Goal: Task Accomplishment & Management: Complete application form

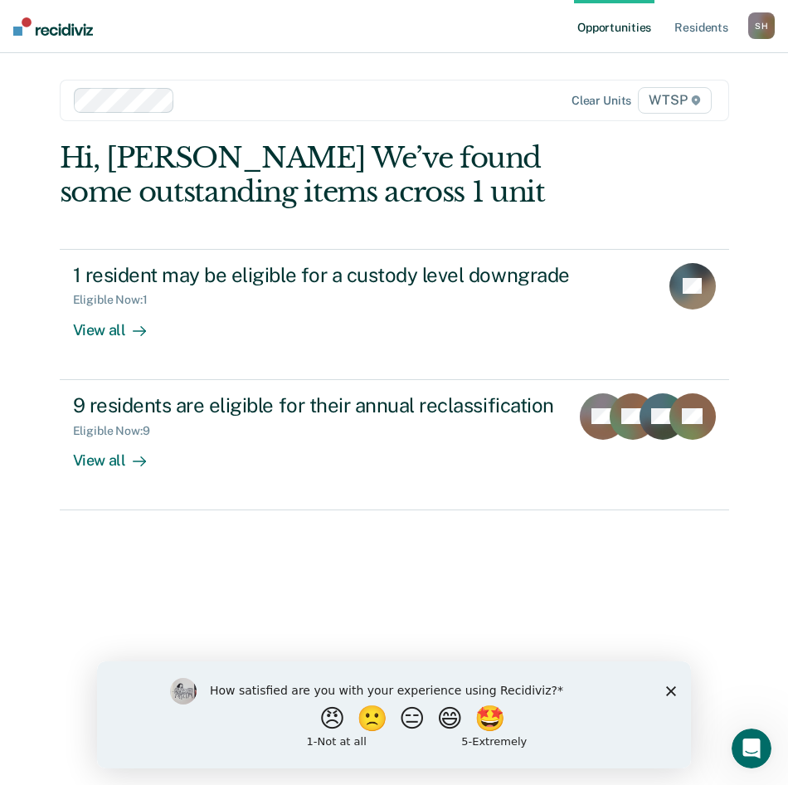
click at [680, 688] on div "How satisfied are you with your experience using Recidiviz? 😠 🙁 😑 😄 🤩 1 - Not a…" at bounding box center [394, 713] width 594 height 107
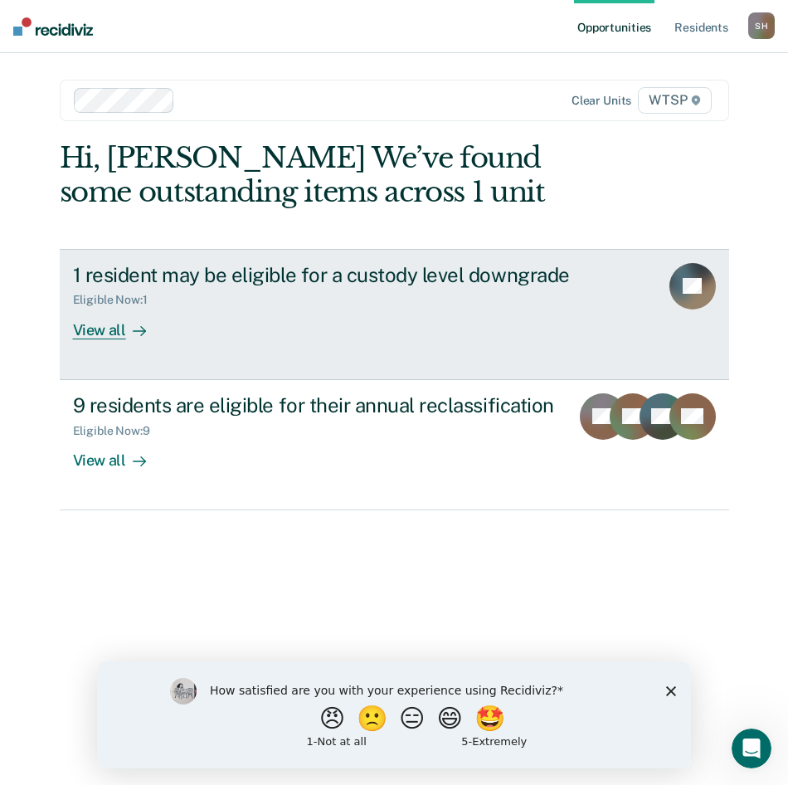
click at [517, 308] on div "1 resident may be eligible for a custody level downgrade Eligible Now : 1 View …" at bounding box center [379, 301] width 613 height 76
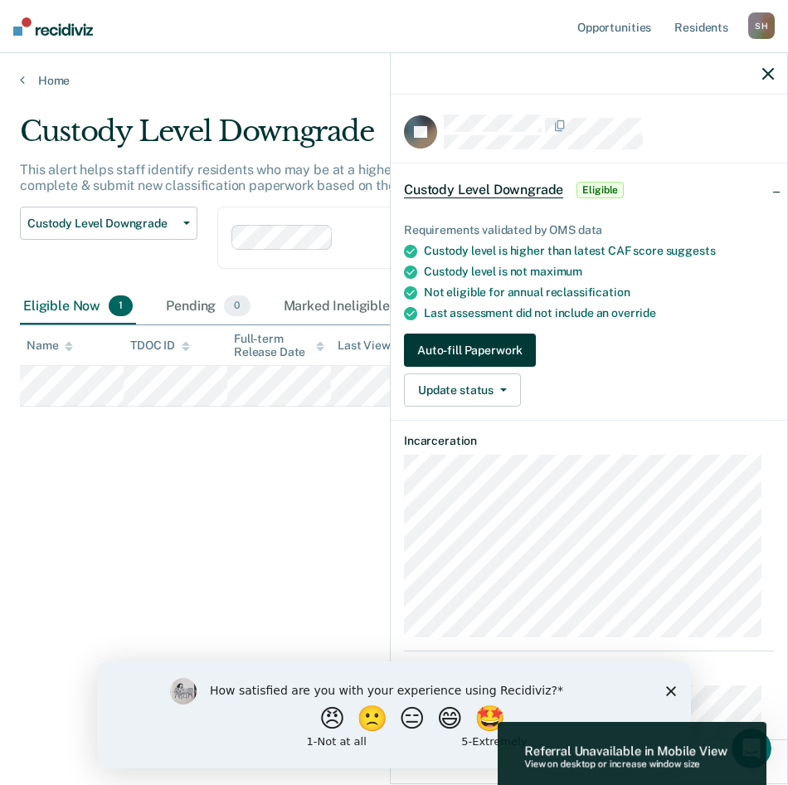
click at [485, 347] on button "Auto-fill Paperwork" at bounding box center [470, 350] width 132 height 33
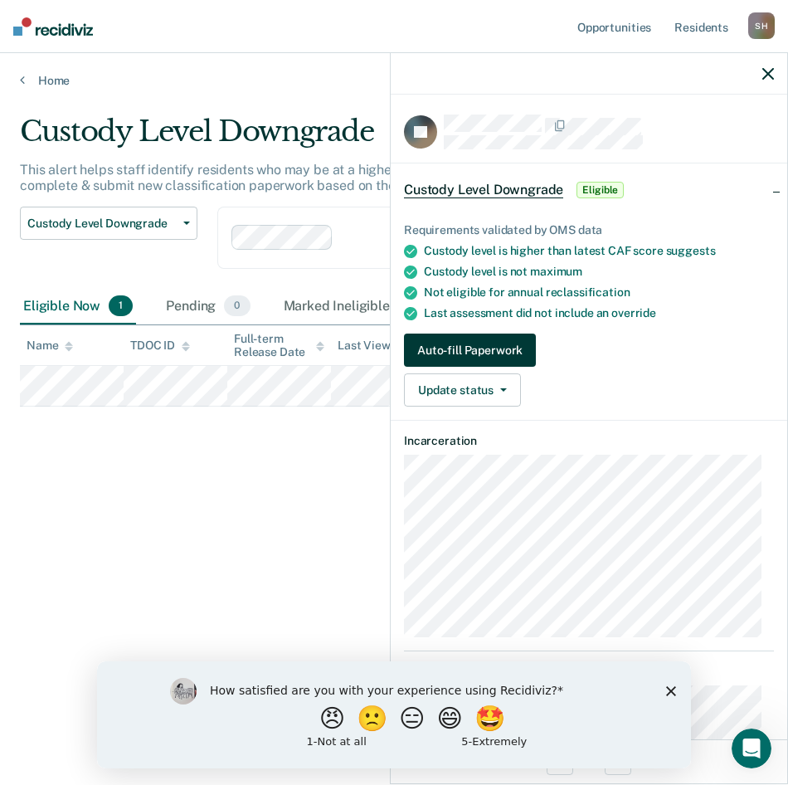
click at [446, 342] on button "Auto-fill Paperwork" at bounding box center [470, 350] width 132 height 33
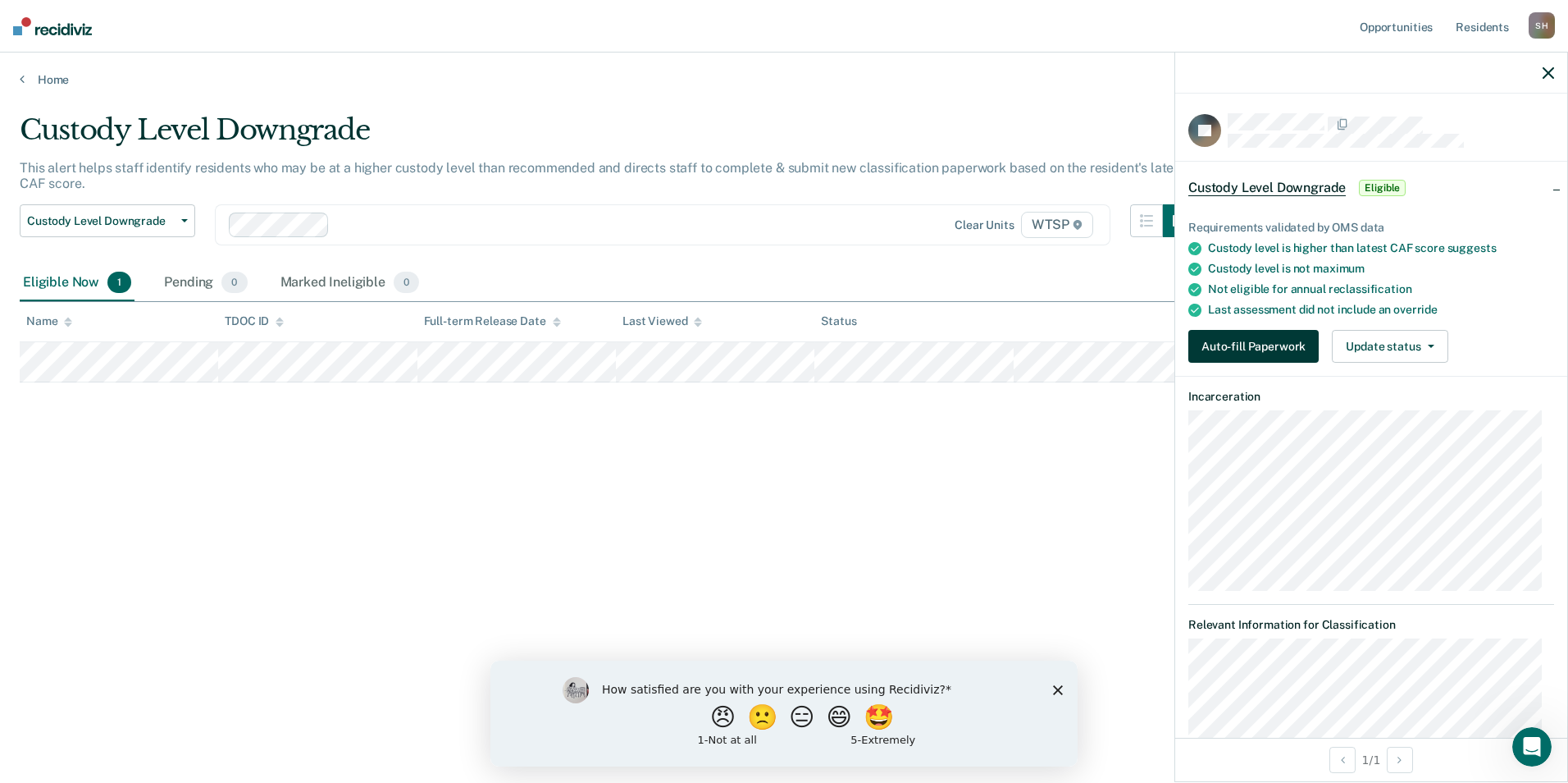
click at [778, 337] on button "Auto-fill Paperwork" at bounding box center [1254, 346] width 131 height 33
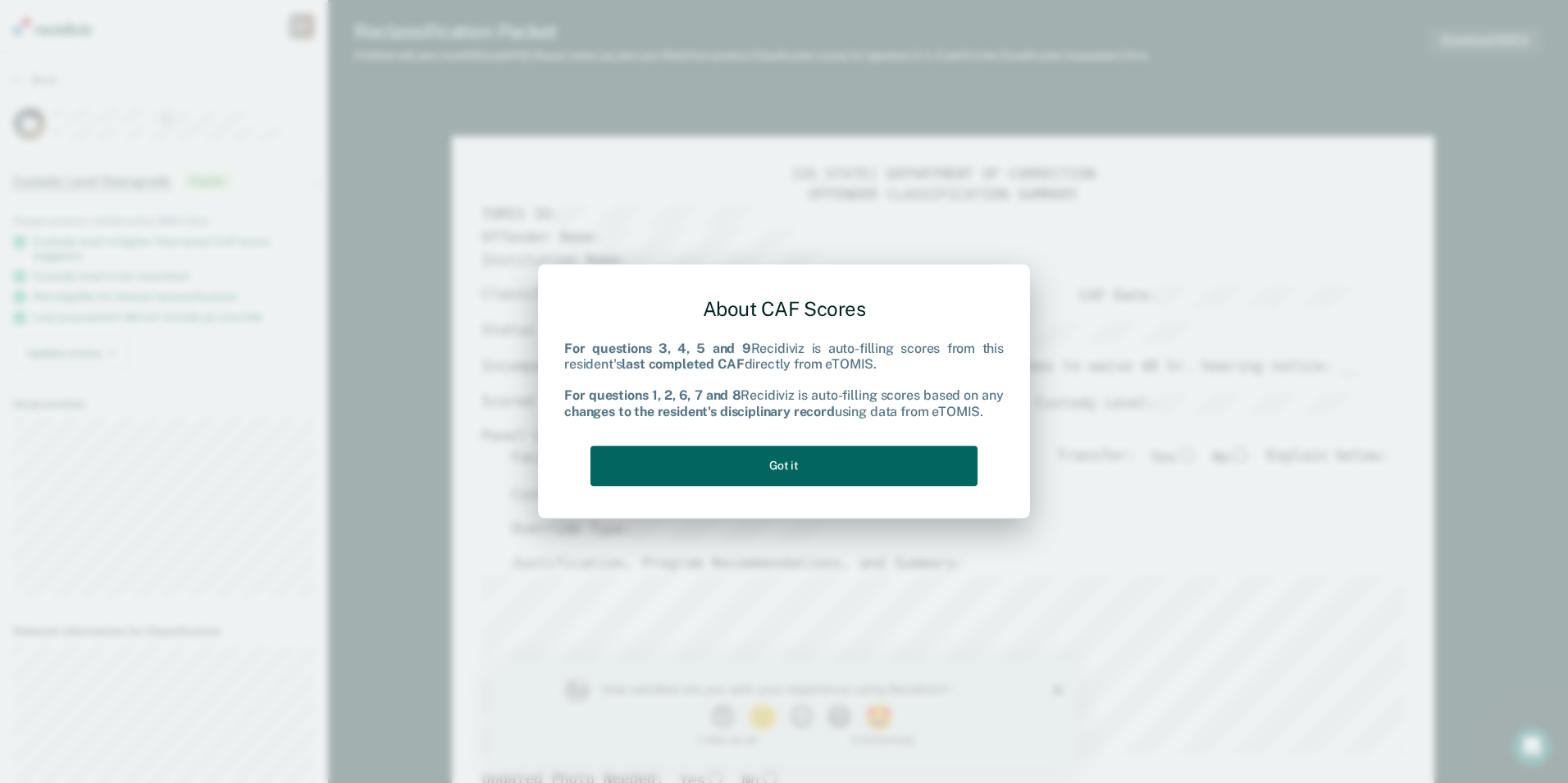
click at [778, 457] on button "Got it" at bounding box center [784, 466] width 388 height 41
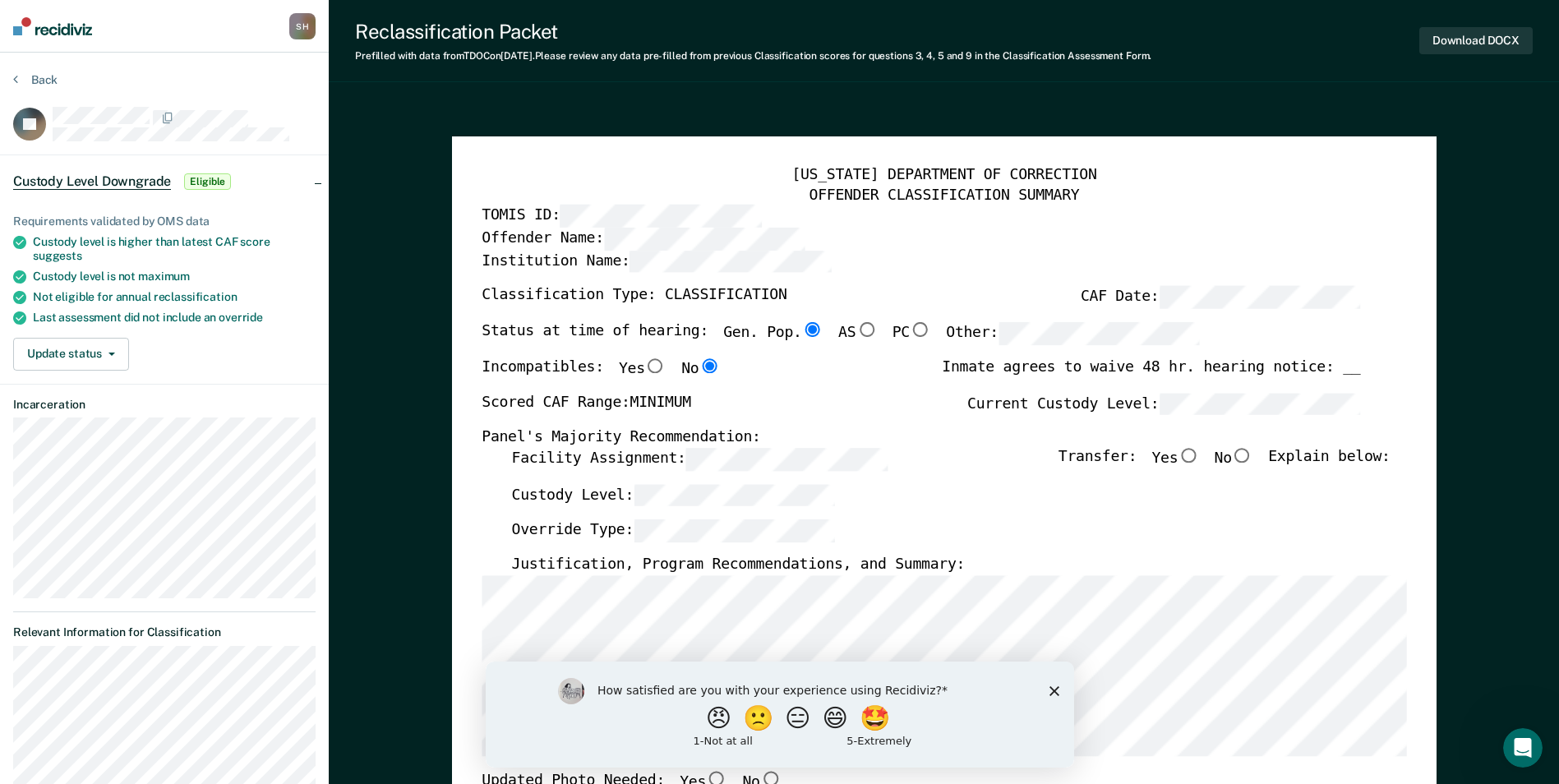
click at [780, 451] on input "No" at bounding box center [1243, 454] width 22 height 15
type textarea "x"
radio input "true"
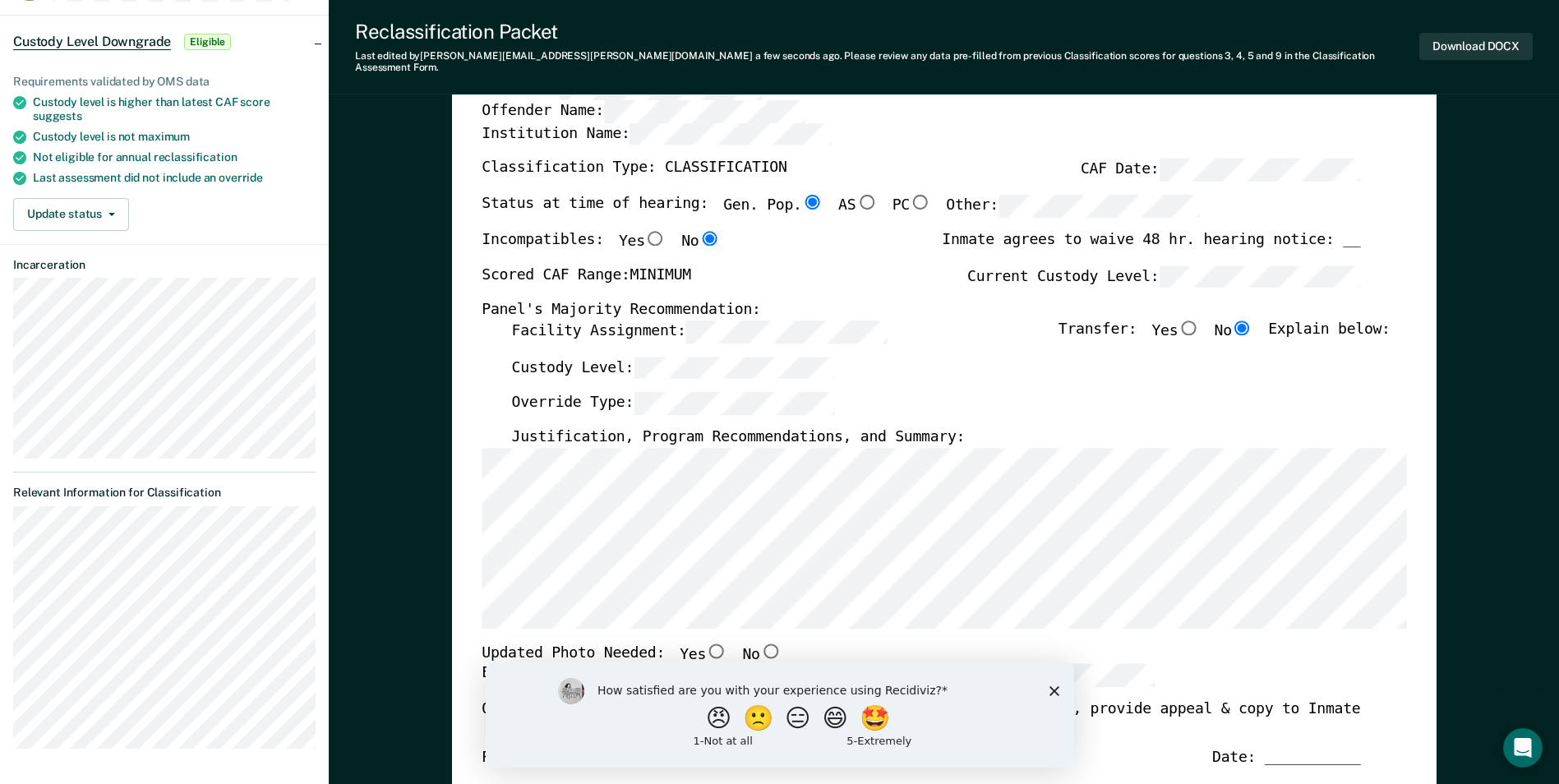
scroll to position [164, 0]
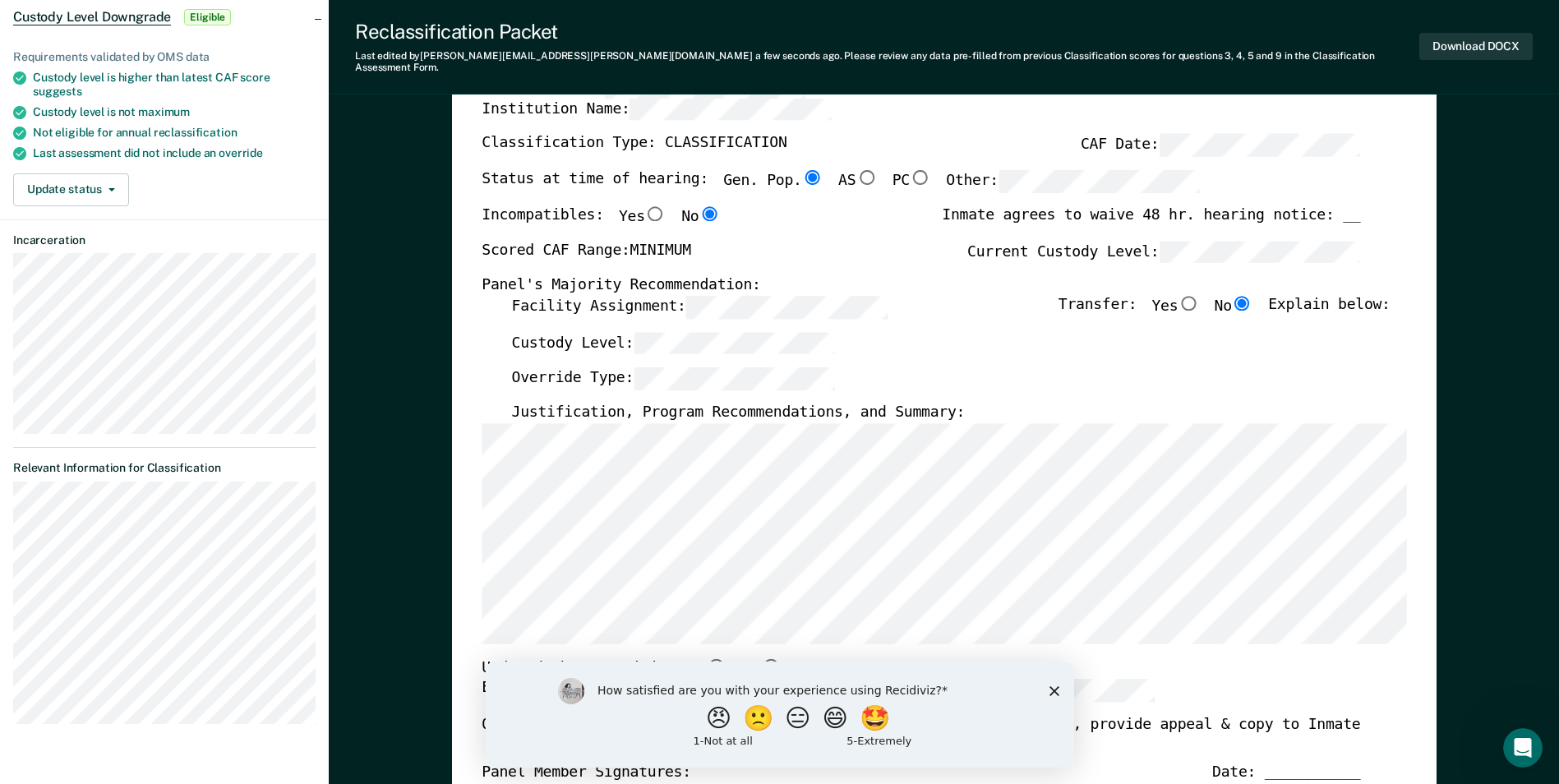
click at [760, 658] on input "No" at bounding box center [771, 665] width 22 height 15
type textarea "x"
radio input "true"
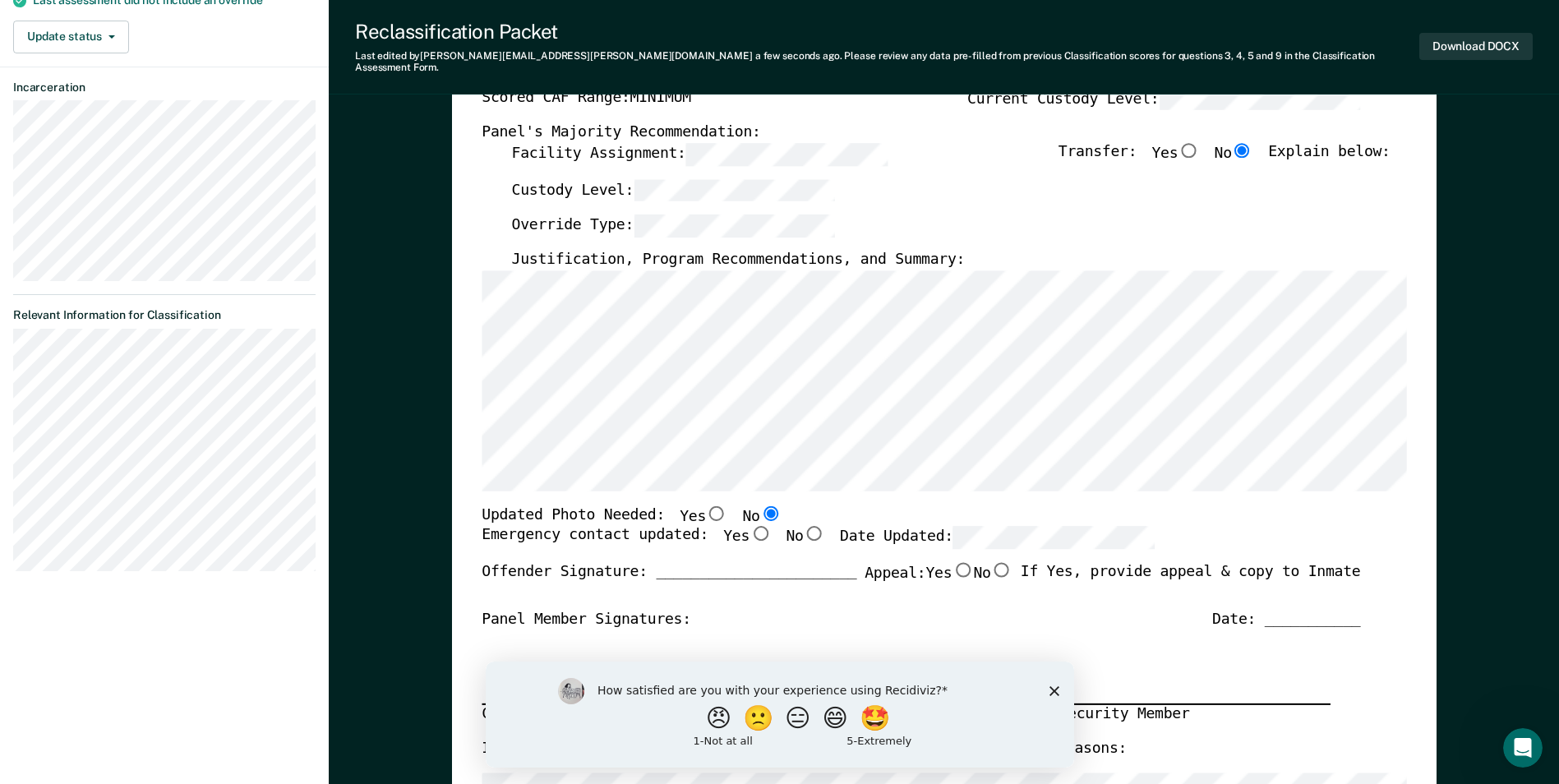
scroll to position [329, 0]
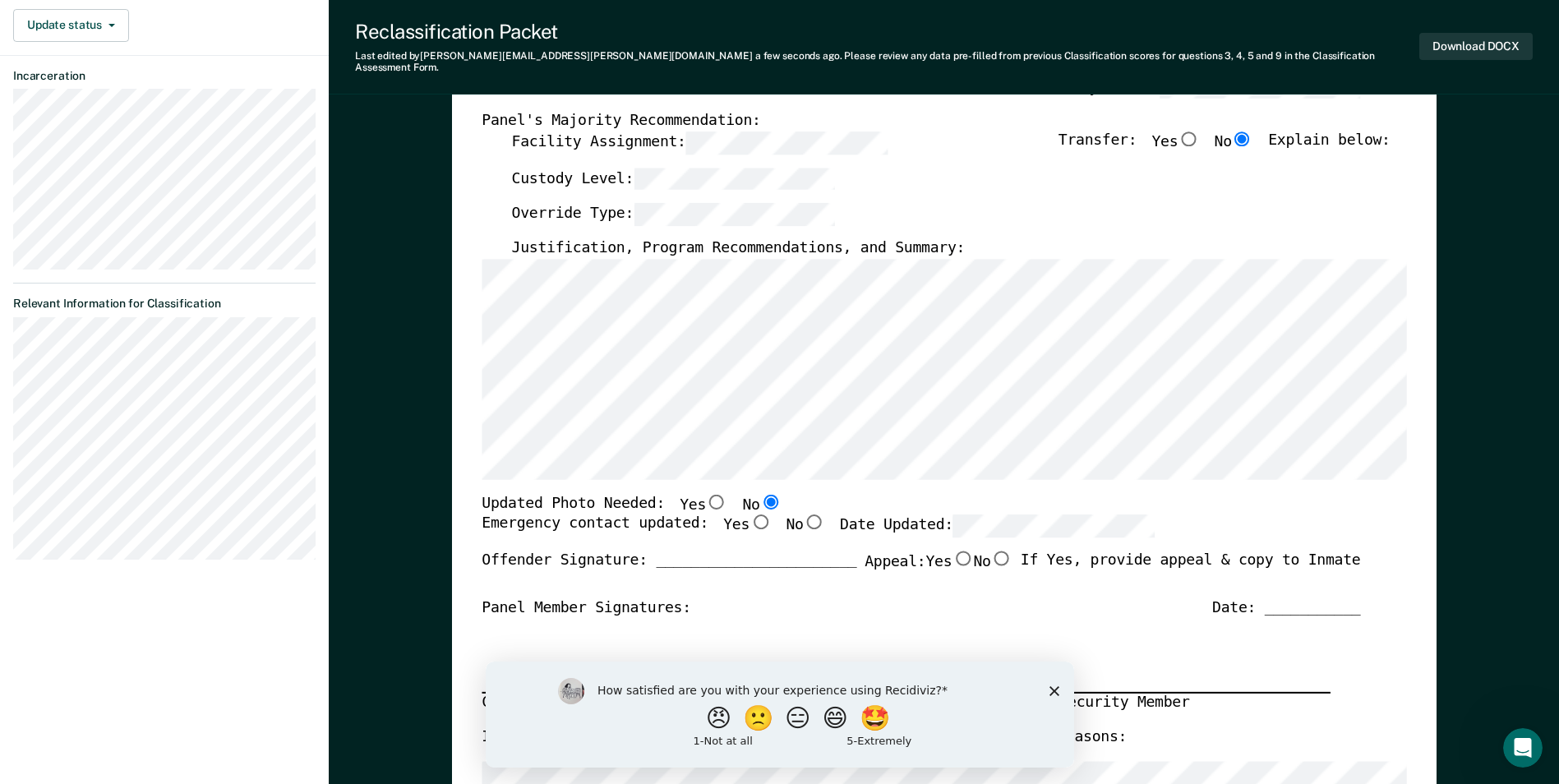
click at [750, 514] on input "Yes" at bounding box center [761, 521] width 22 height 15
type textarea "x"
radio input "true"
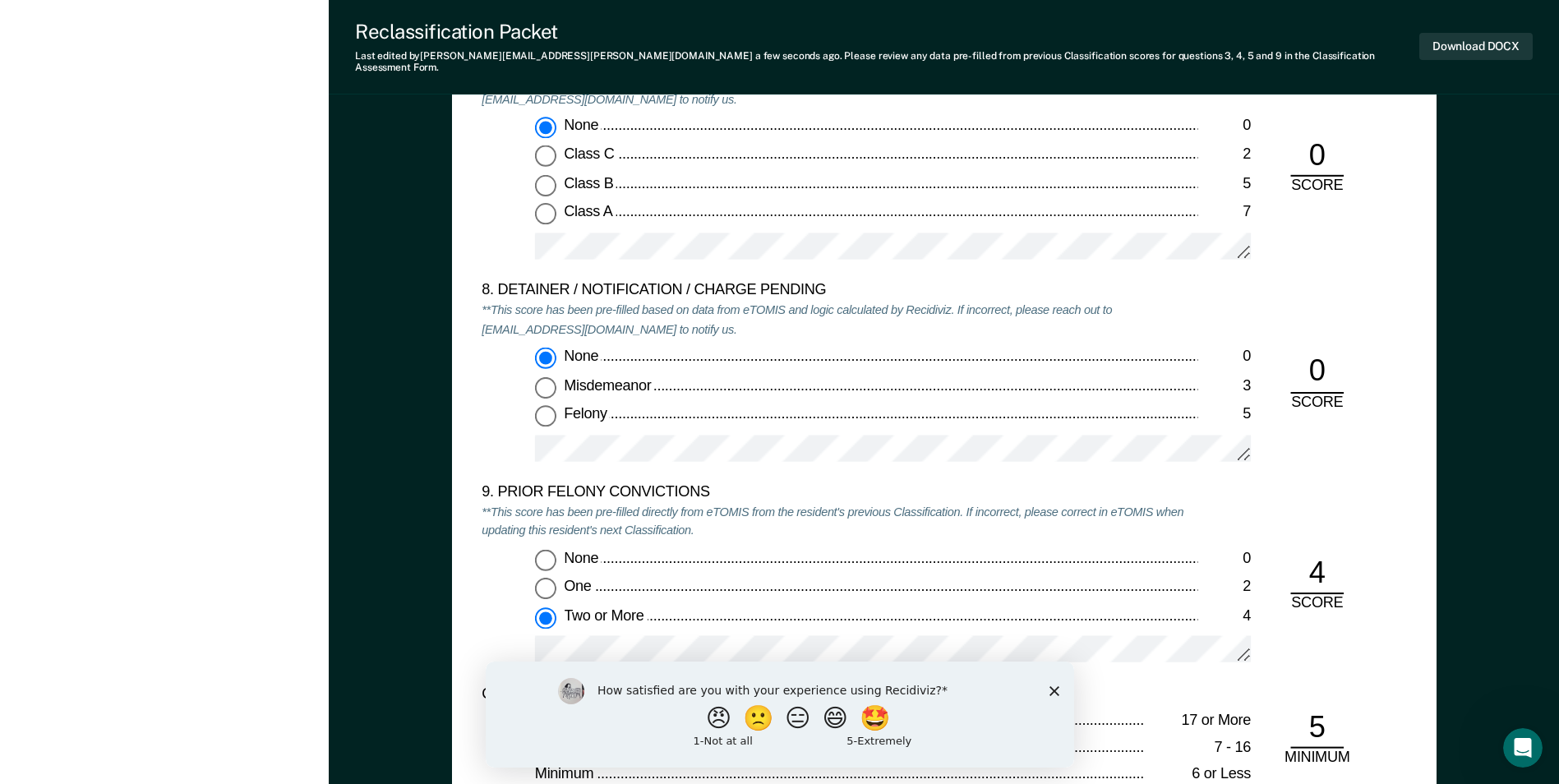
scroll to position [3614, 0]
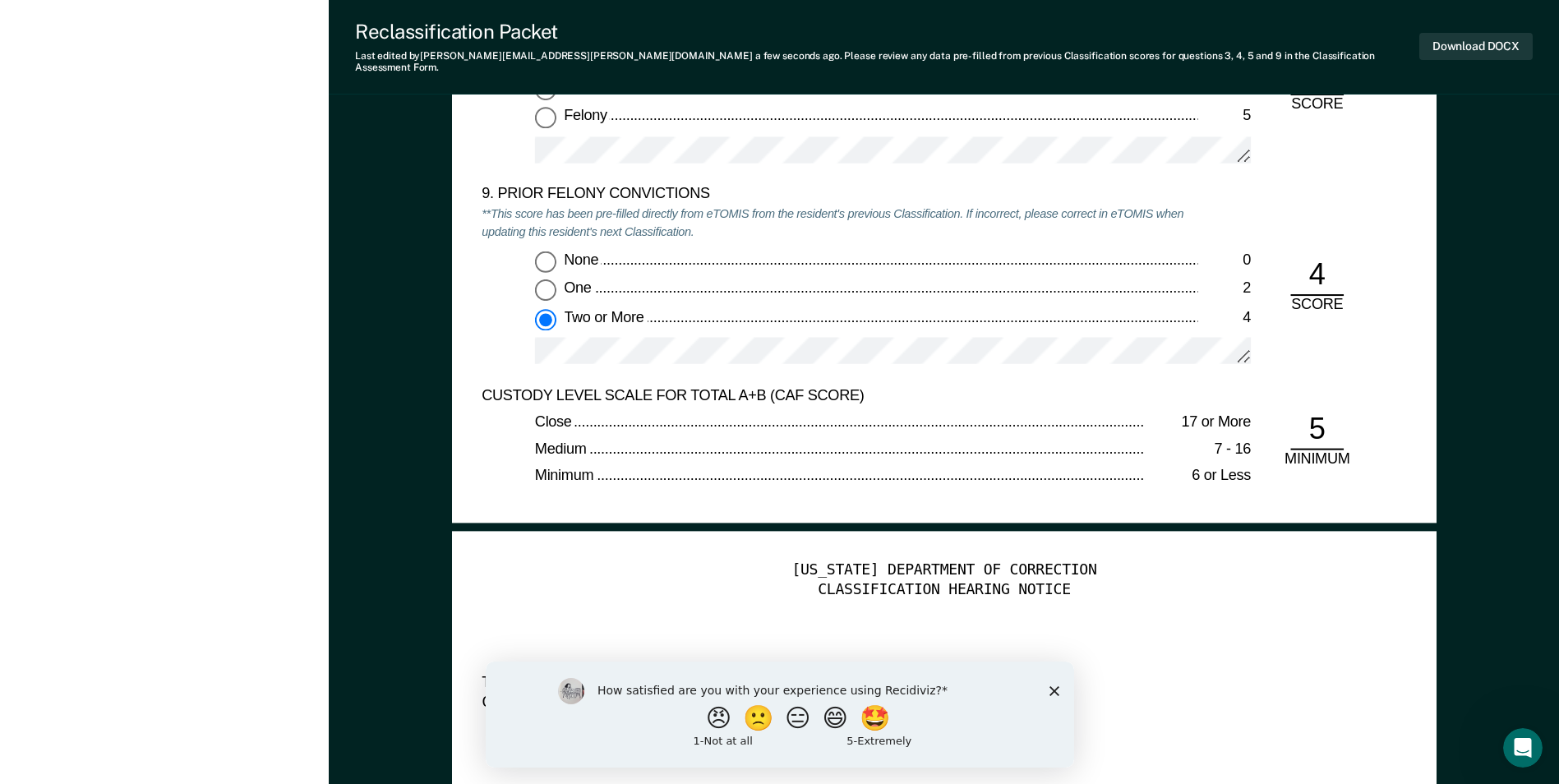
click at [780, 686] on icon "Close survey" at bounding box center [1054, 690] width 10 height 10
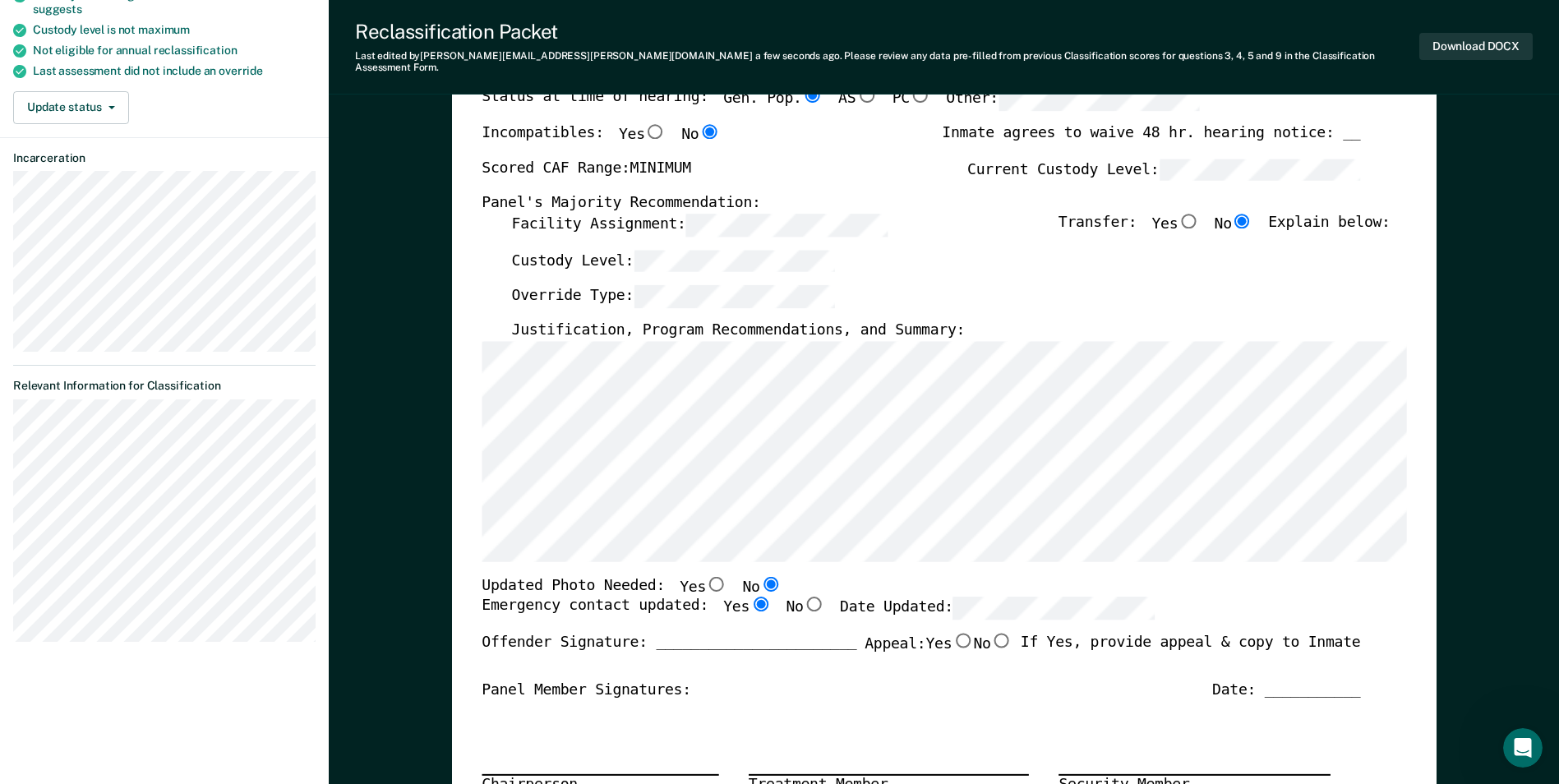
scroll to position [0, 0]
click at [780, 39] on button "Download DOCX" at bounding box center [1476, 46] width 114 height 27
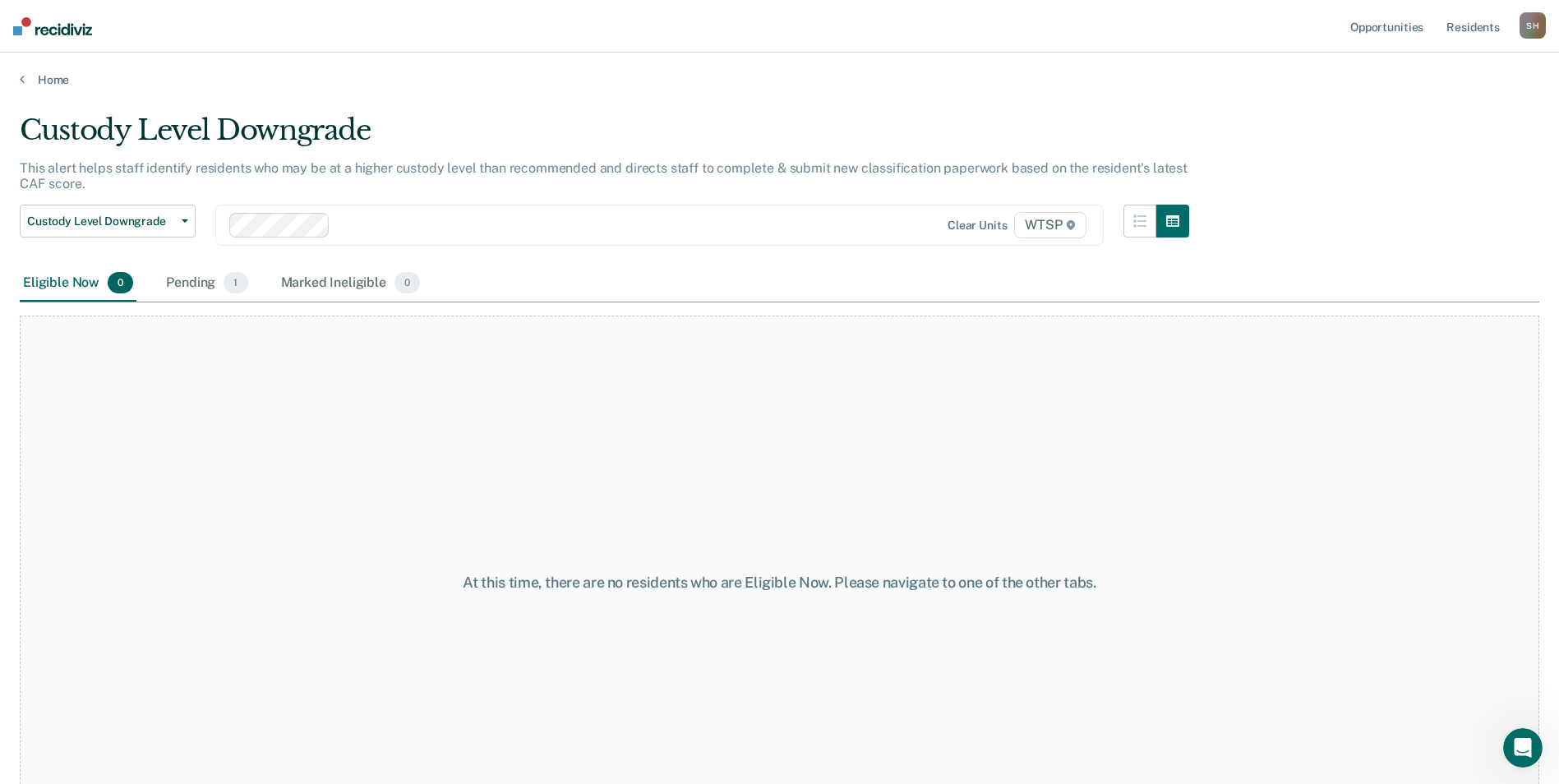
click at [780, 243] on div "Clear units WTSP" at bounding box center [659, 225] width 888 height 41
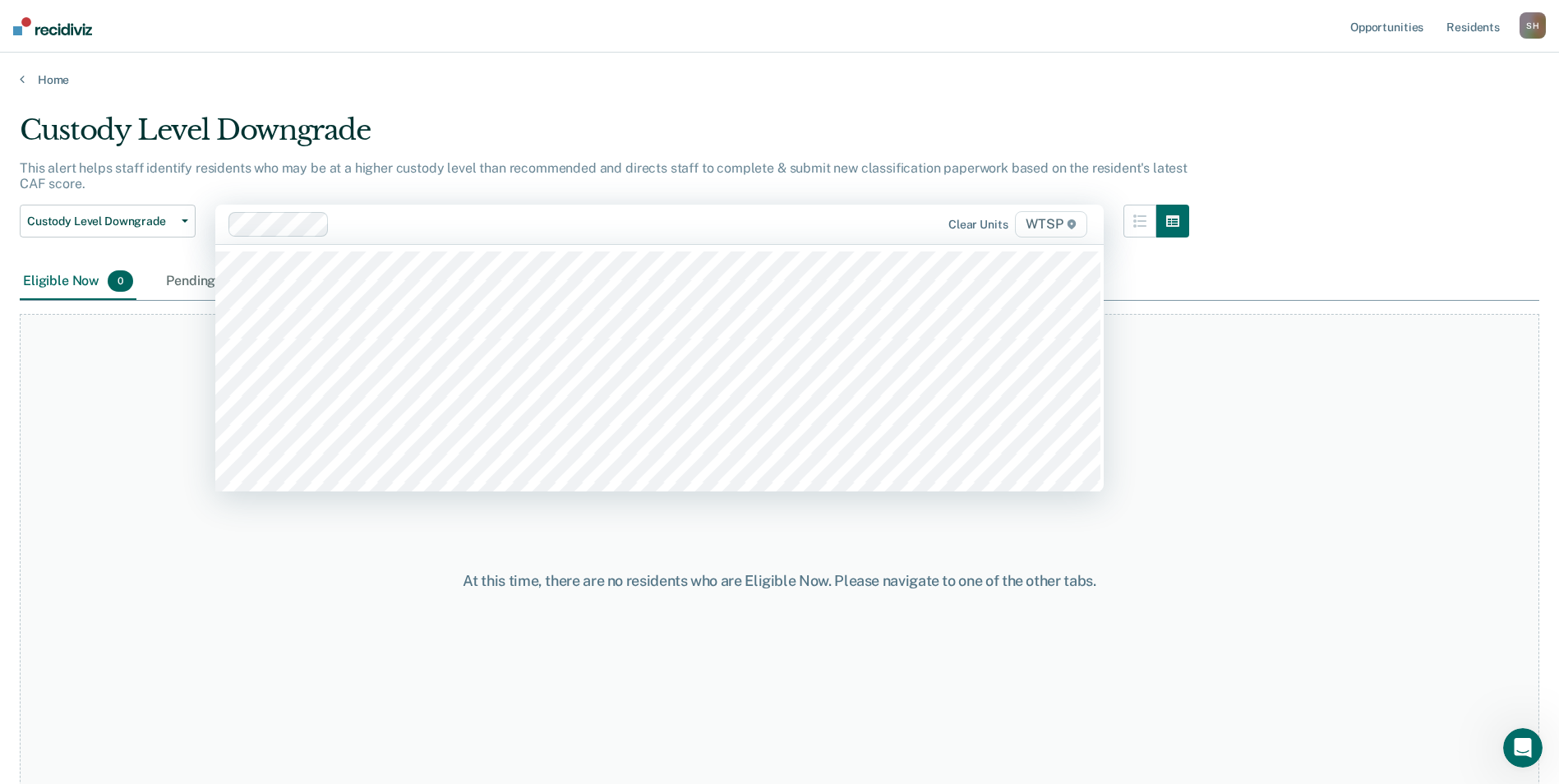
click at [161, 247] on div "Custody Level Downgrade Custody Level Downgrade Annual Reclassification Initial…" at bounding box center [108, 235] width 176 height 59
click at [494, 216] on div at bounding box center [582, 224] width 494 height 19
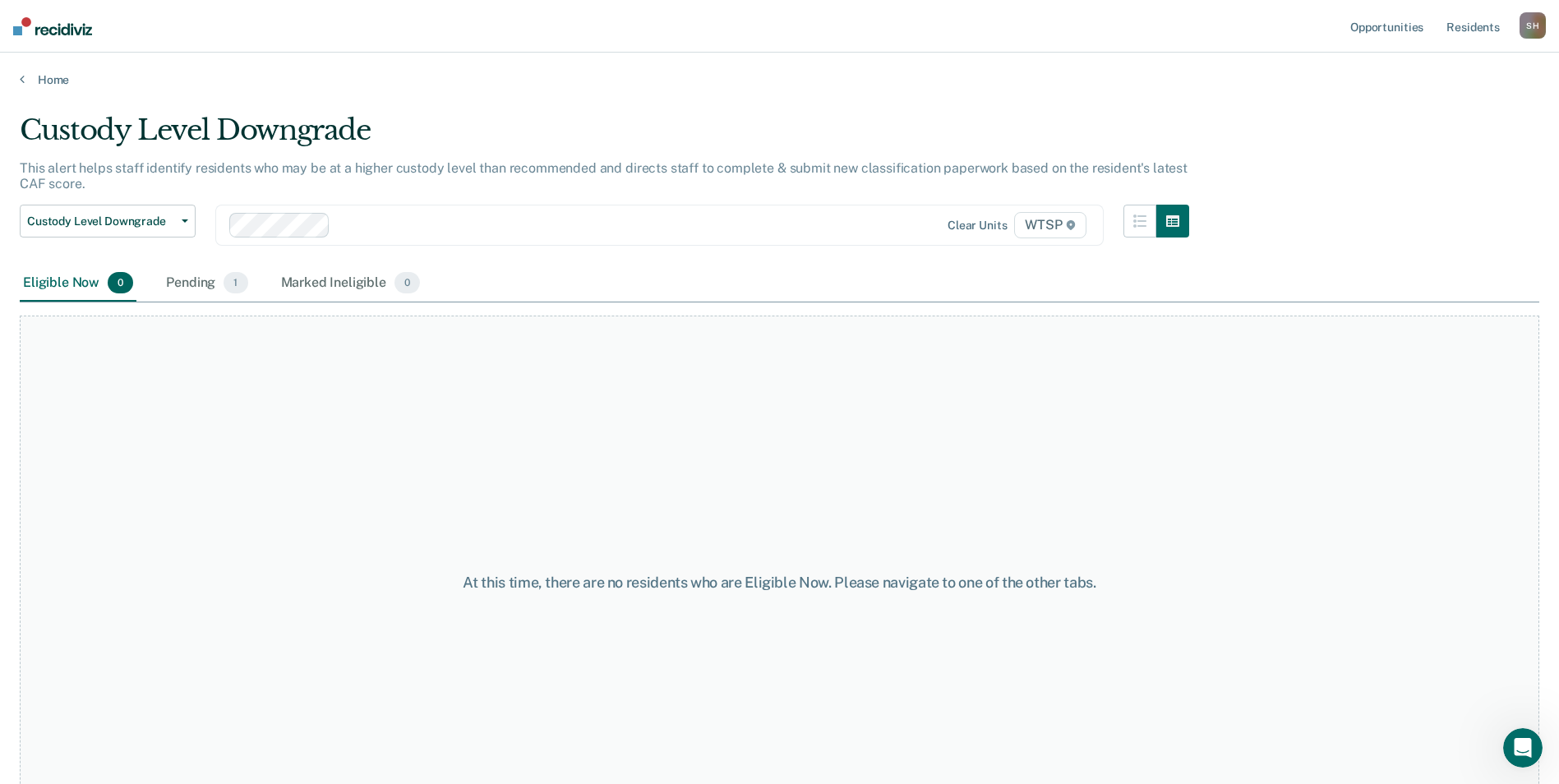
click at [780, 230] on div "Custody Level Downgrade This alert helps staff identify residents who may be at…" at bounding box center [780, 387] width 1519 height 547
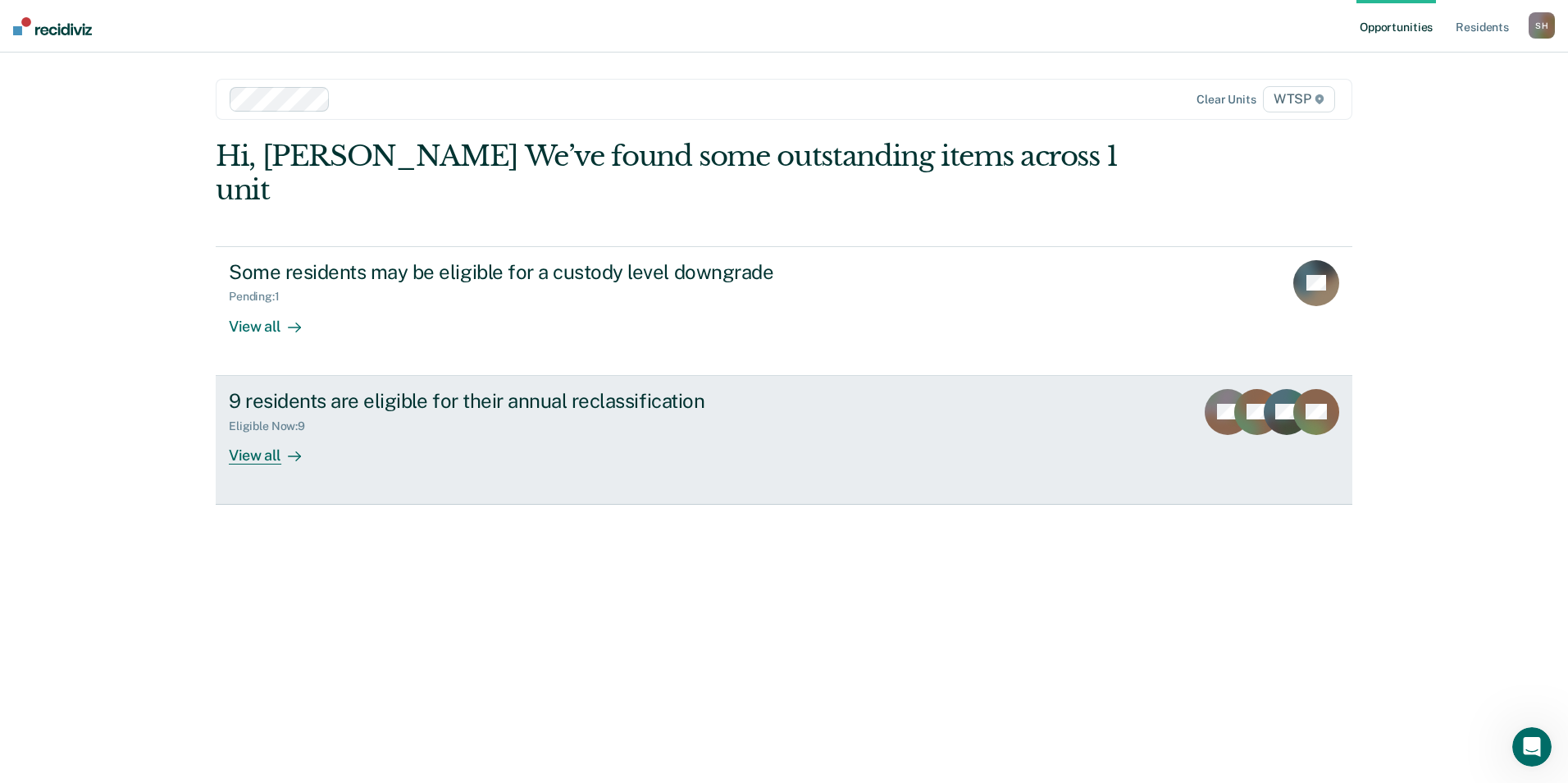
click at [261, 432] on div "View all" at bounding box center [274, 448] width 92 height 32
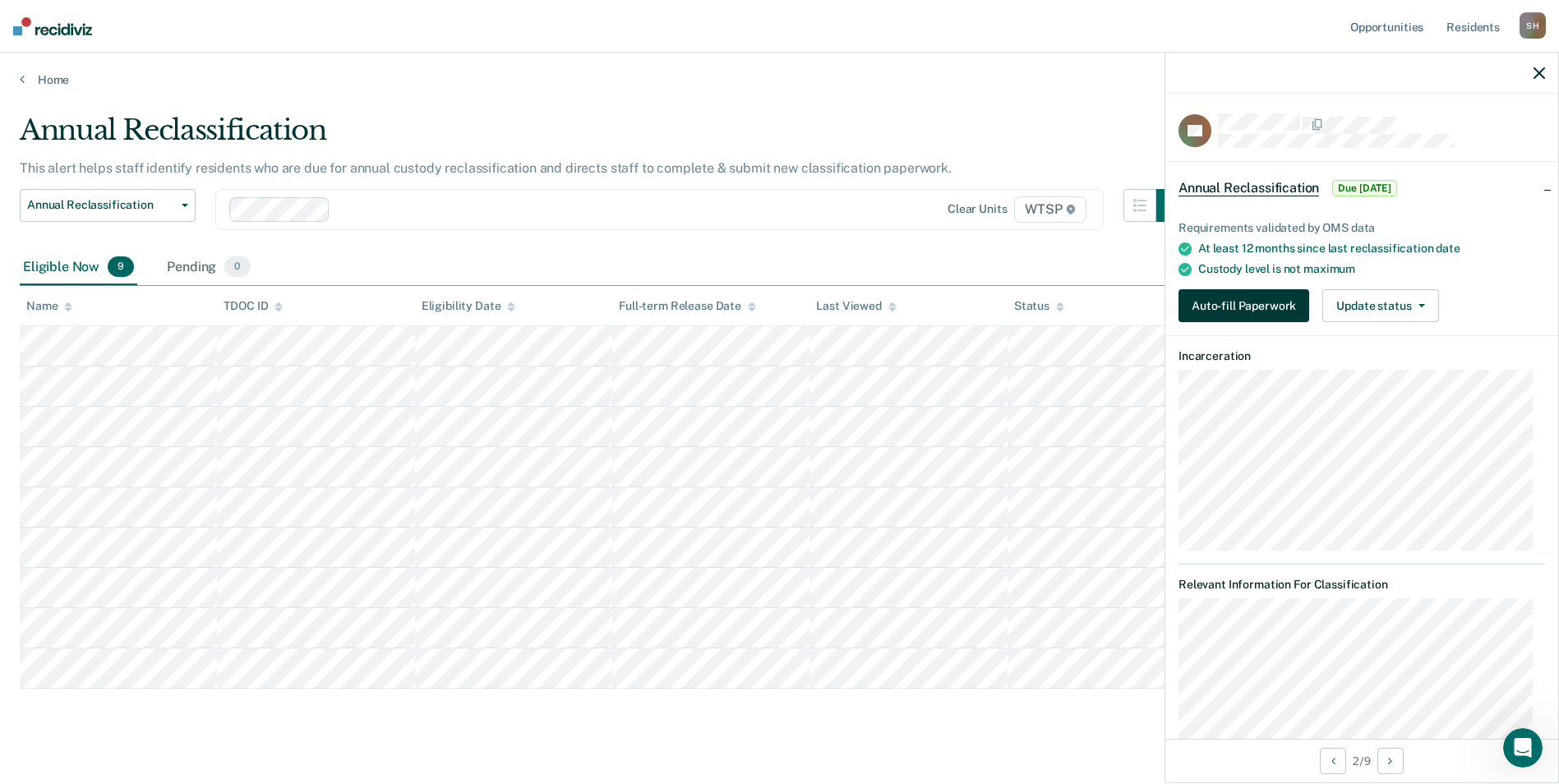
click at [780, 301] on button "Auto-fill Paperwork" at bounding box center [1244, 305] width 131 height 33
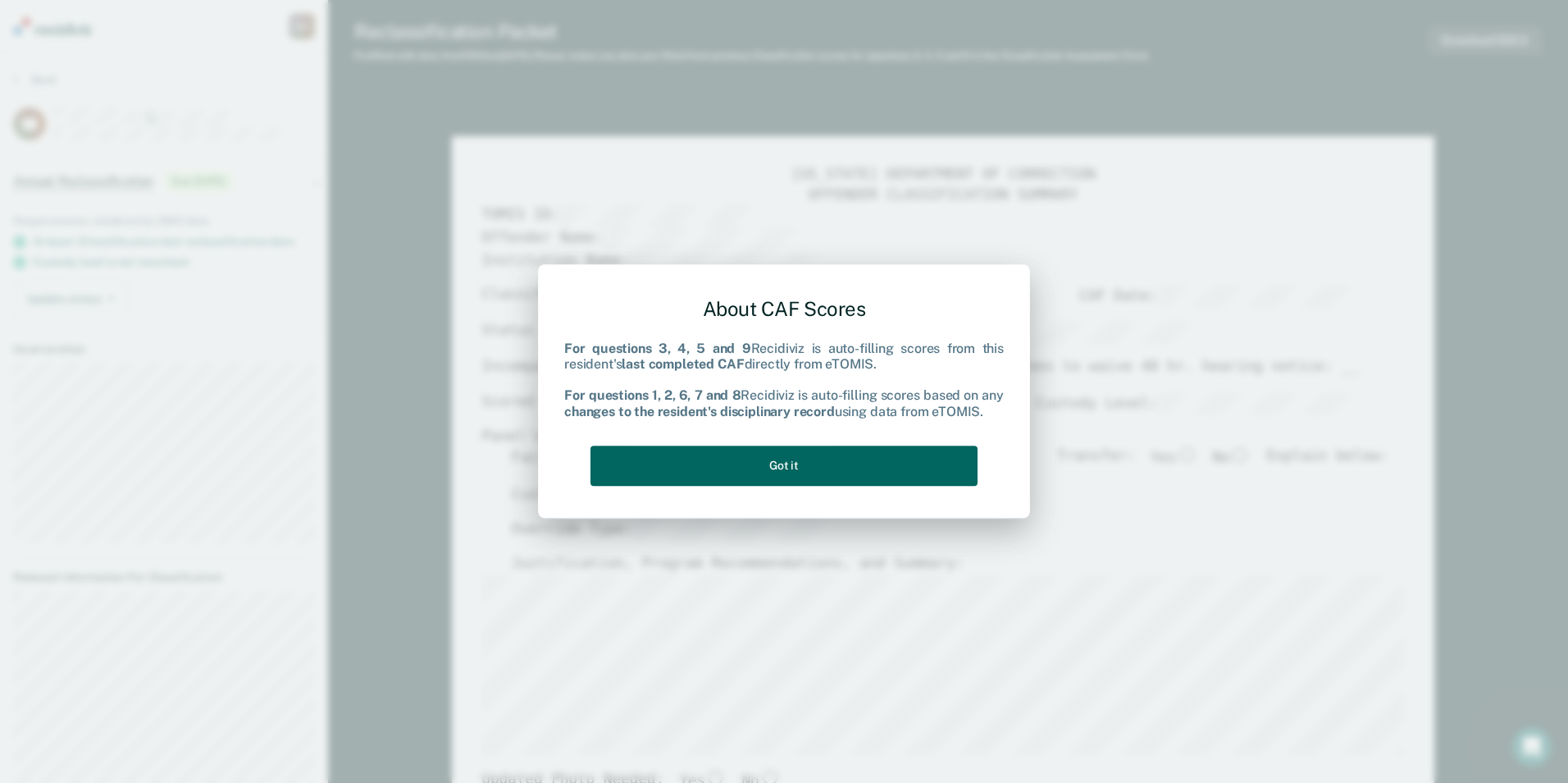
click at [778, 460] on button "Got it" at bounding box center [784, 466] width 388 height 41
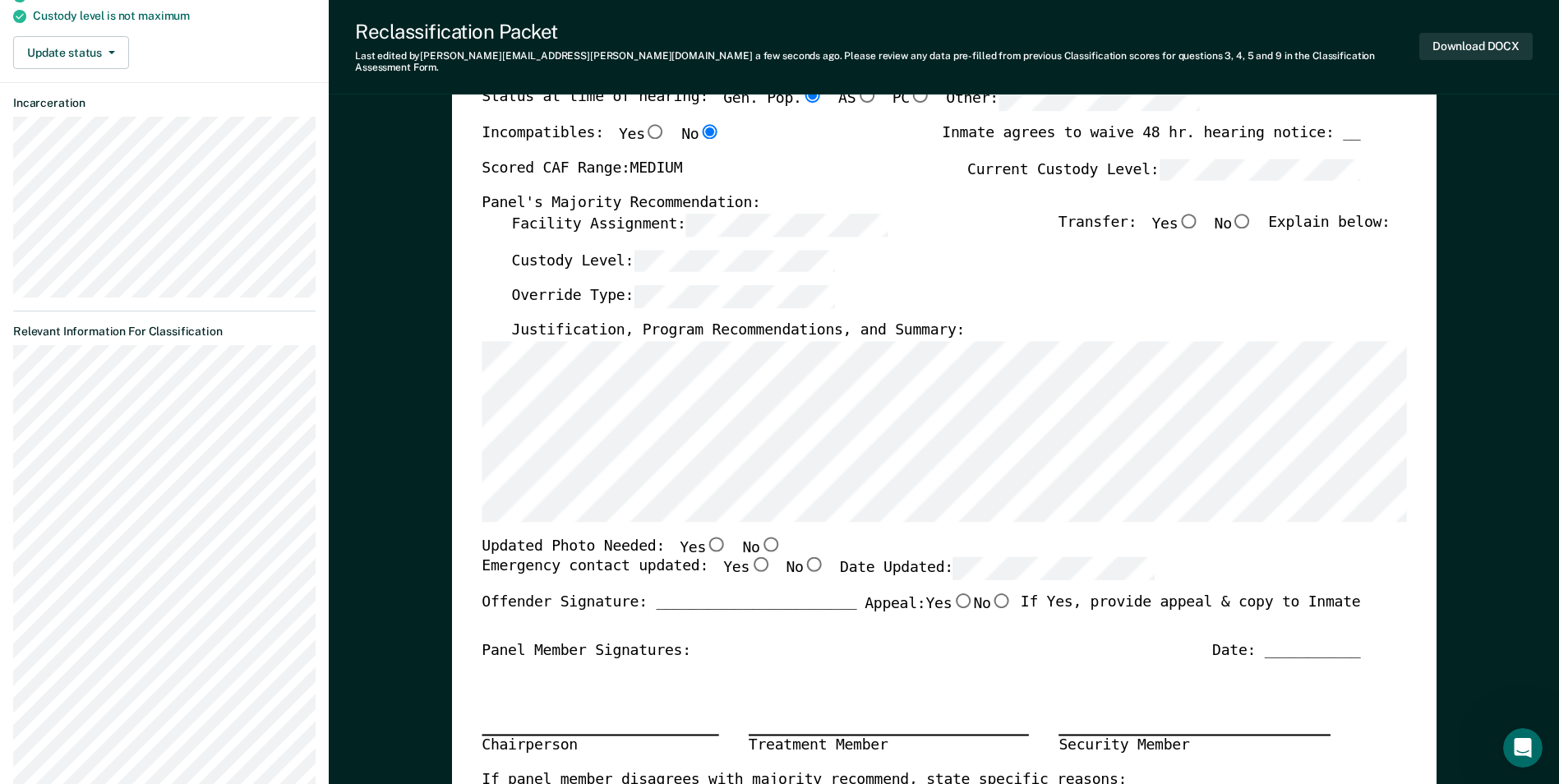
click at [760, 536] on input "No" at bounding box center [771, 542] width 22 height 15
type textarea "x"
radio input "true"
click at [750, 557] on input "Yes" at bounding box center [761, 564] width 22 height 15
type textarea "x"
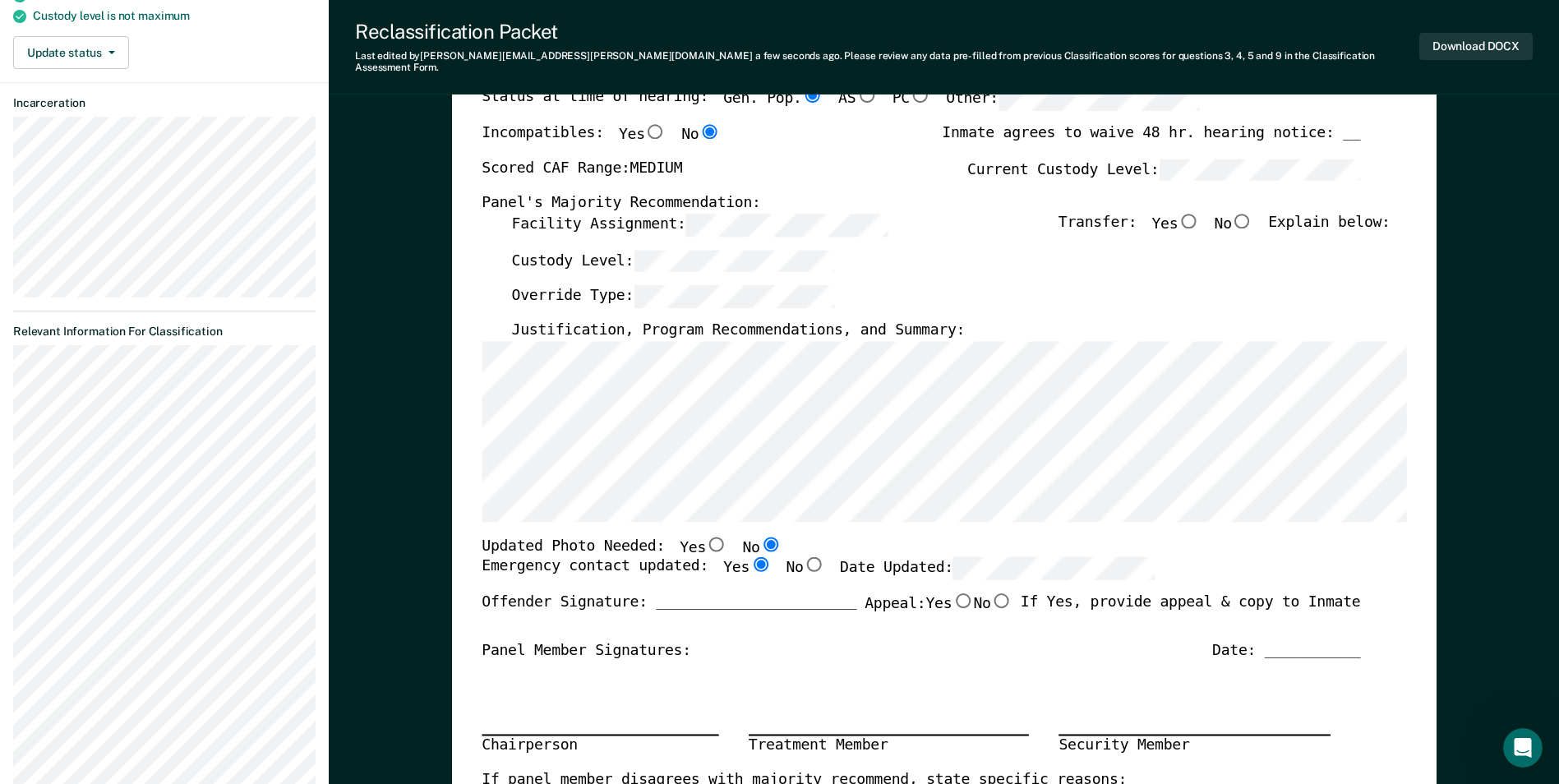
radio input "true"
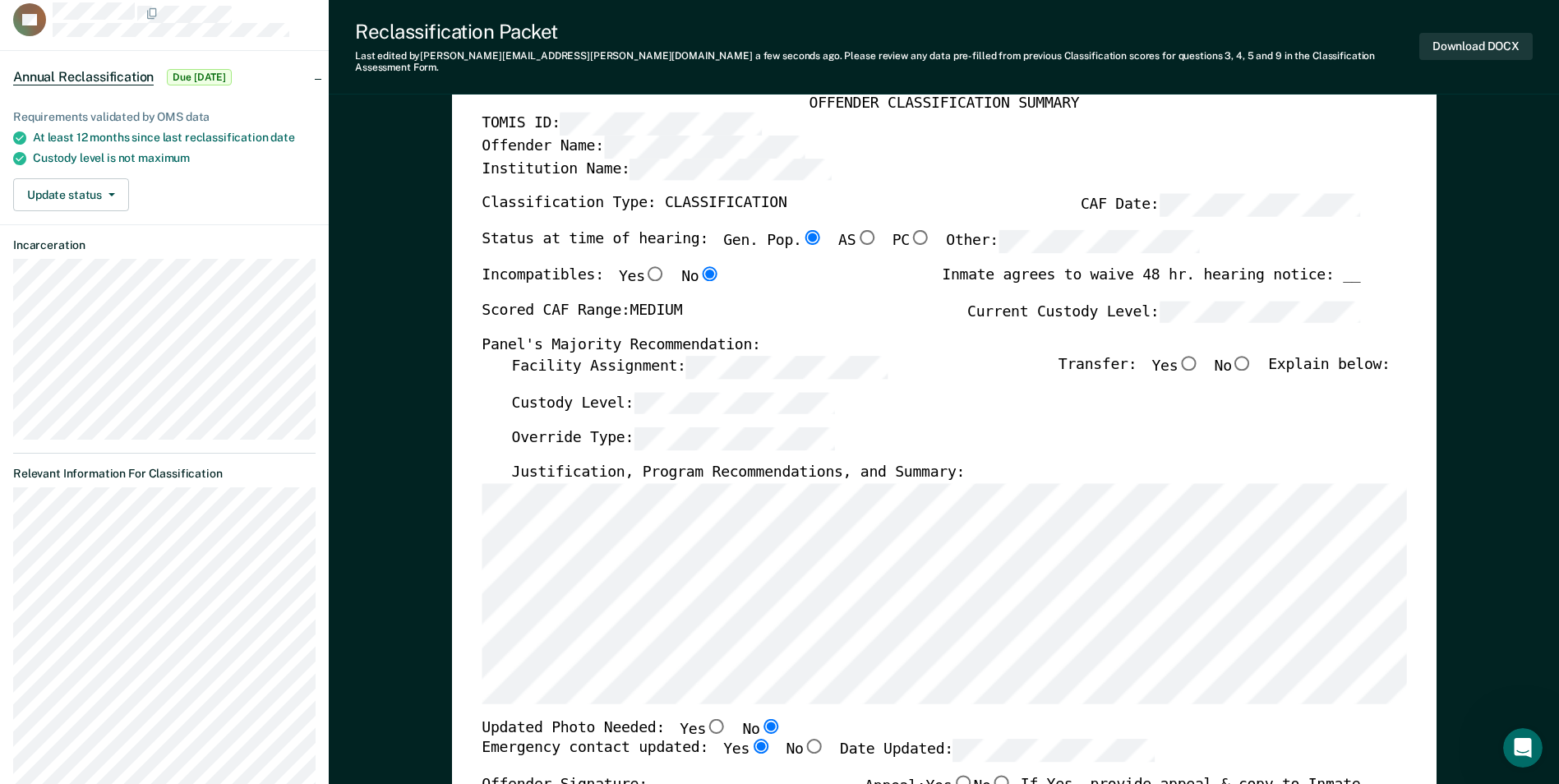
scroll to position [82, 0]
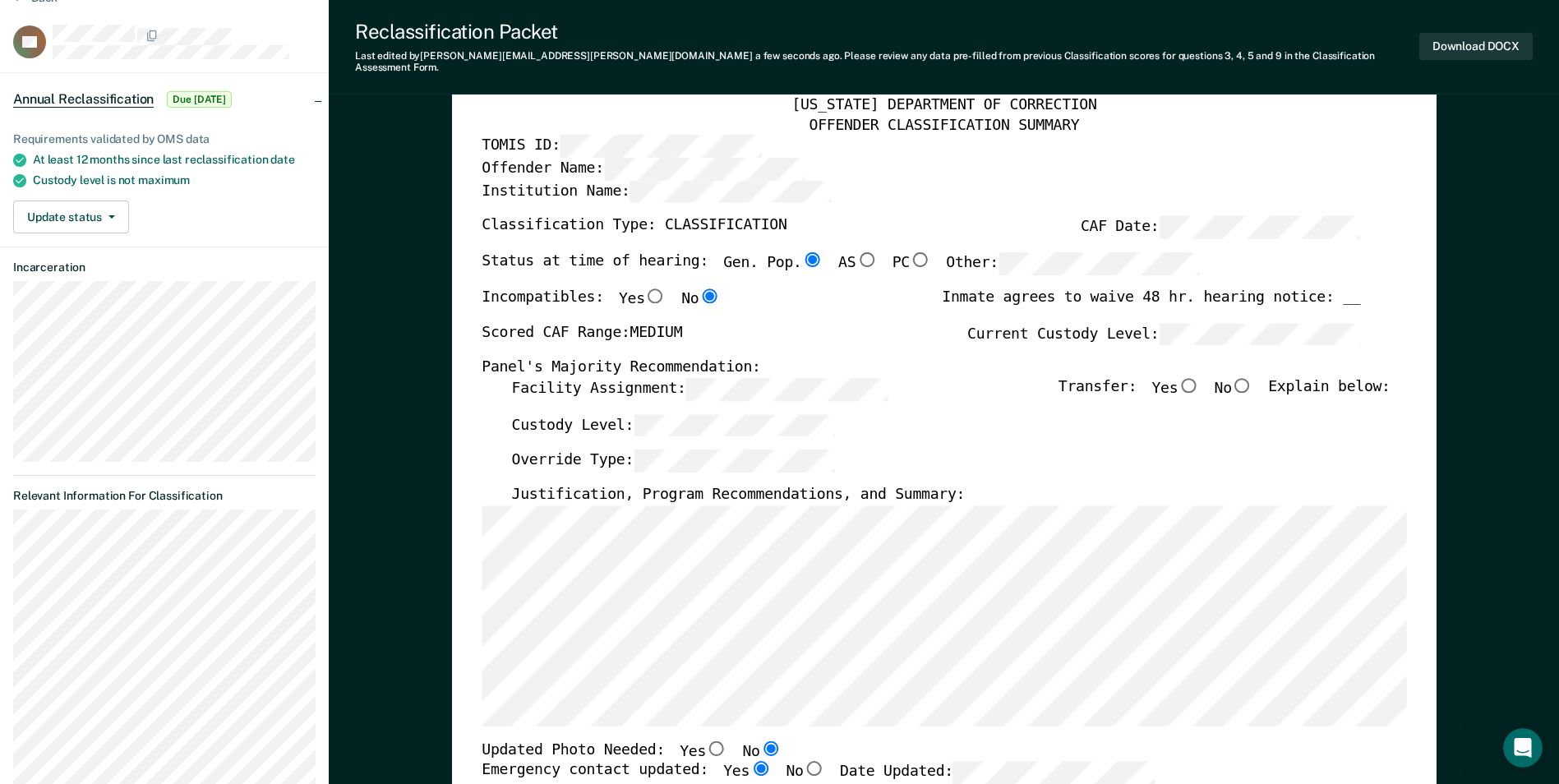
drag, startPoint x: 1252, startPoint y: 369, endPoint x: 1244, endPoint y: 306, distance: 63.5
click at [780, 377] on input "No" at bounding box center [1243, 384] width 22 height 15
type textarea "x"
radio input "true"
click at [780, 449] on div "Override Type:" at bounding box center [950, 467] width 879 height 37
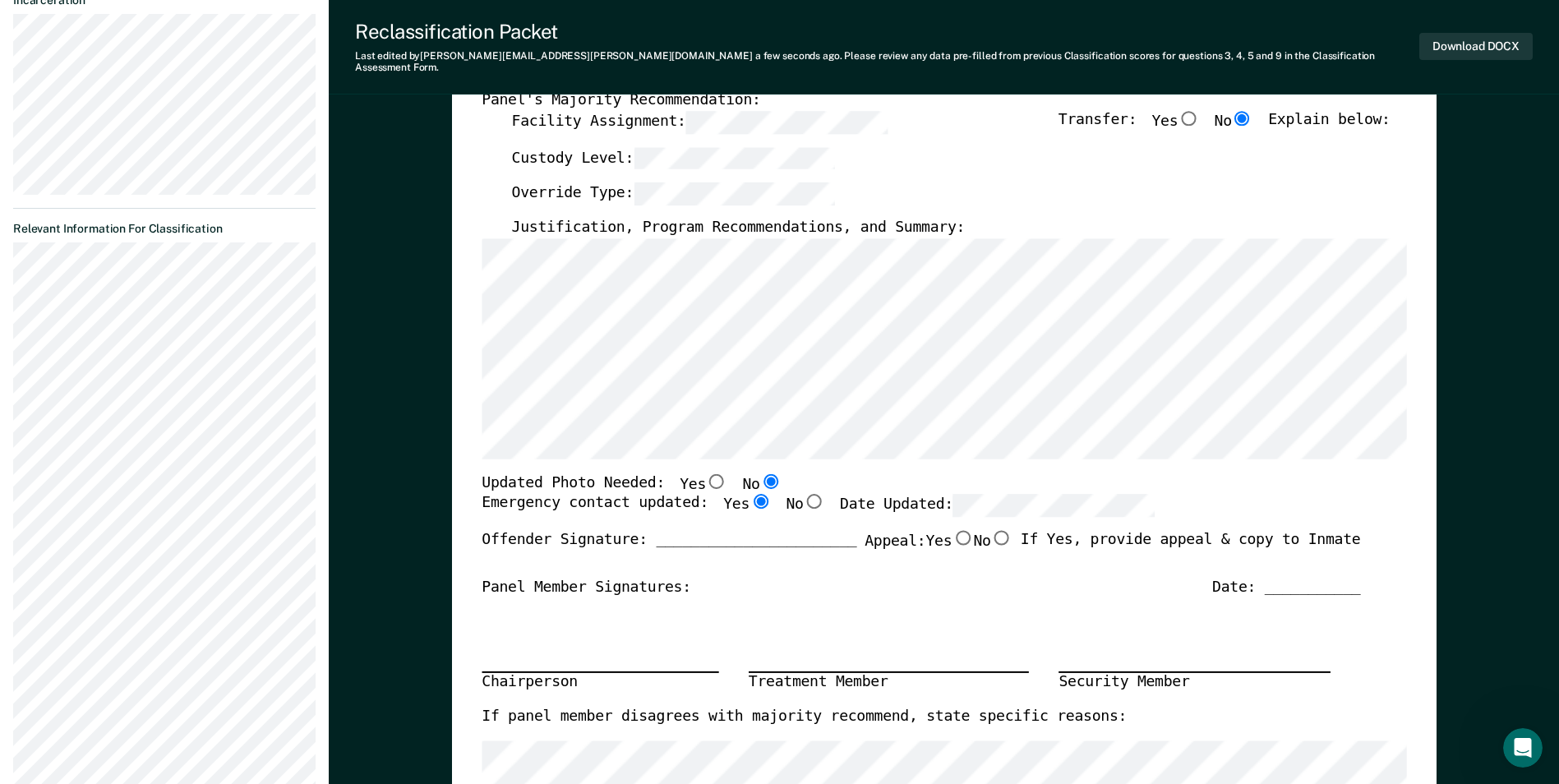
scroll to position [411, 0]
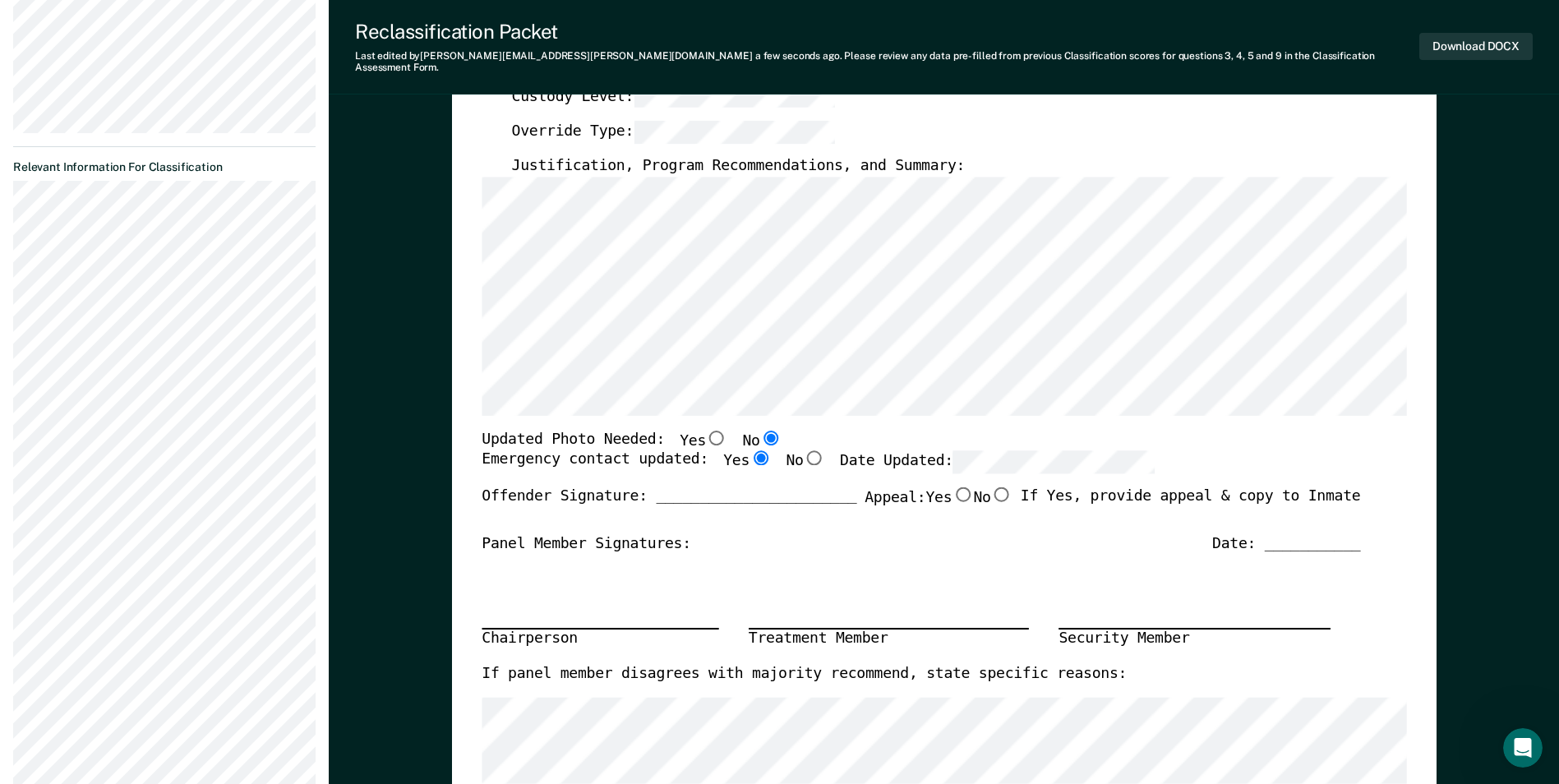
click at [780, 432] on div "Updated Photo Needed: Yes No" at bounding box center [920, 441] width 879 height 22
click at [780, 536] on div "Panel Member Signatures: Date: ___________" at bounding box center [920, 543] width 879 height 20
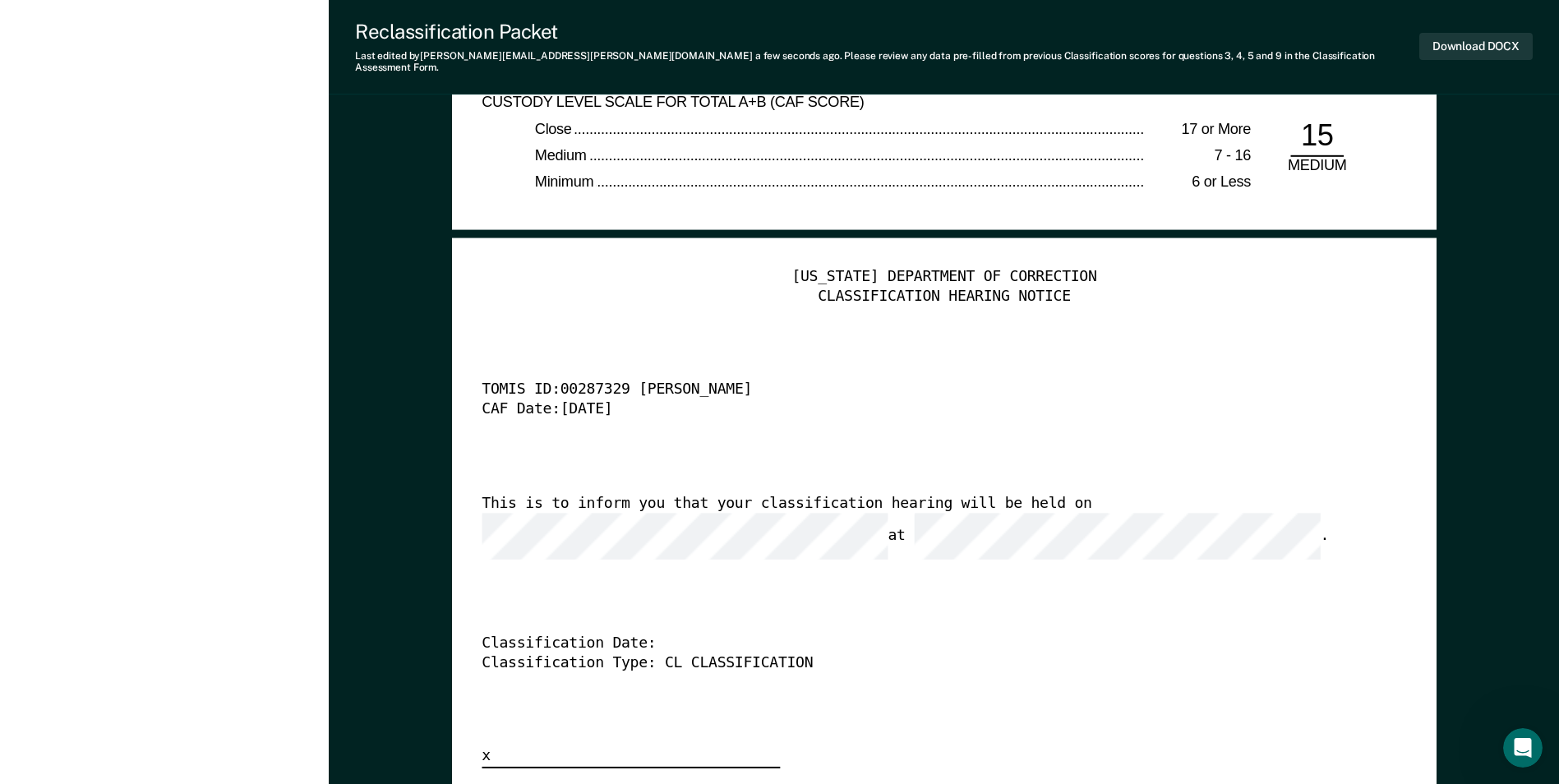
scroll to position [3778, 0]
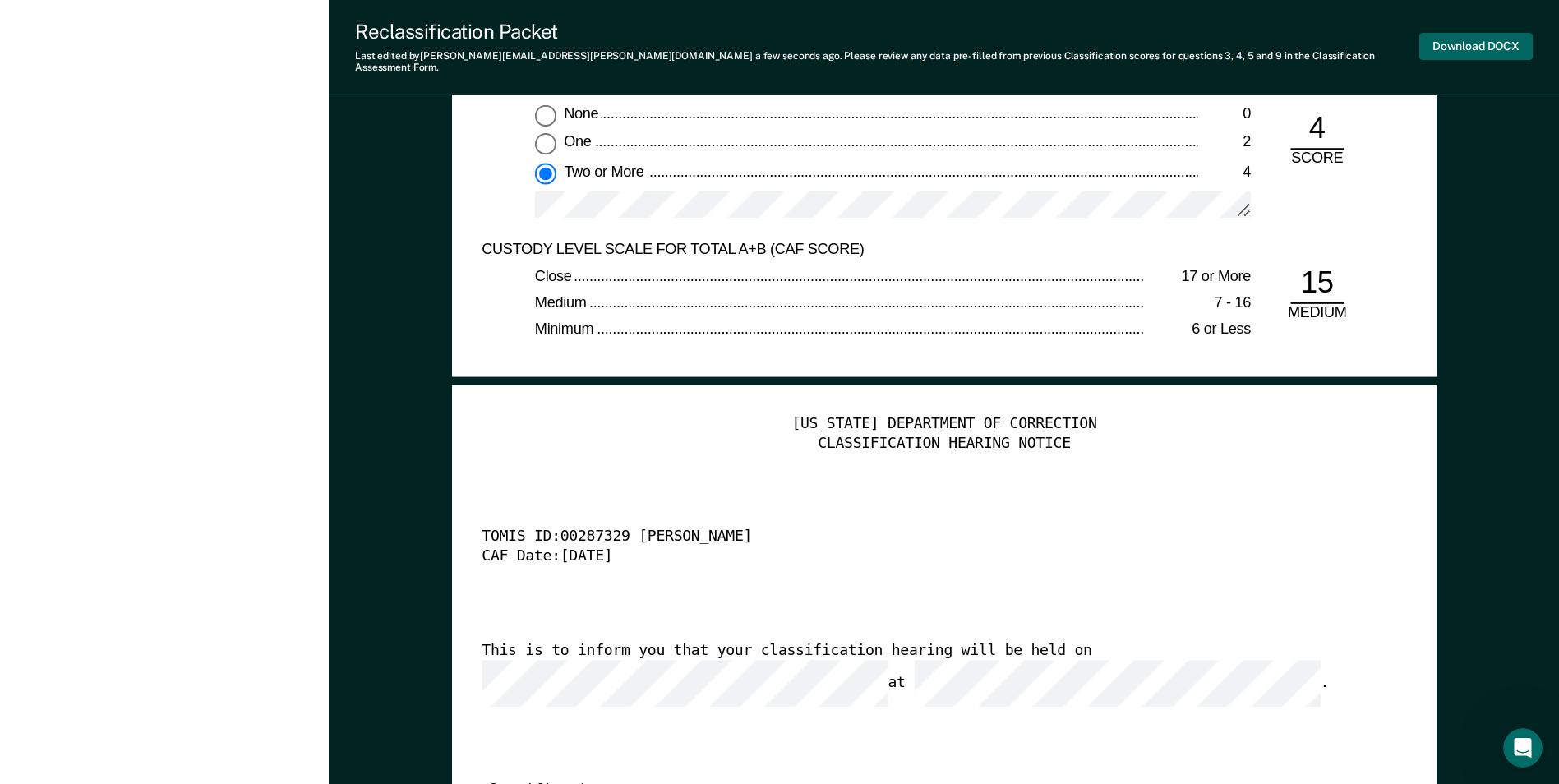
click at [780, 36] on button "Download DOCX" at bounding box center [1476, 46] width 114 height 27
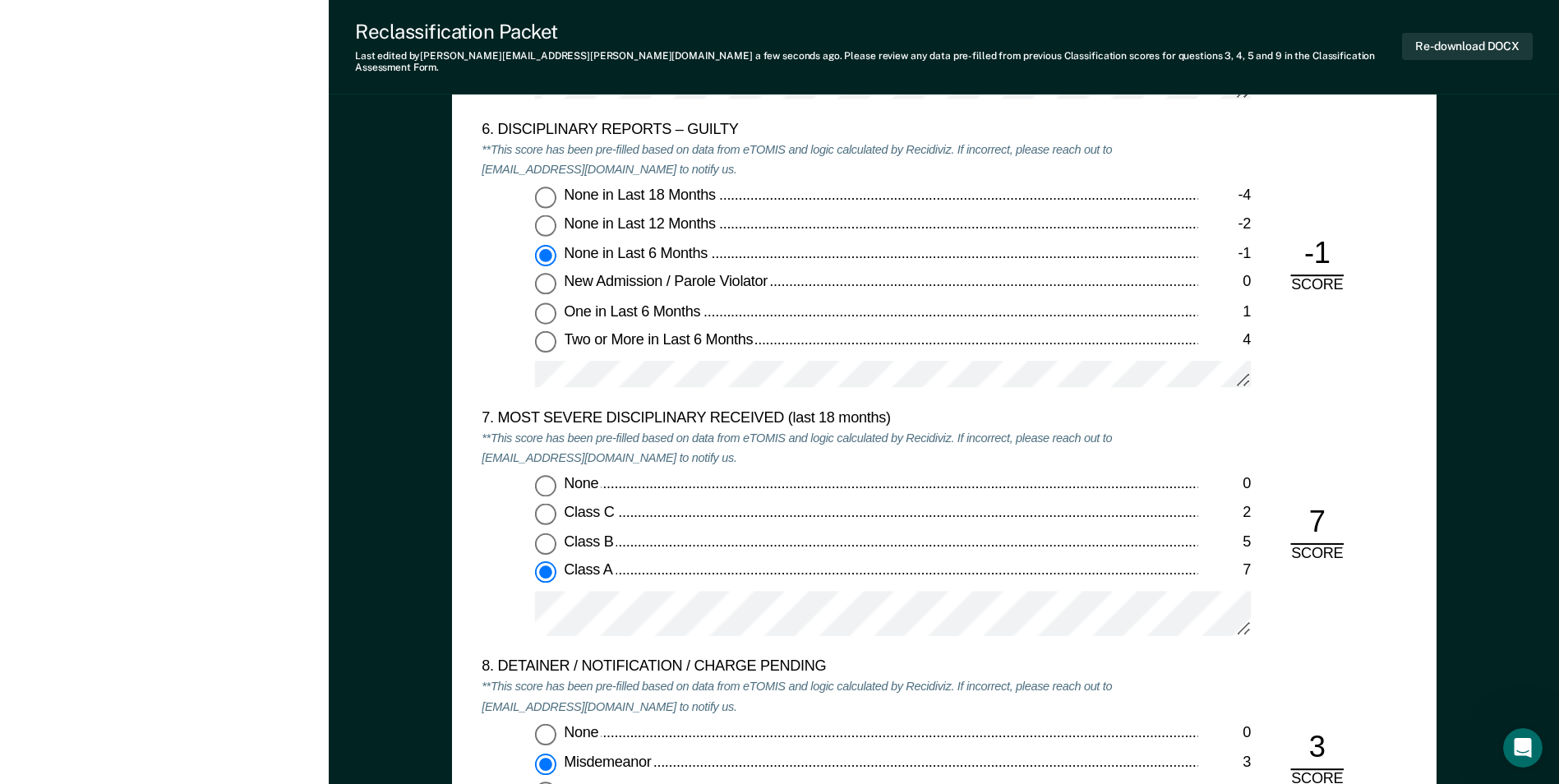
scroll to position [2957, 0]
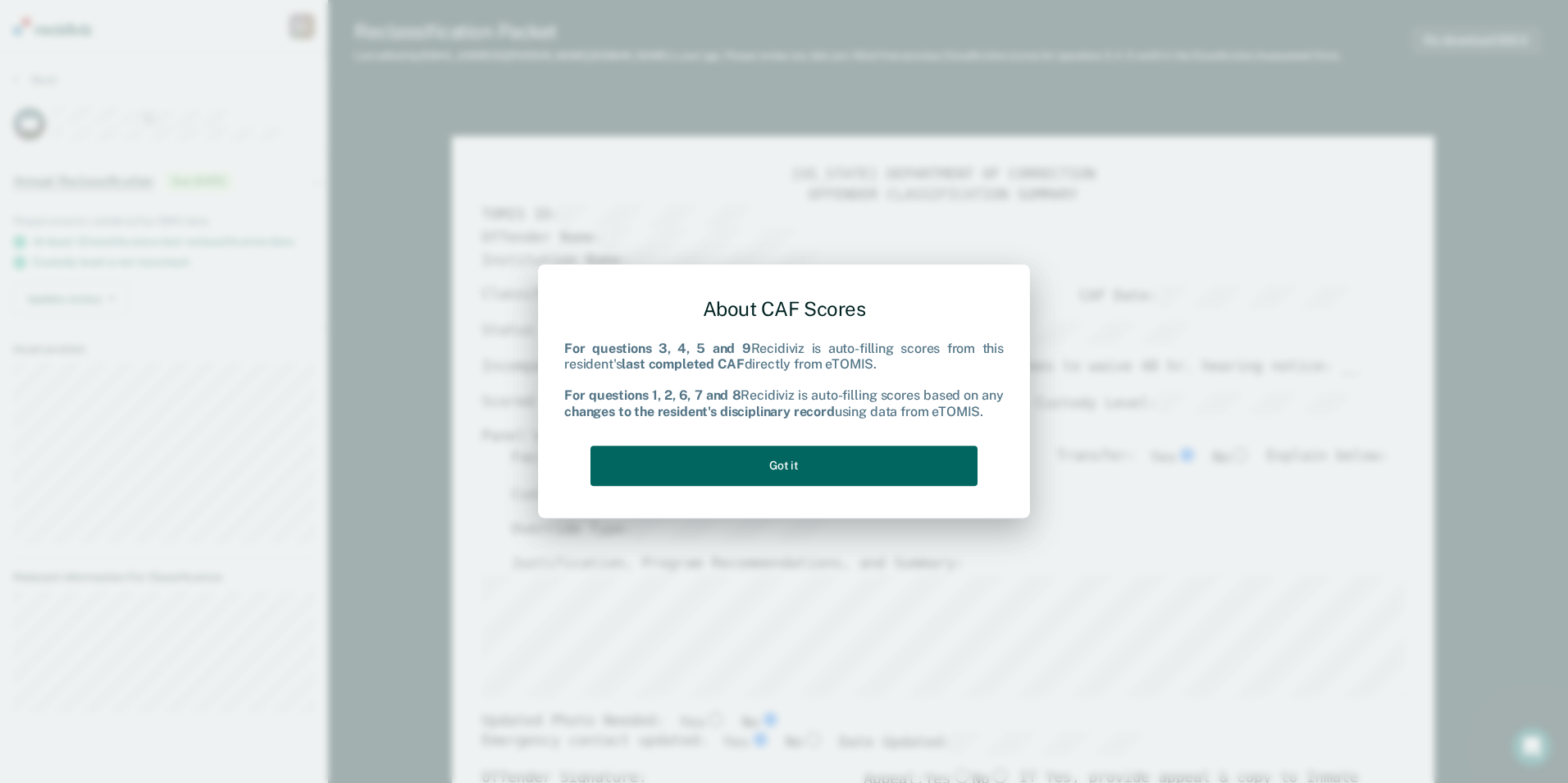
click at [778, 463] on button "Got it" at bounding box center [784, 466] width 388 height 41
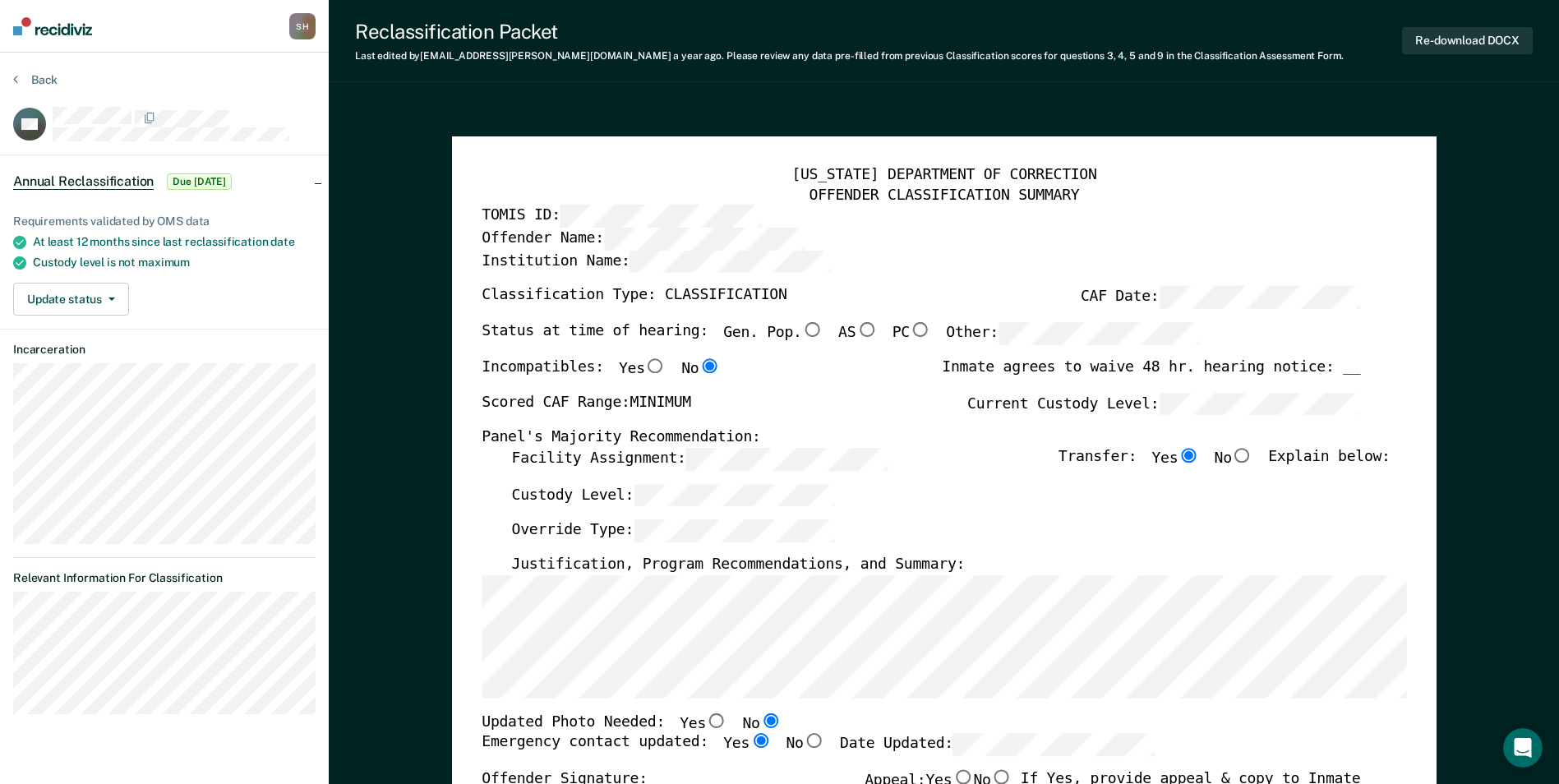
click at [780, 330] on input "Gen. Pop." at bounding box center [812, 329] width 22 height 15
type textarea "x"
radio input "true"
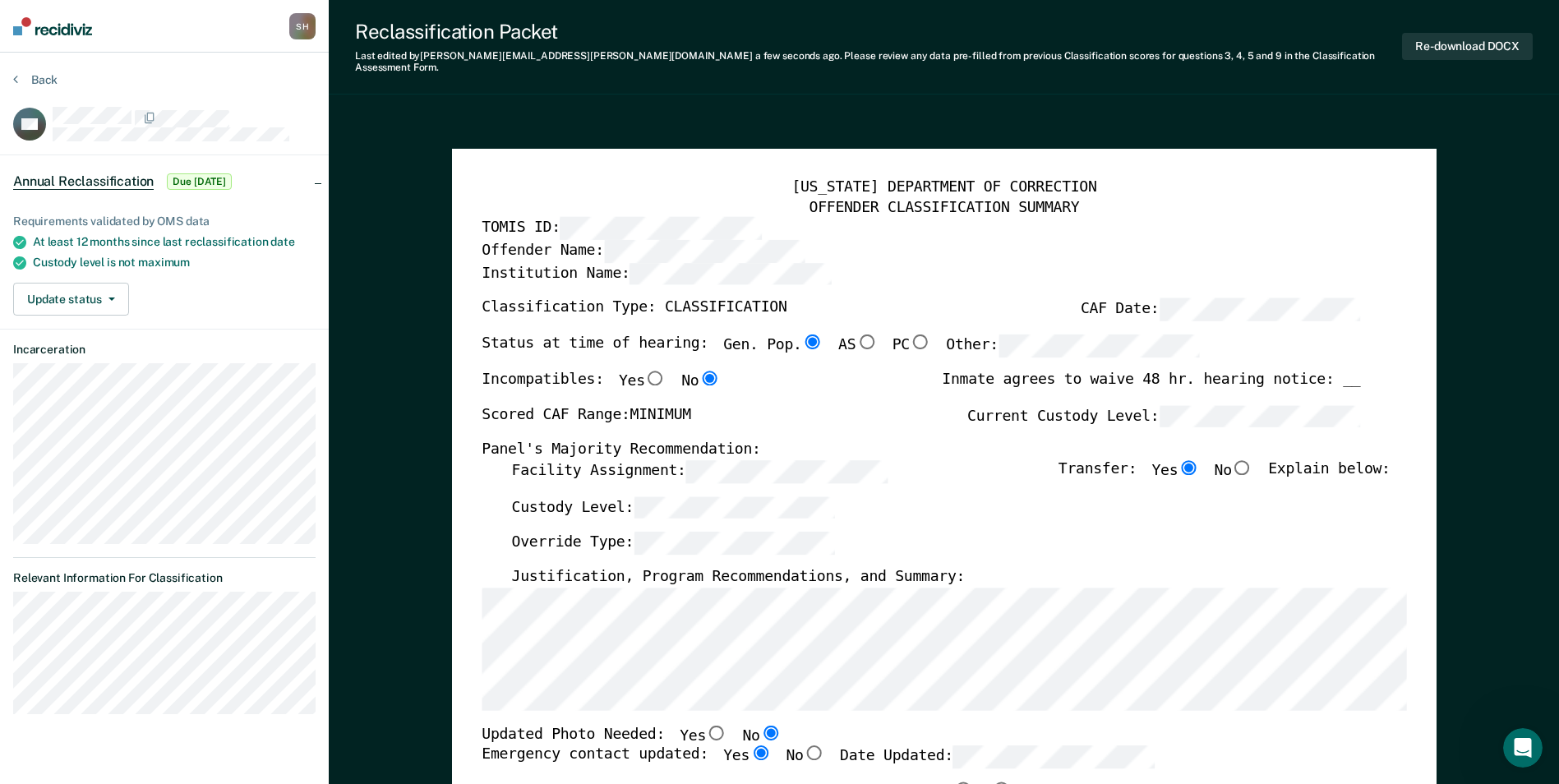
click at [780, 459] on input "No" at bounding box center [1243, 466] width 22 height 15
type textarea "x"
radio input "false"
radio input "true"
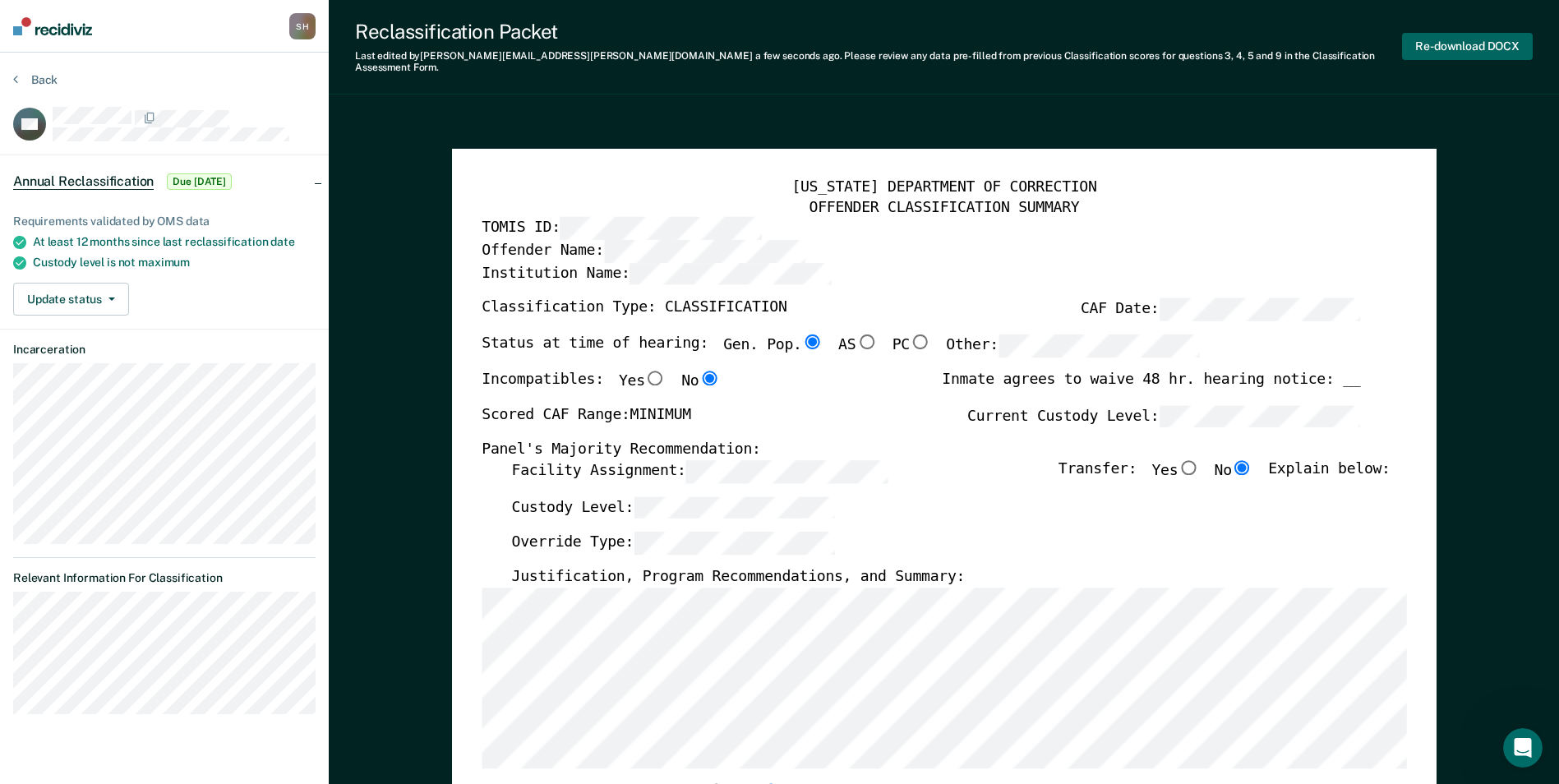
click at [780, 41] on button "Re-download DOCX" at bounding box center [1468, 46] width 131 height 27
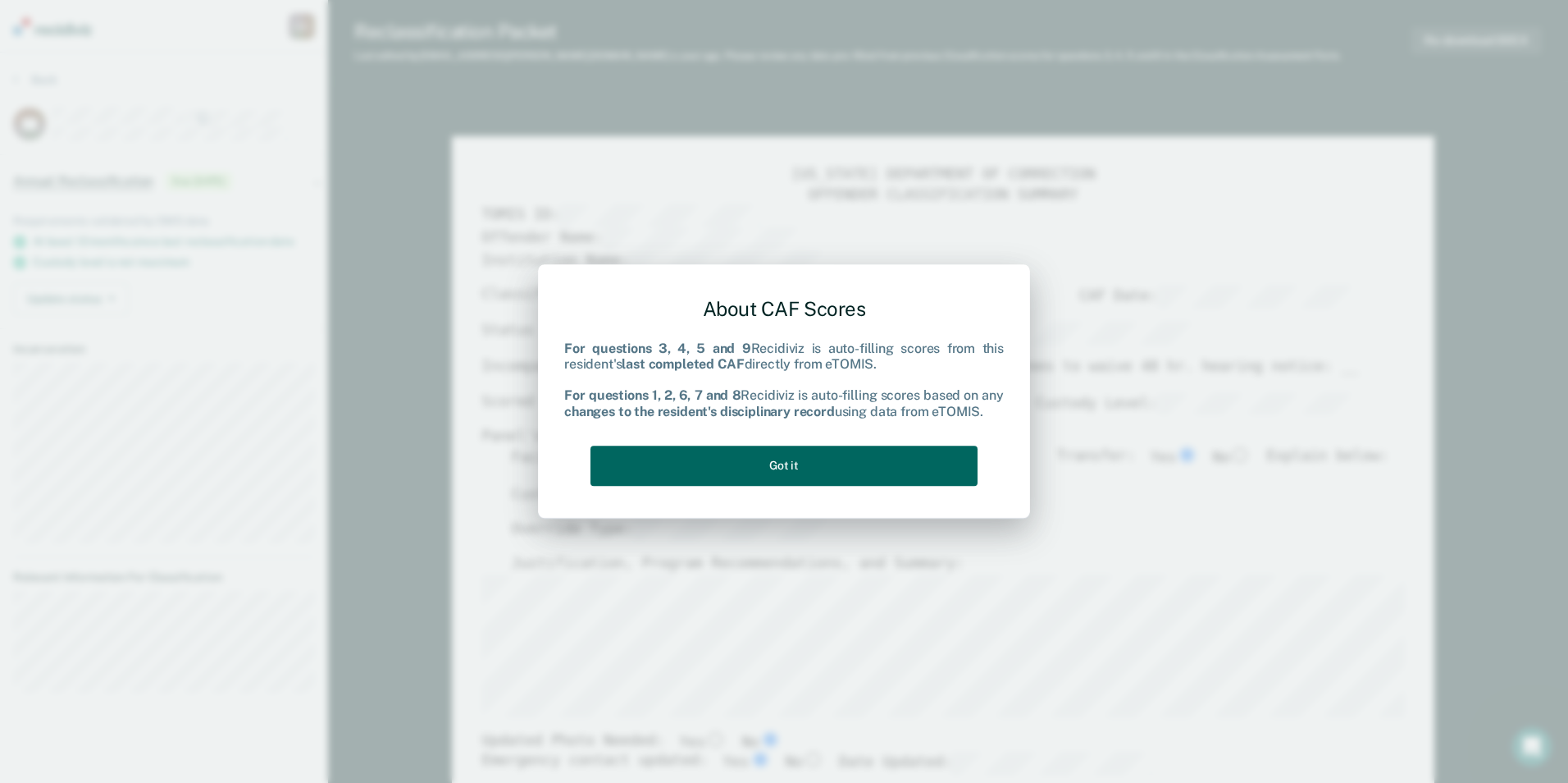
click at [778, 460] on button "Got it" at bounding box center [784, 466] width 388 height 41
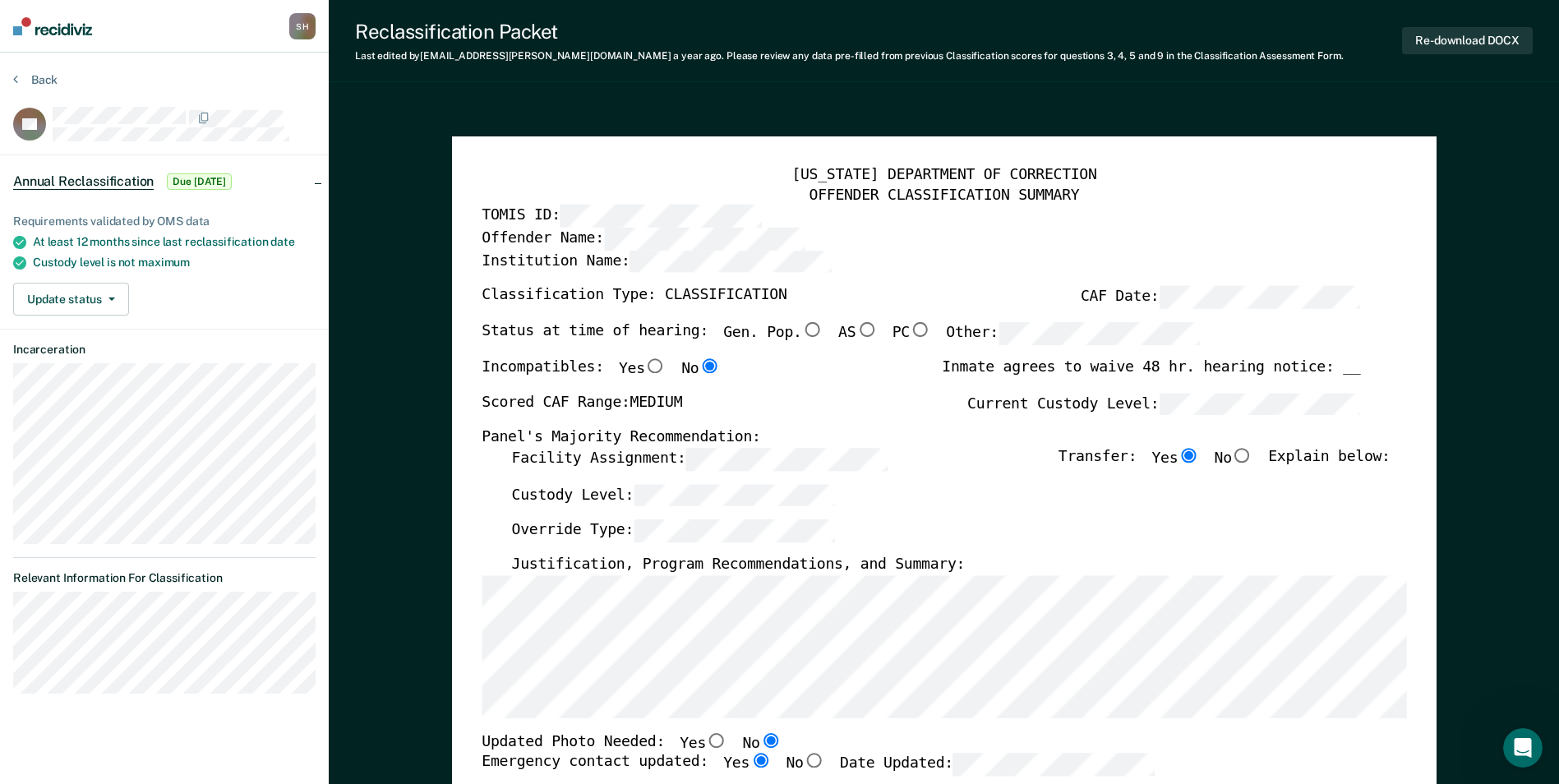
click at [780, 328] on input "Gen. Pop." at bounding box center [812, 329] width 22 height 15
type textarea "x"
radio input "true"
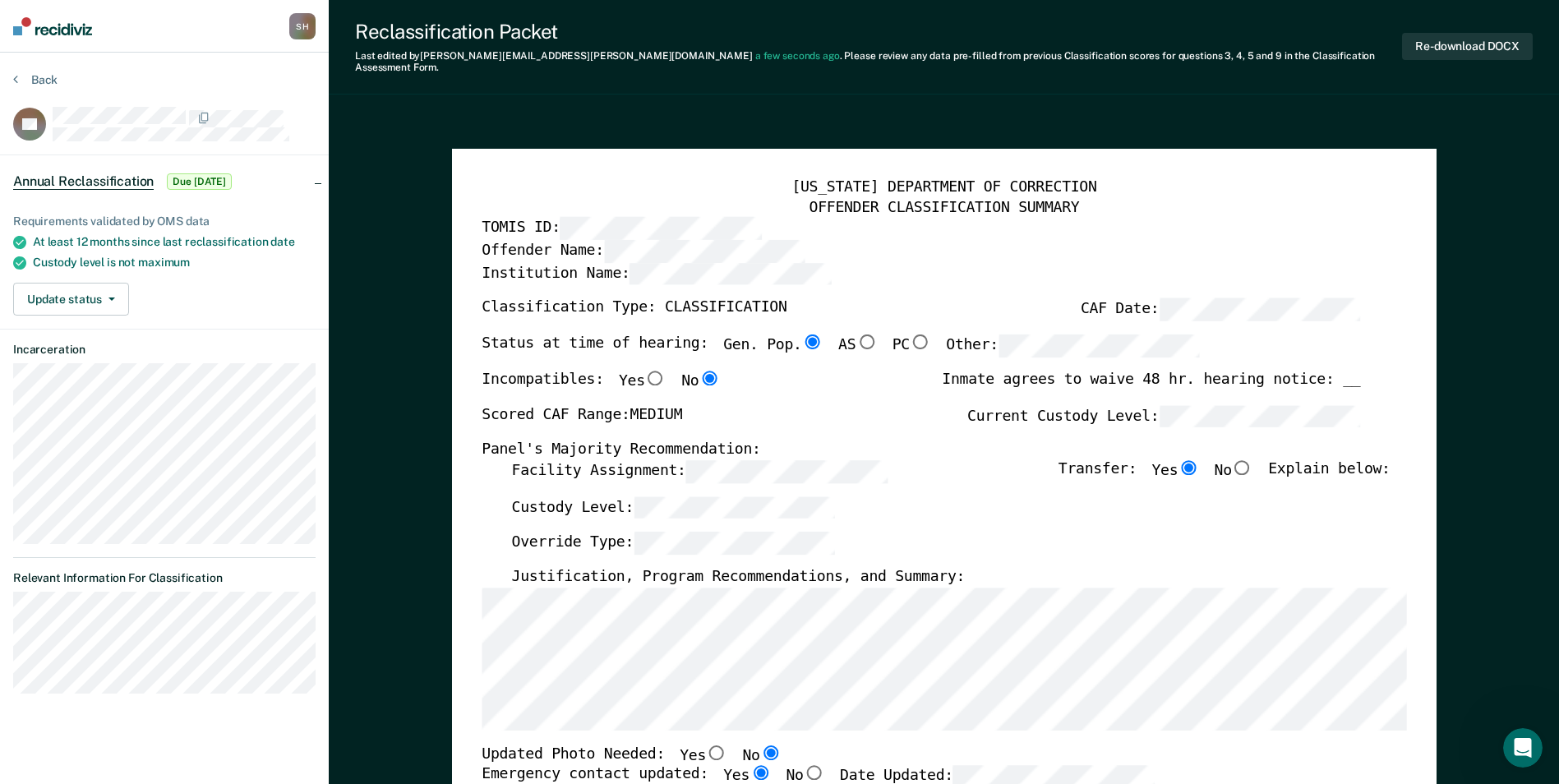
click at [780, 459] on input "No" at bounding box center [1243, 466] width 22 height 15
type textarea "x"
radio input "false"
radio input "true"
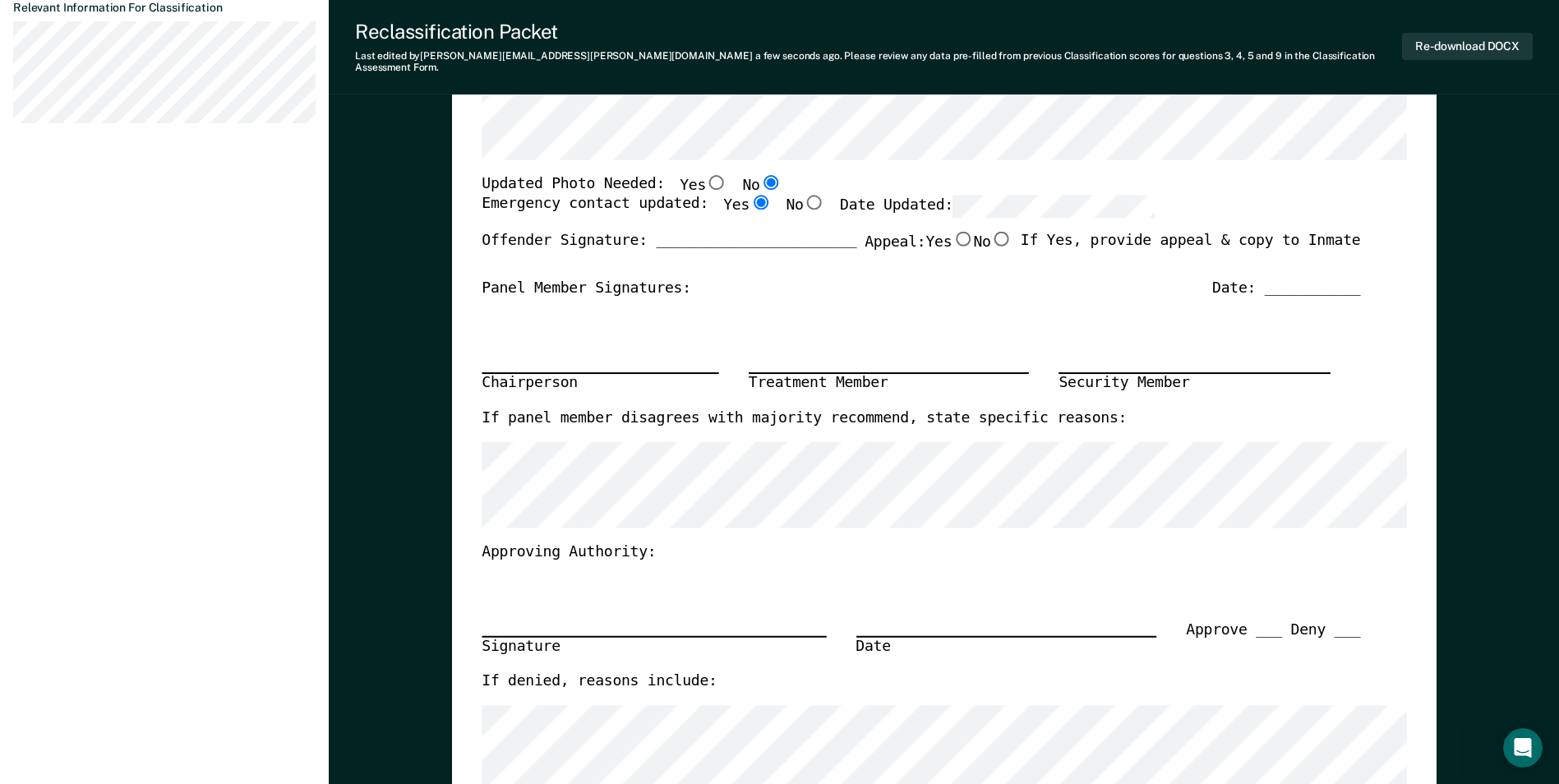
scroll to position [411, 0]
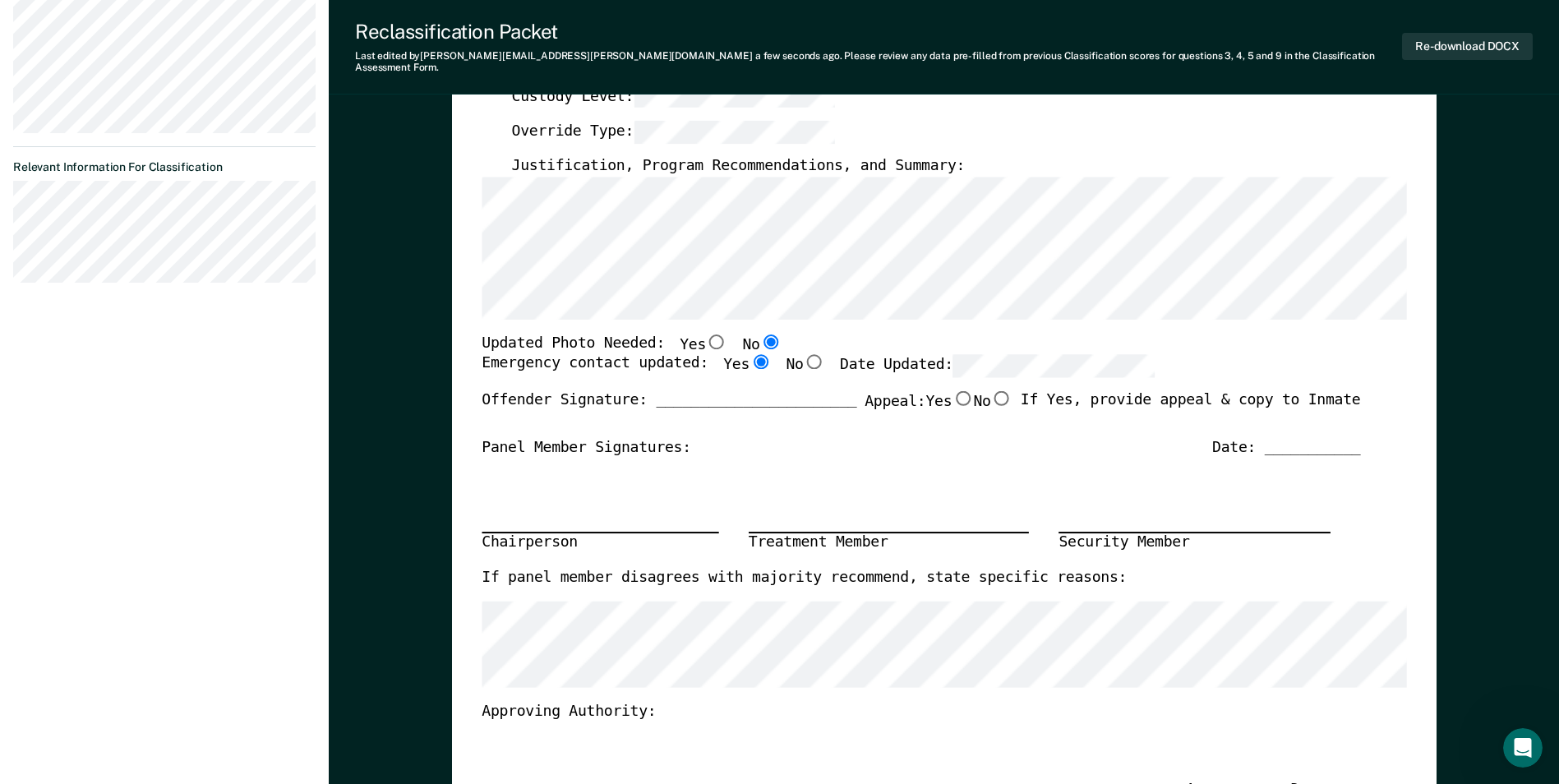
click at [780, 341] on div "Updated Photo Needed: Yes No" at bounding box center [920, 344] width 879 height 22
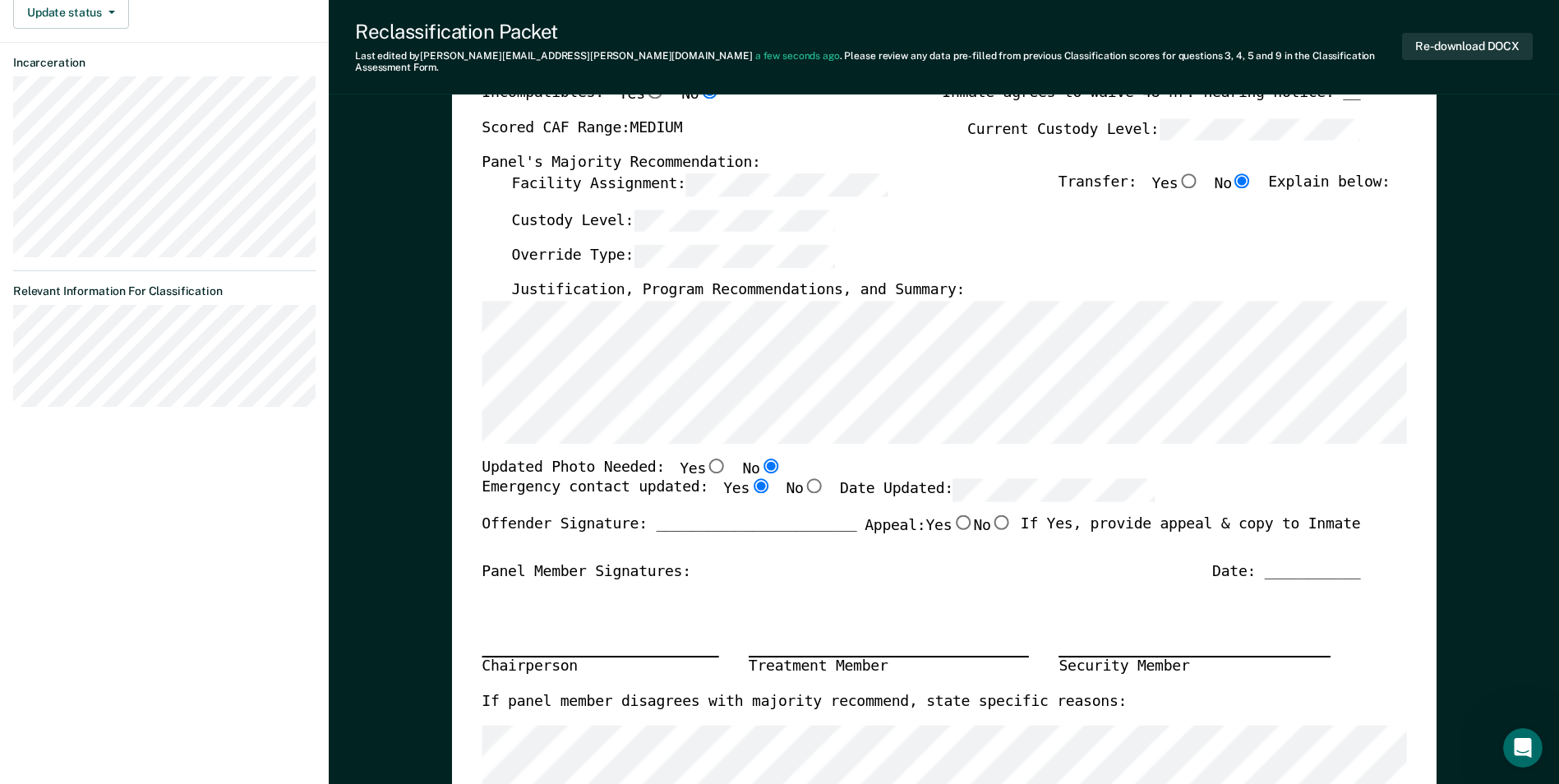
scroll to position [164, 0]
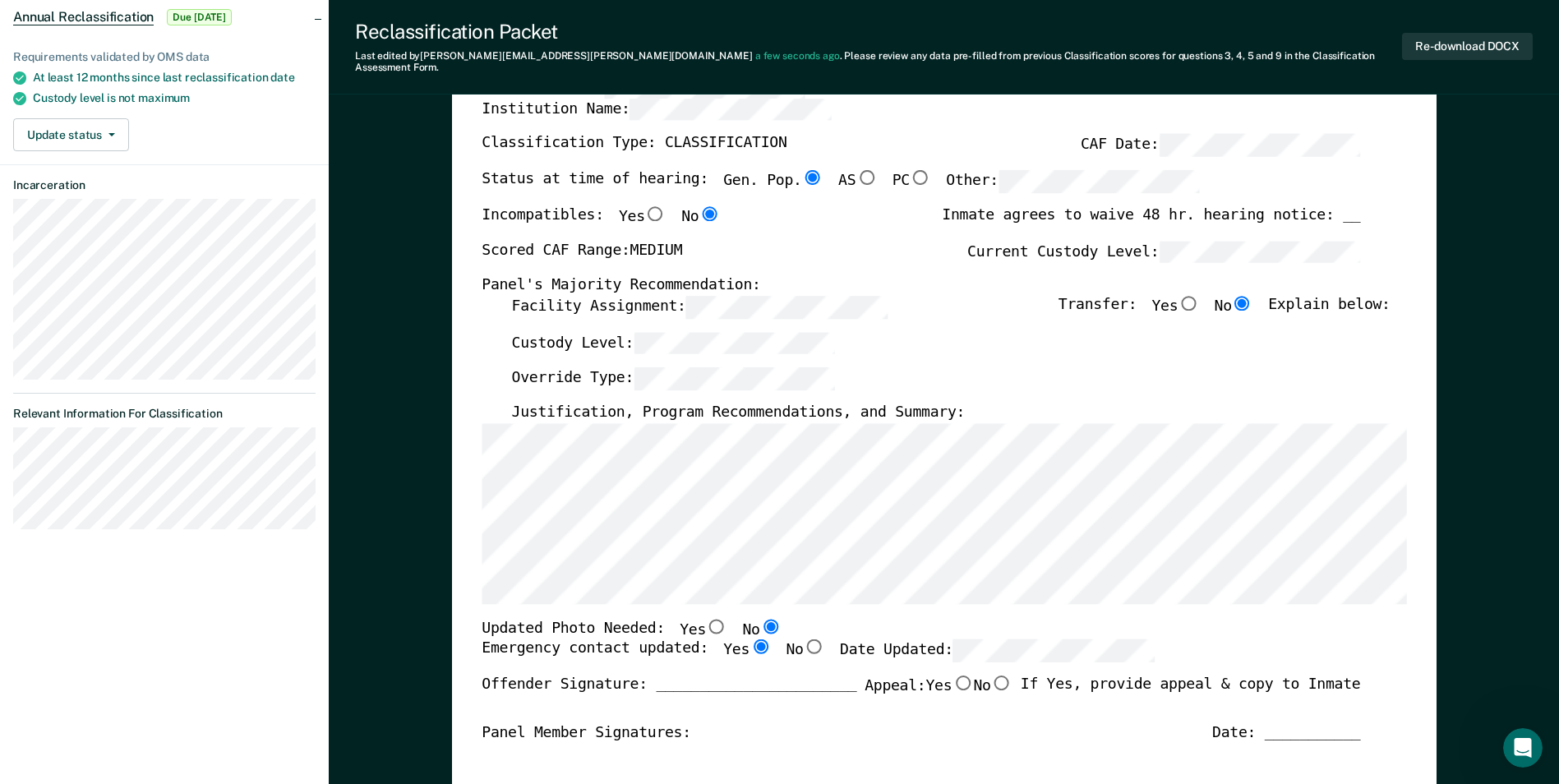
click at [780, 345] on div "Custody Level:" at bounding box center [950, 348] width 879 height 37
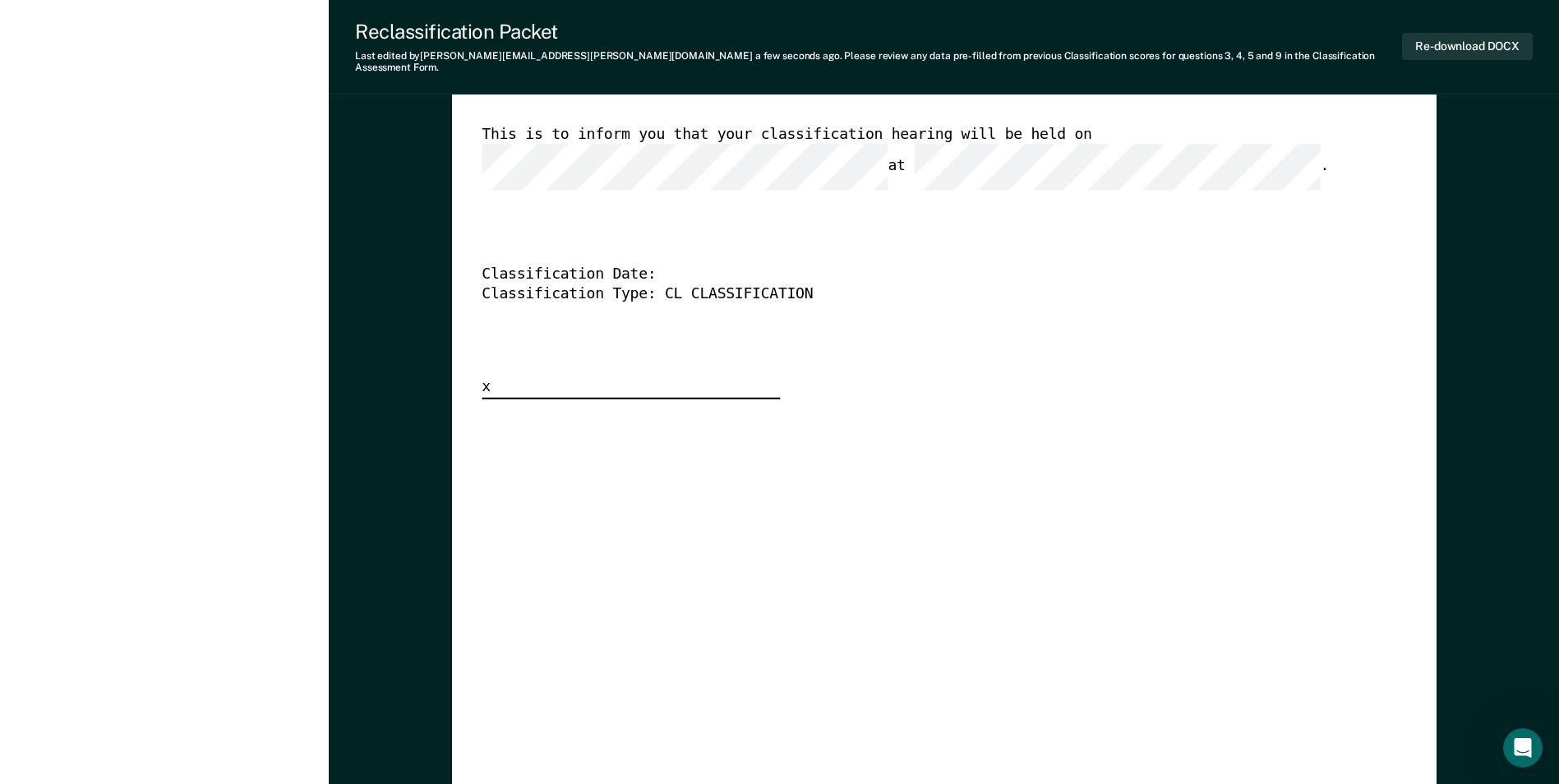
scroll to position [4030, 0]
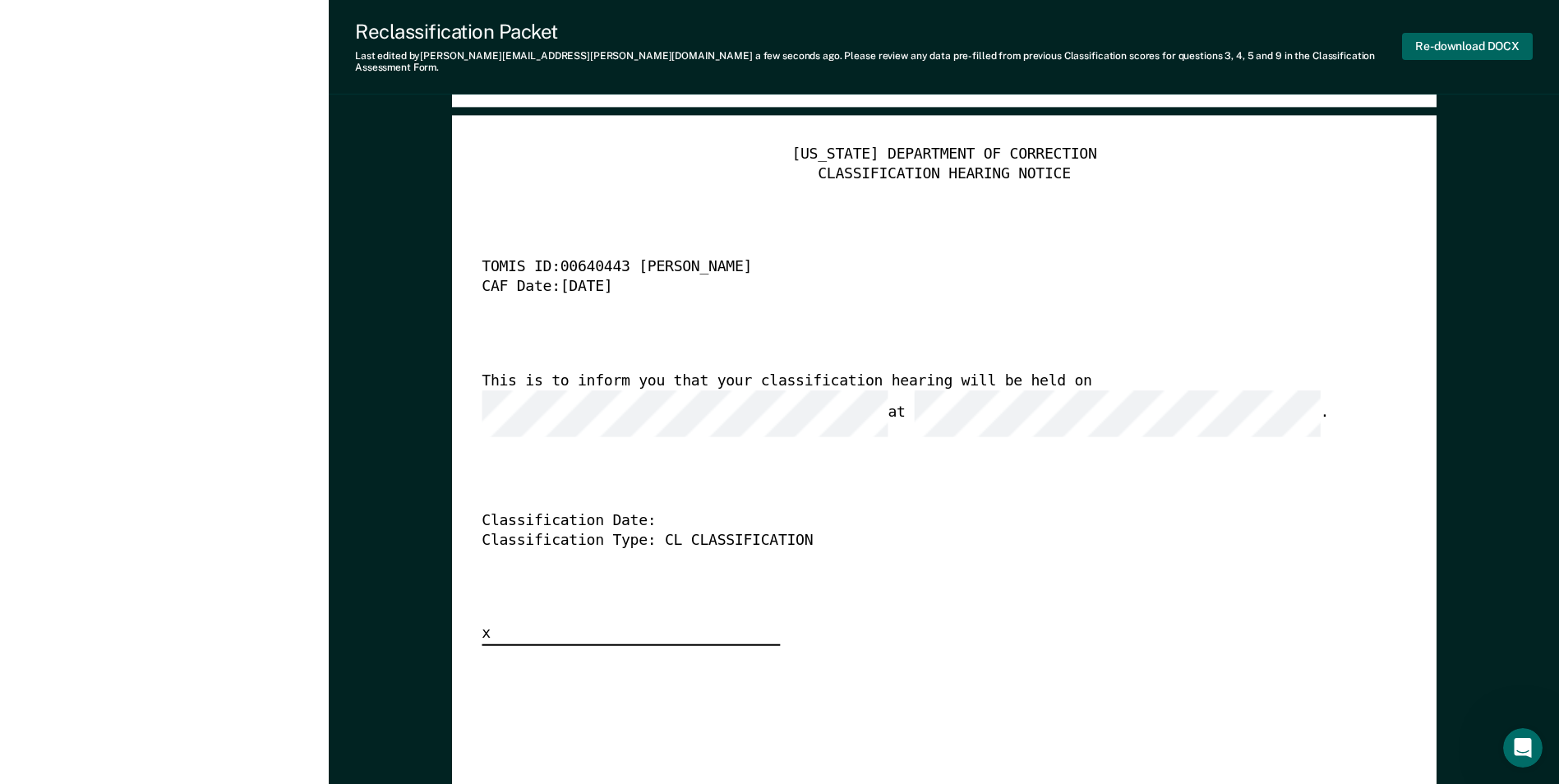
click at [780, 39] on button "Re-download DOCX" at bounding box center [1468, 46] width 131 height 27
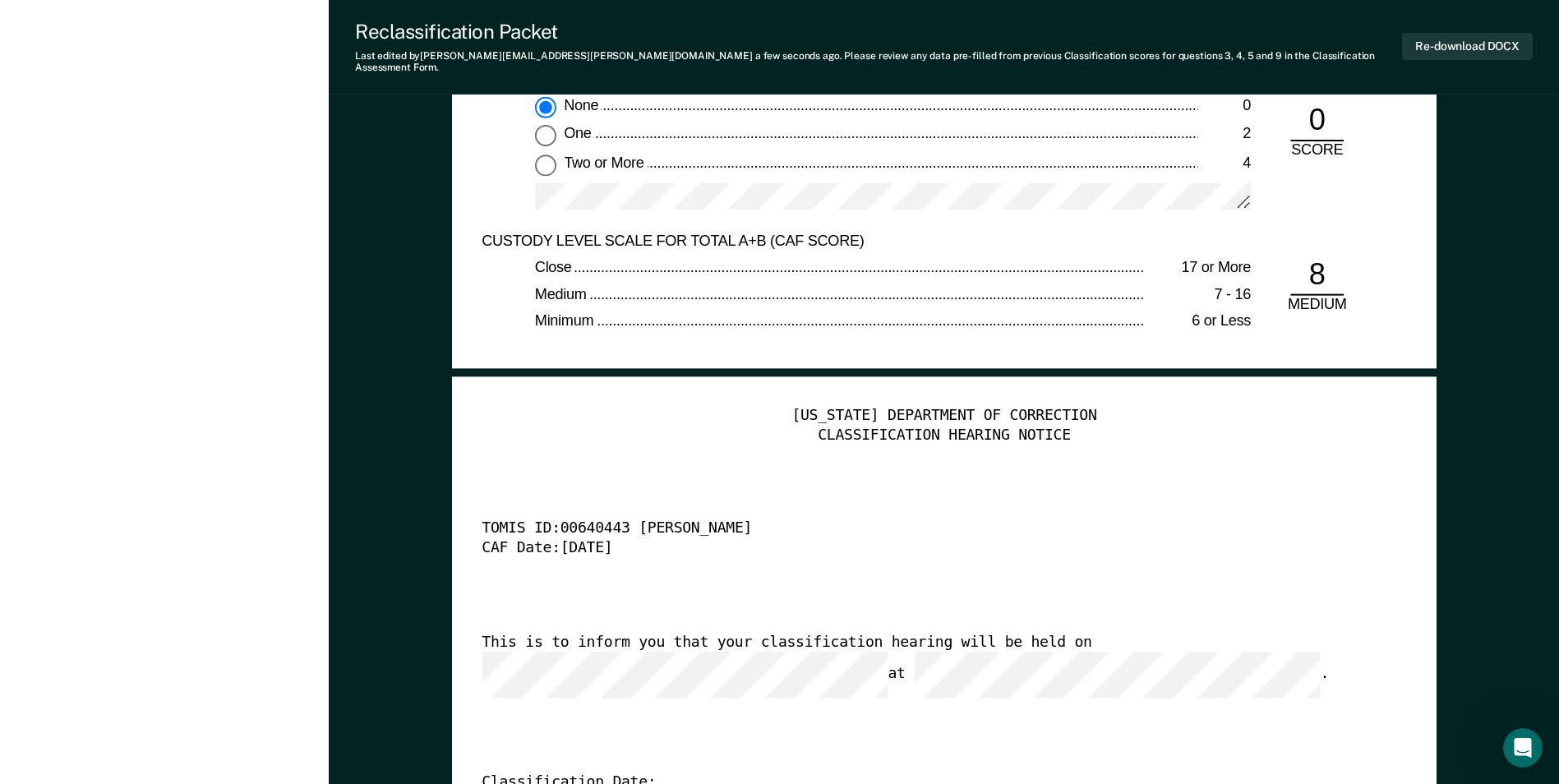
scroll to position [3619, 0]
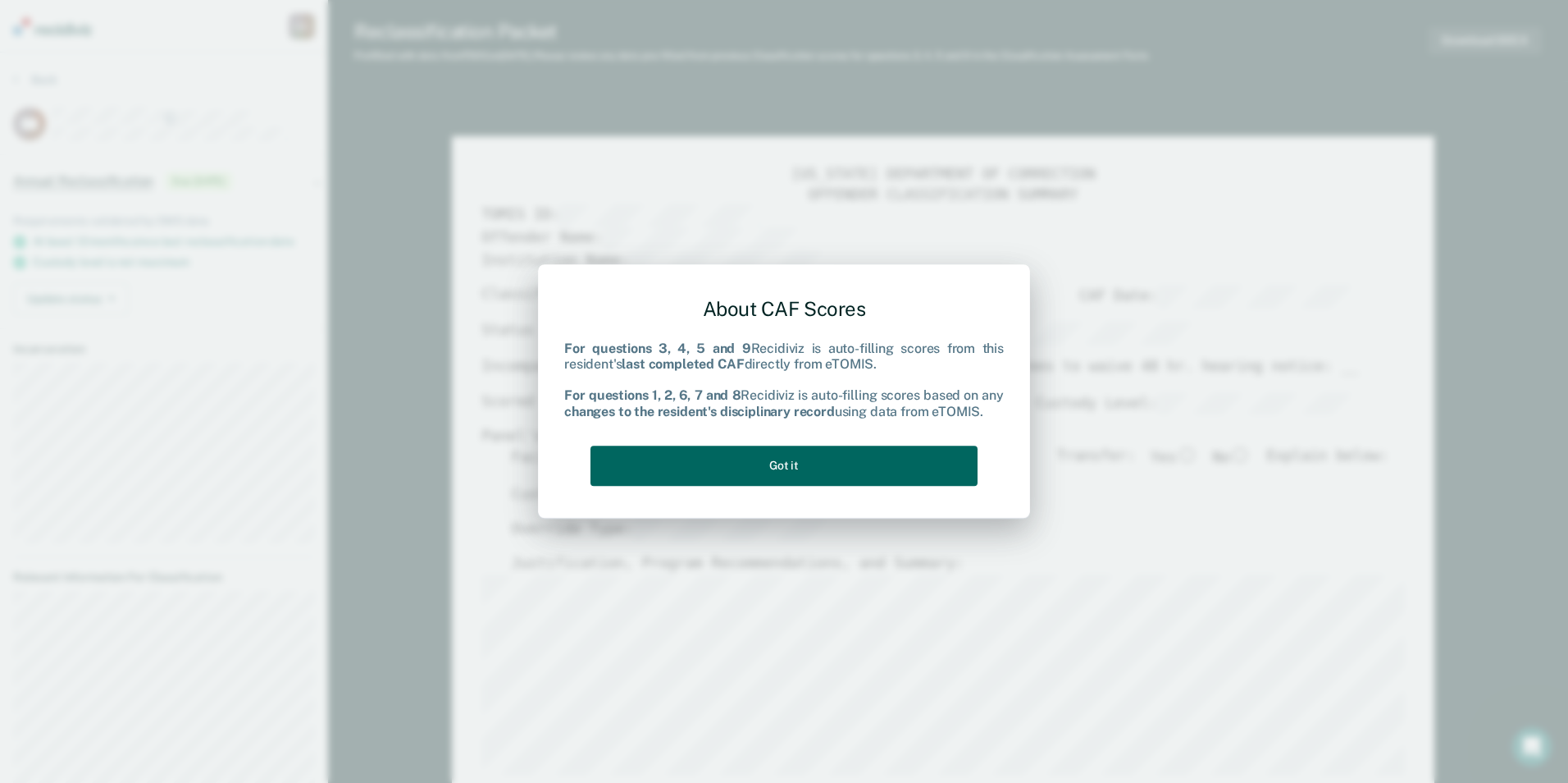
click at [778, 449] on button "Got it" at bounding box center [784, 466] width 388 height 41
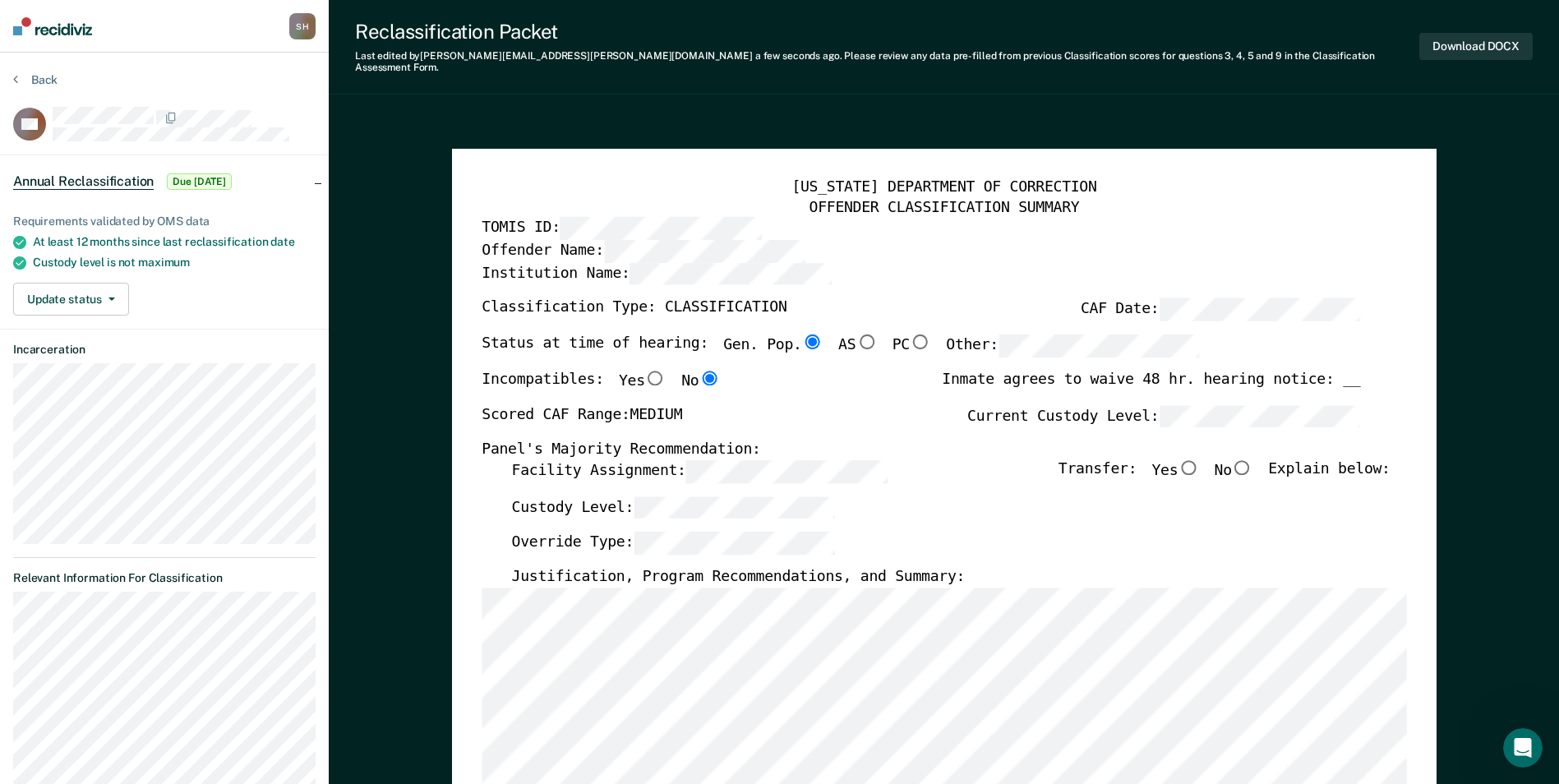
click at [780, 459] on input "No" at bounding box center [1243, 466] width 22 height 15
type textarea "x"
radio input "true"
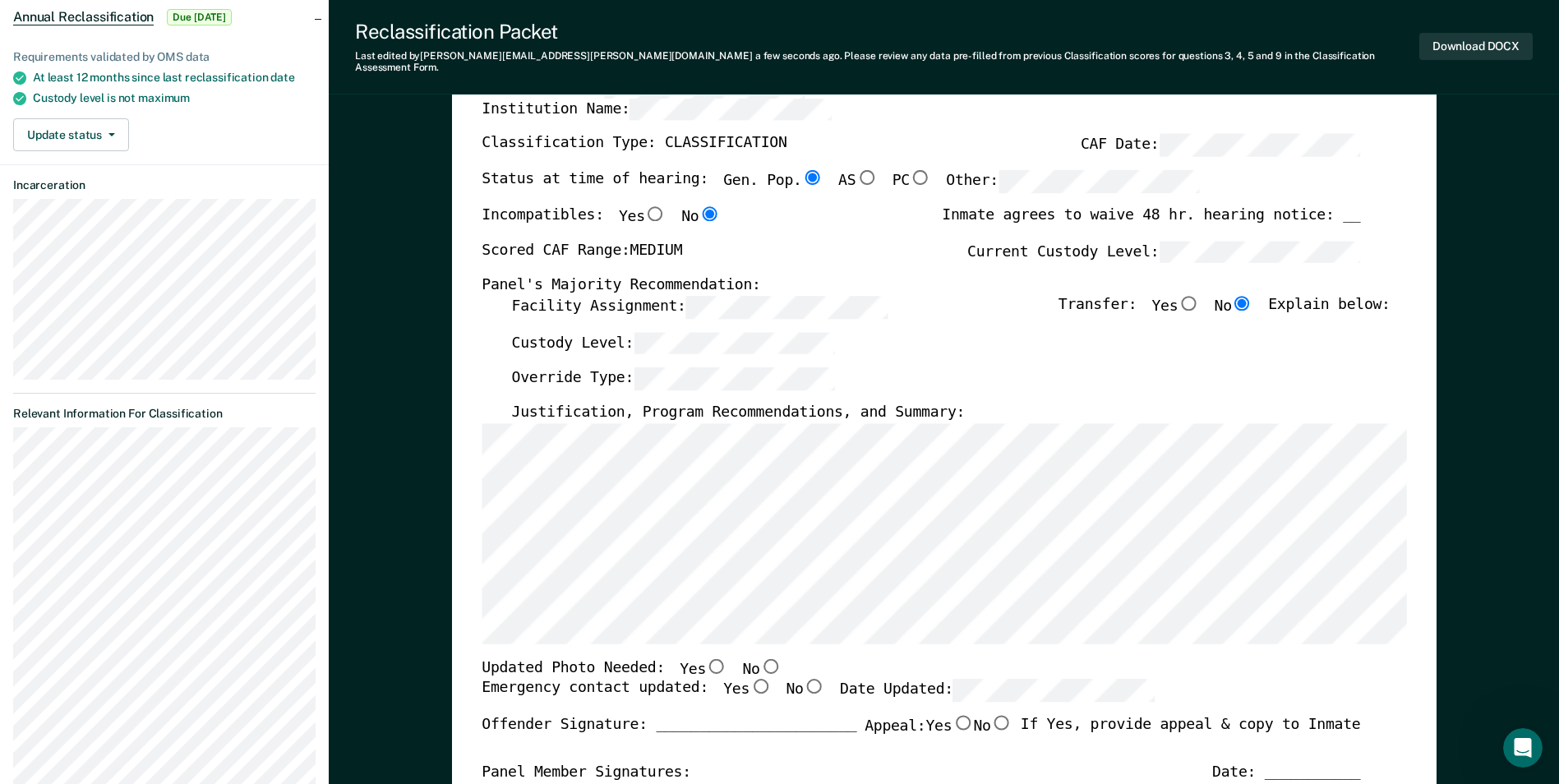
click at [760, 658] on input "No" at bounding box center [771, 665] width 22 height 15
type textarea "x"
radio input "true"
click at [750, 678] on input "Yes" at bounding box center [761, 685] width 22 height 15
type textarea "x"
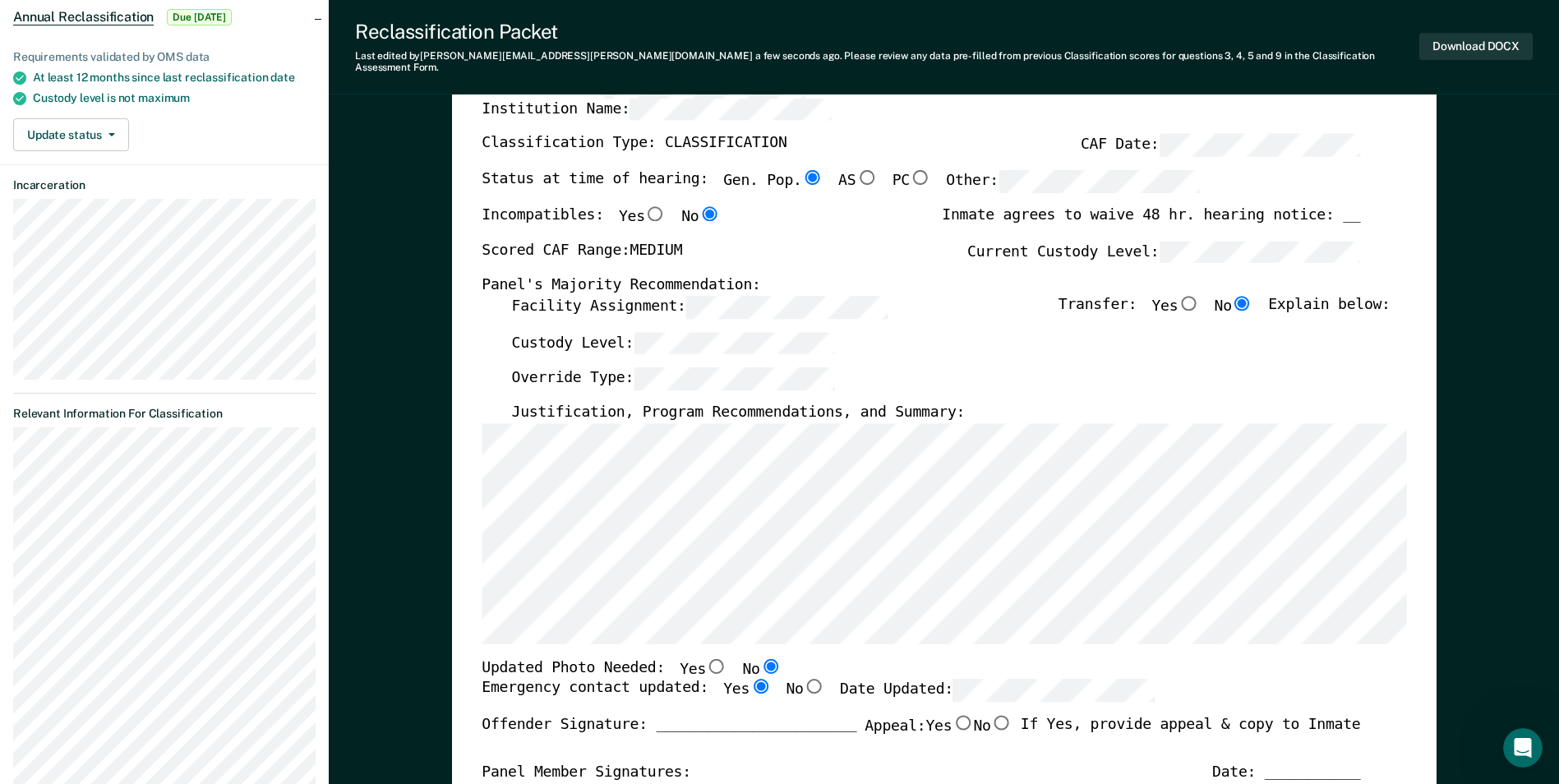
radio input "true"
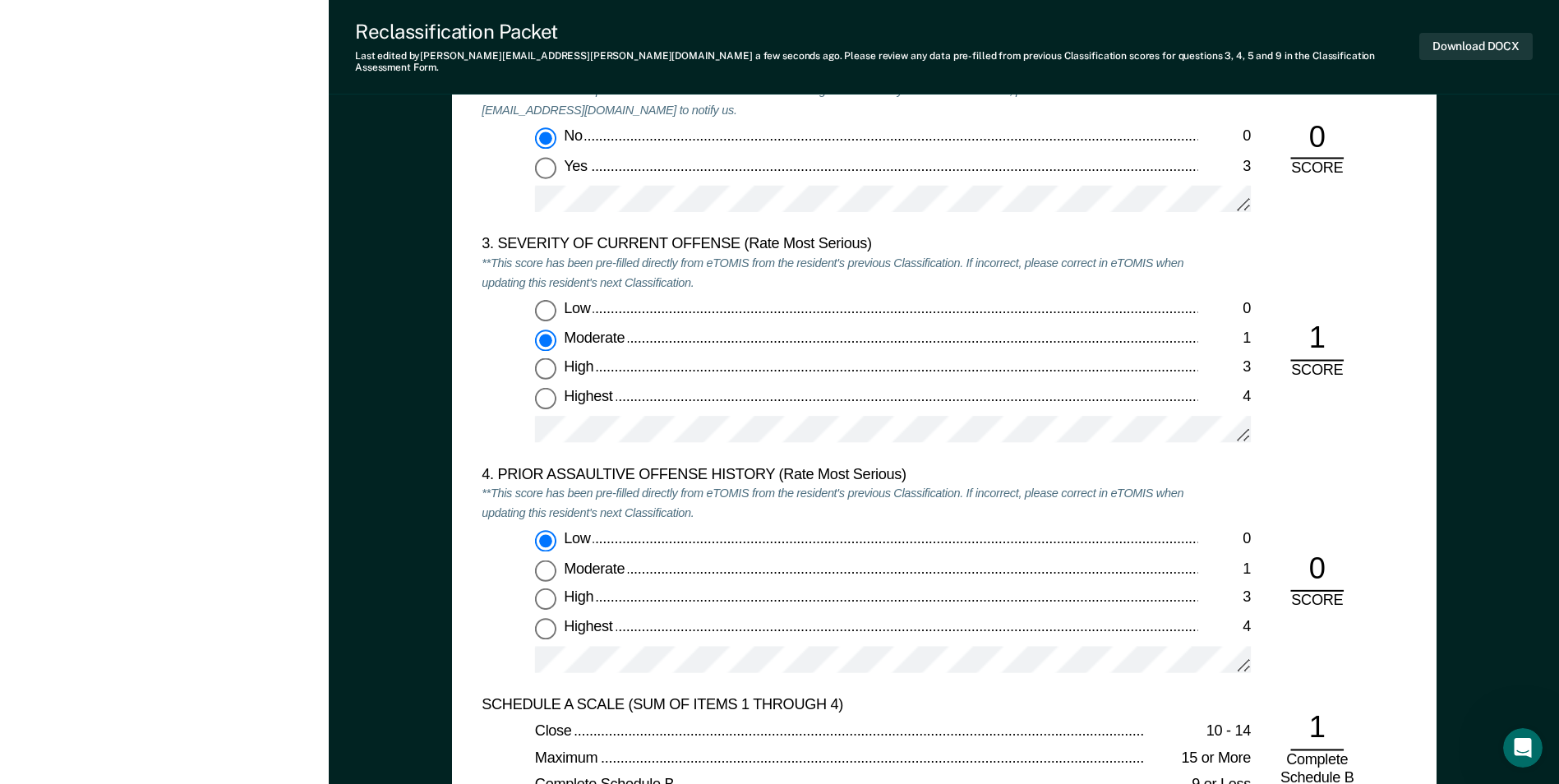
scroll to position [1724, 0]
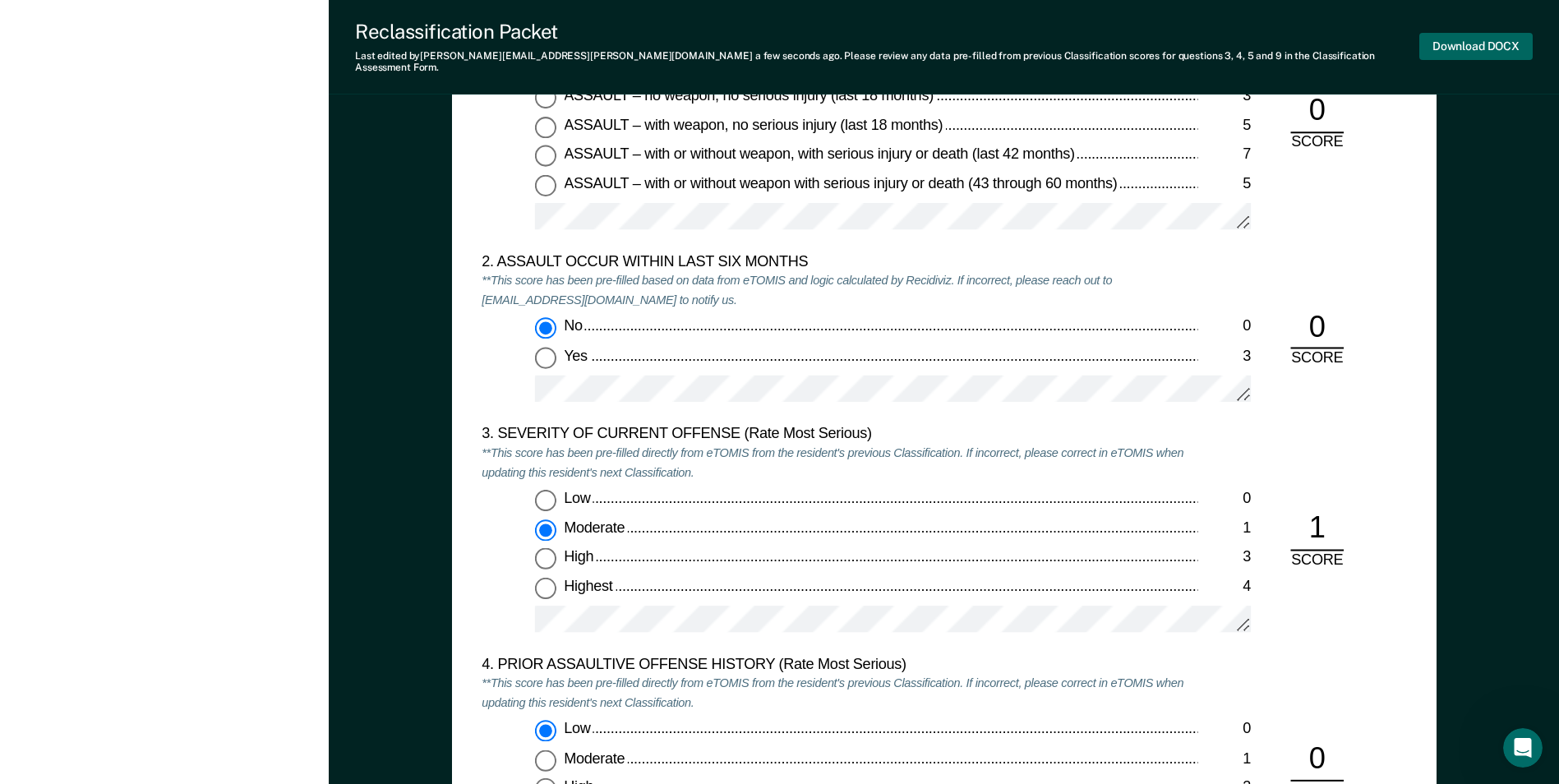
click at [780, 39] on button "Download DOCX" at bounding box center [1476, 46] width 114 height 27
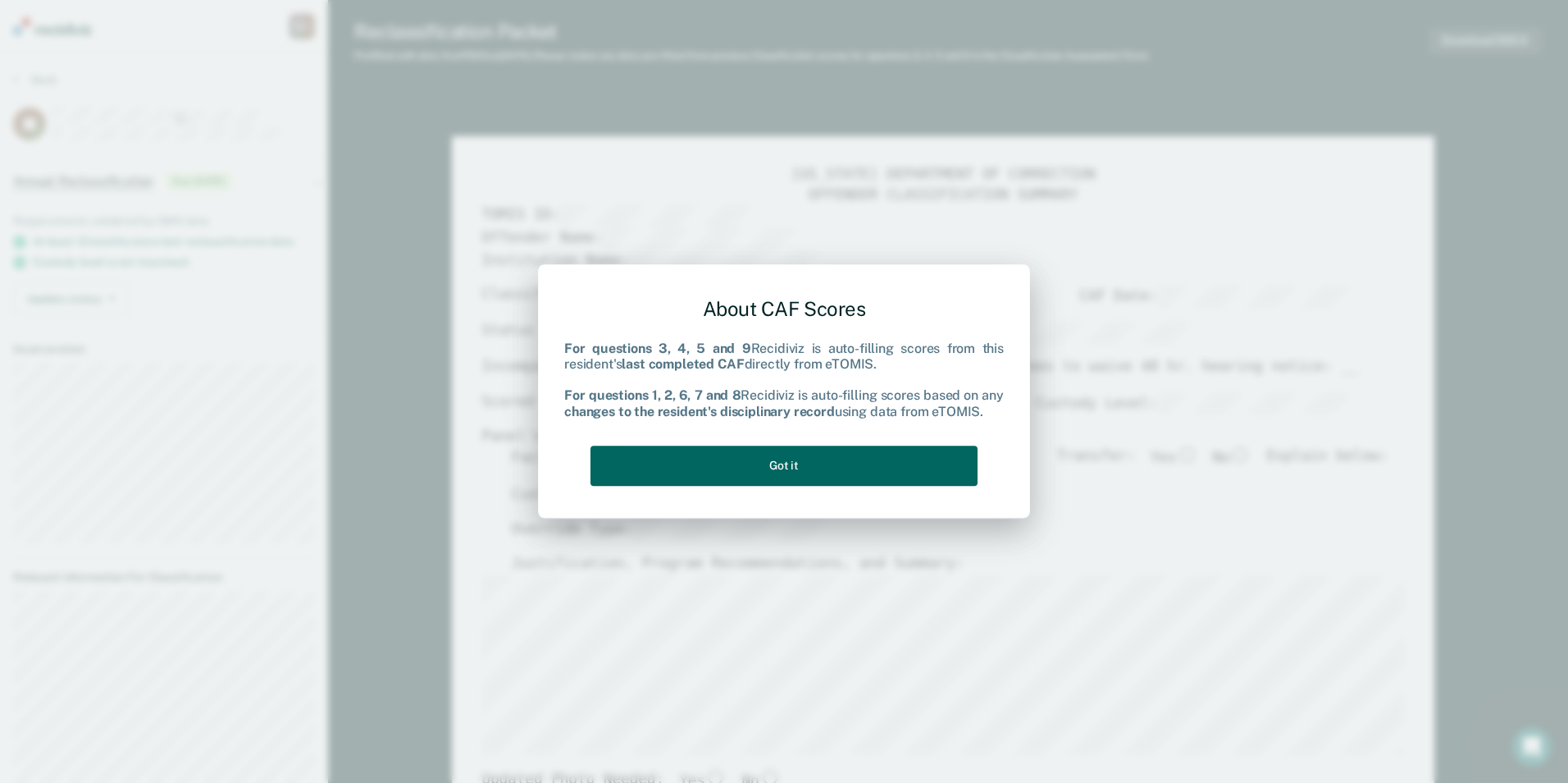
click at [778, 465] on button "Got it" at bounding box center [784, 466] width 388 height 41
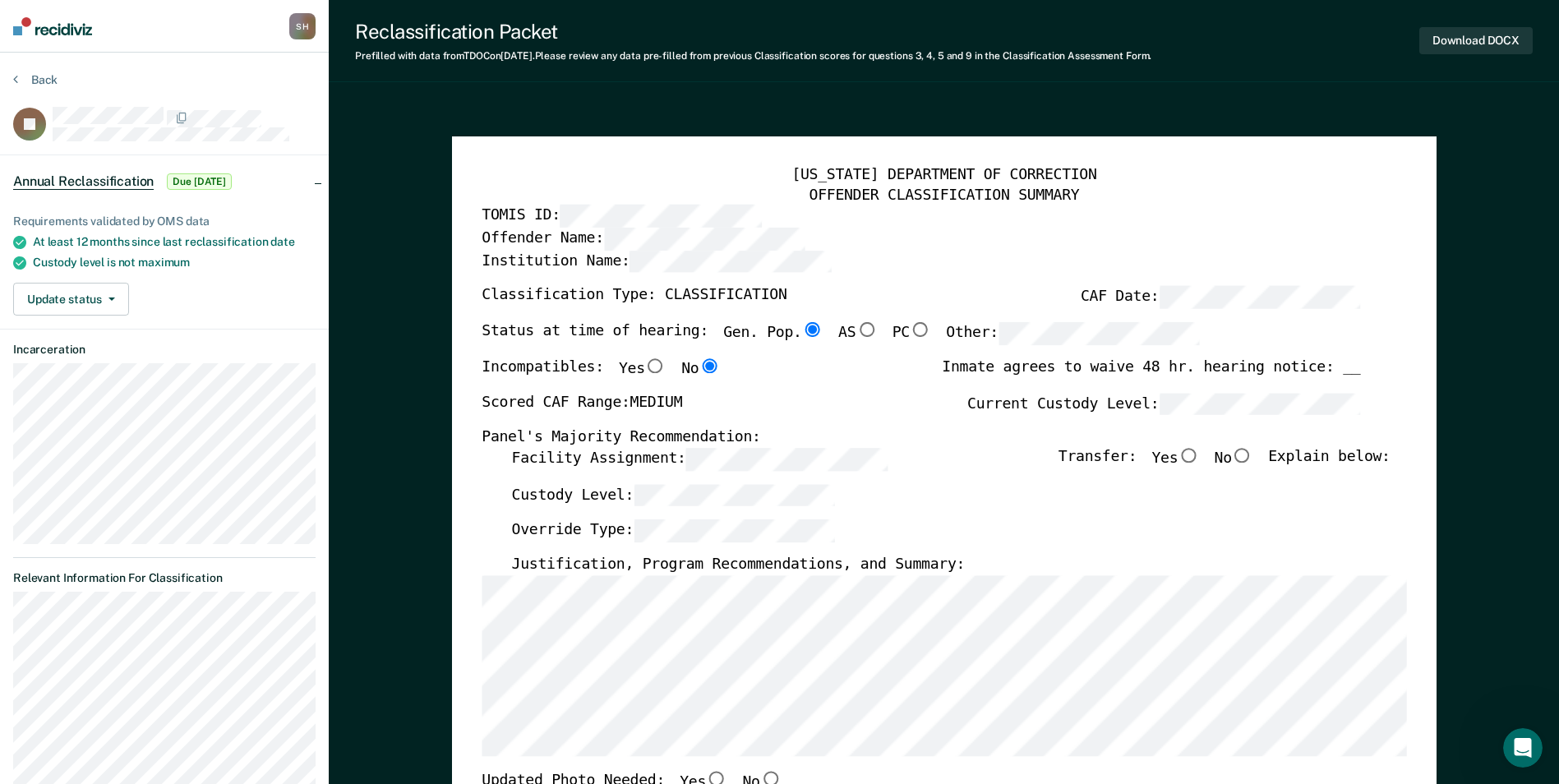
click at [780, 456] on input "No" at bounding box center [1243, 454] width 22 height 15
type textarea "x"
radio input "true"
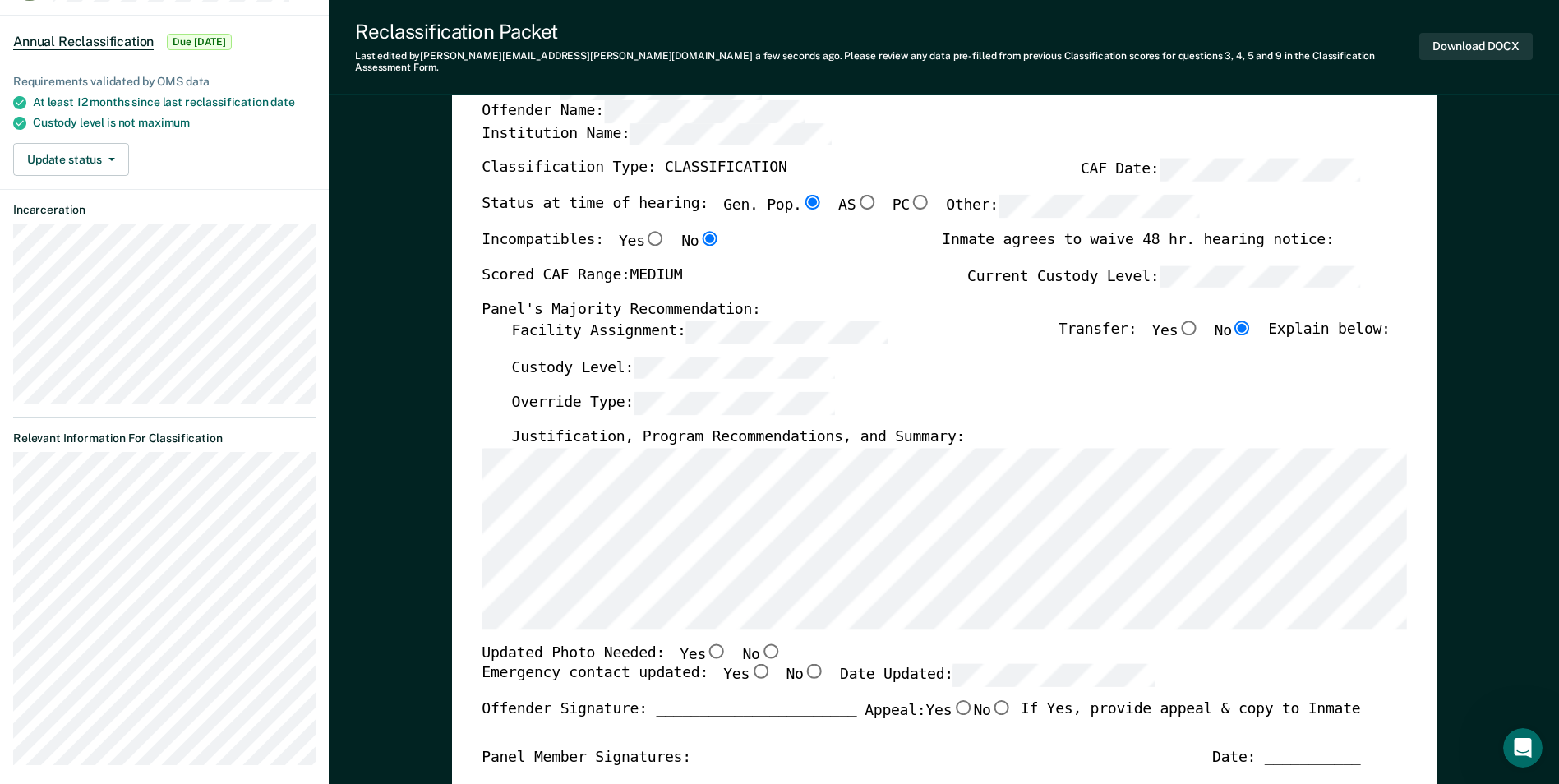
scroll to position [164, 0]
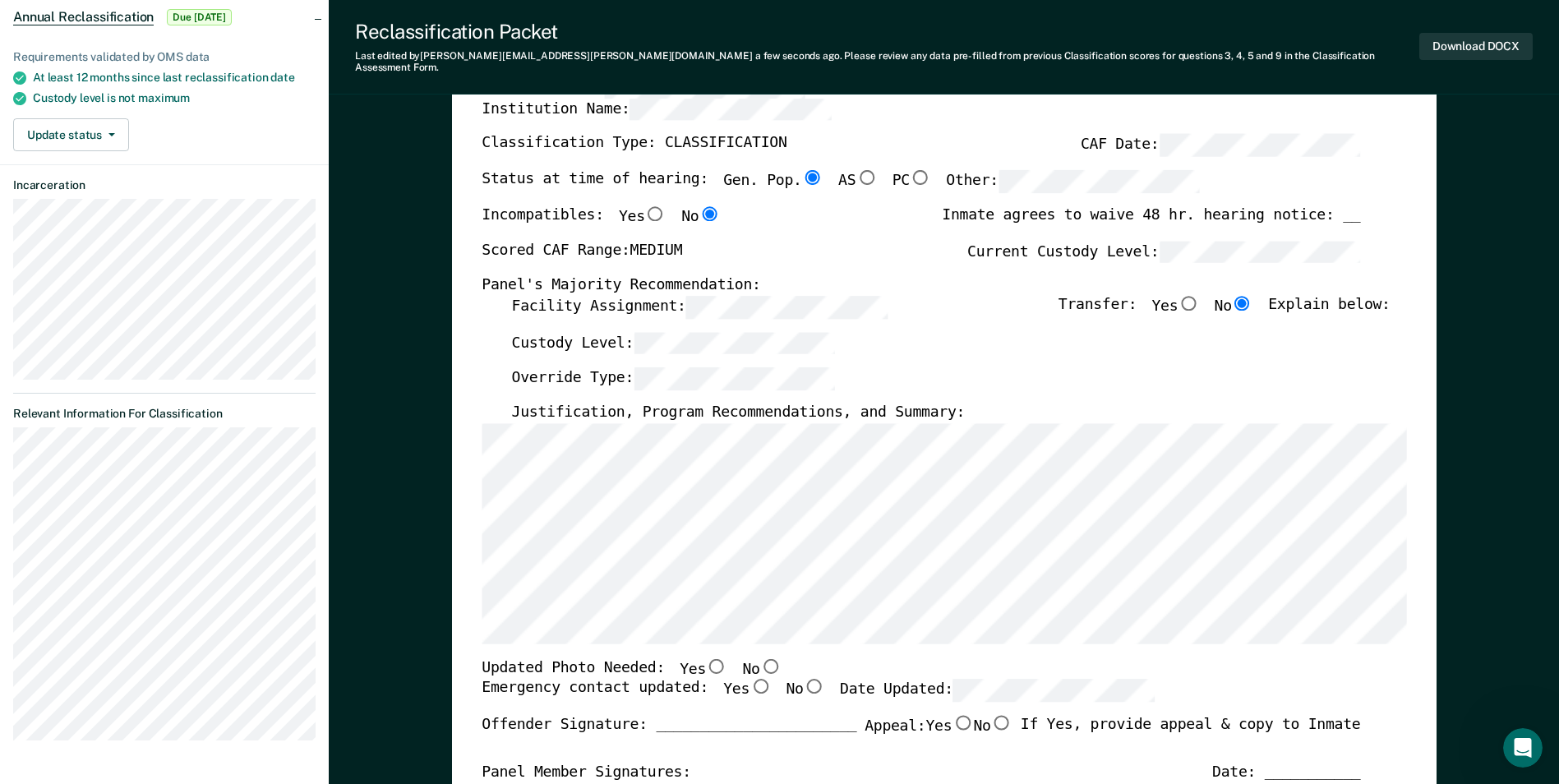
click at [760, 658] on input "No" at bounding box center [771, 665] width 22 height 15
type textarea "x"
radio input "true"
click at [750, 678] on input "Yes" at bounding box center [761, 685] width 22 height 15
type textarea "x"
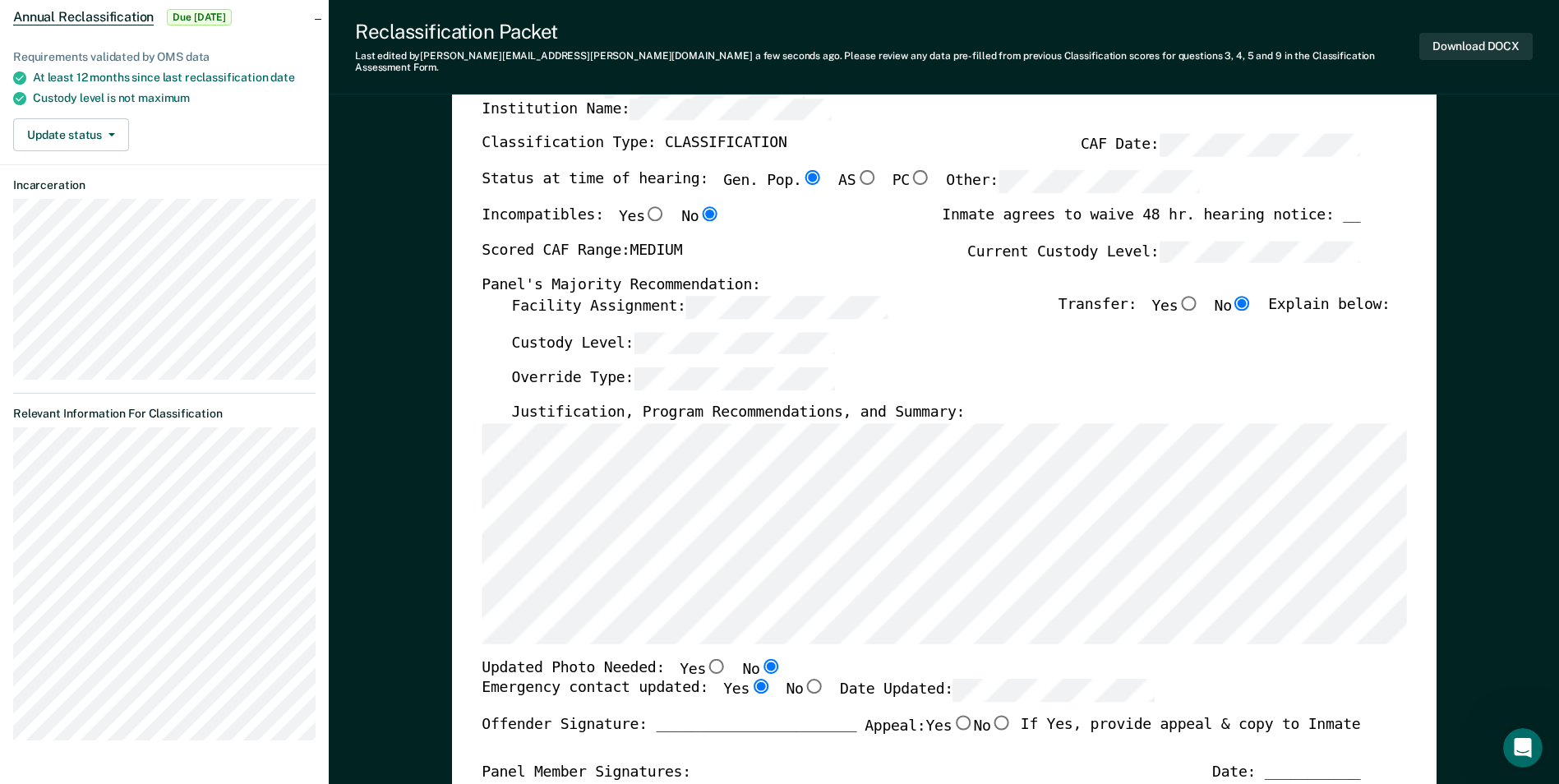
radio input "true"
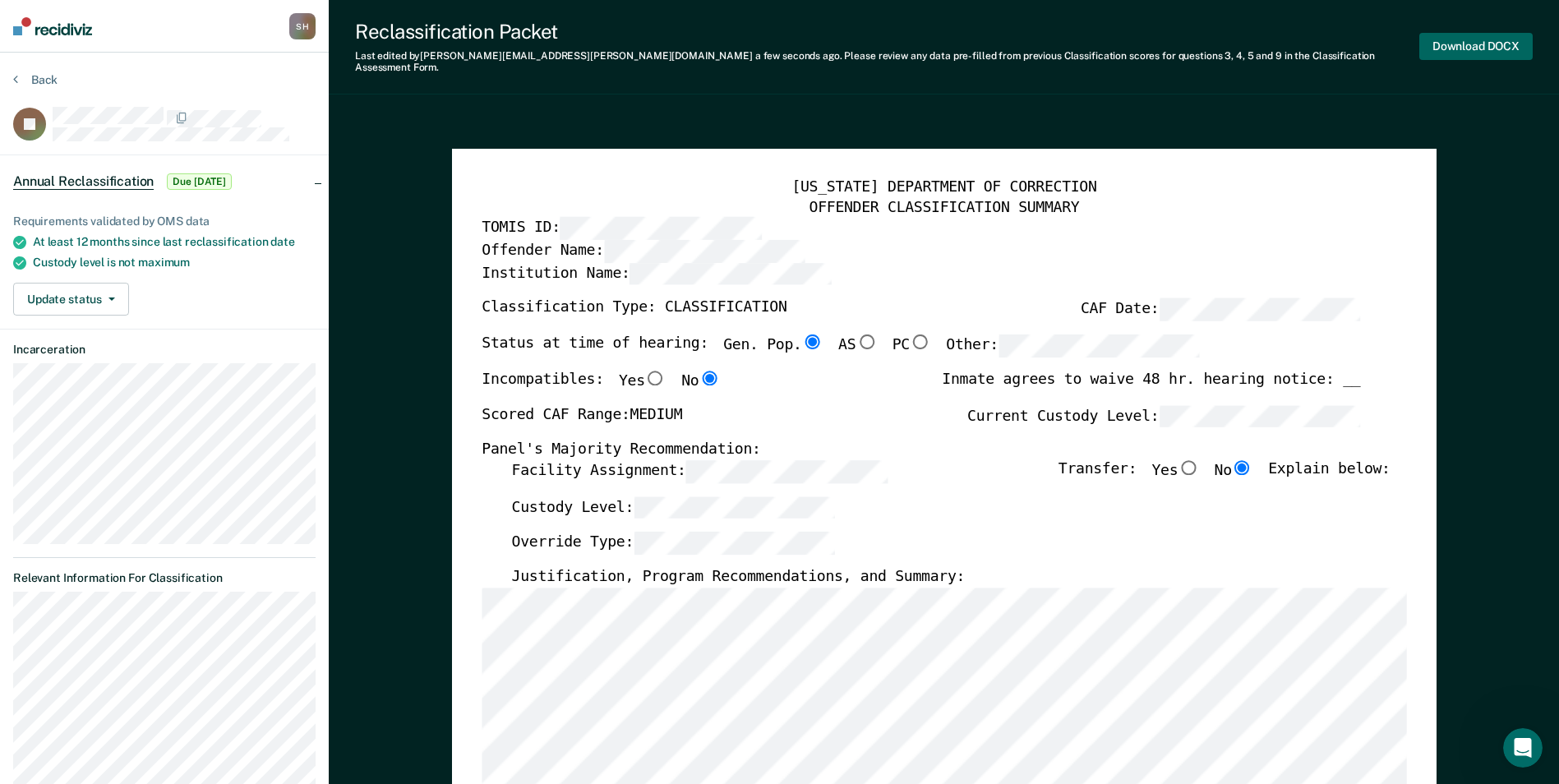
scroll to position [0, 0]
click at [780, 36] on button "Download DOCX" at bounding box center [1476, 46] width 114 height 27
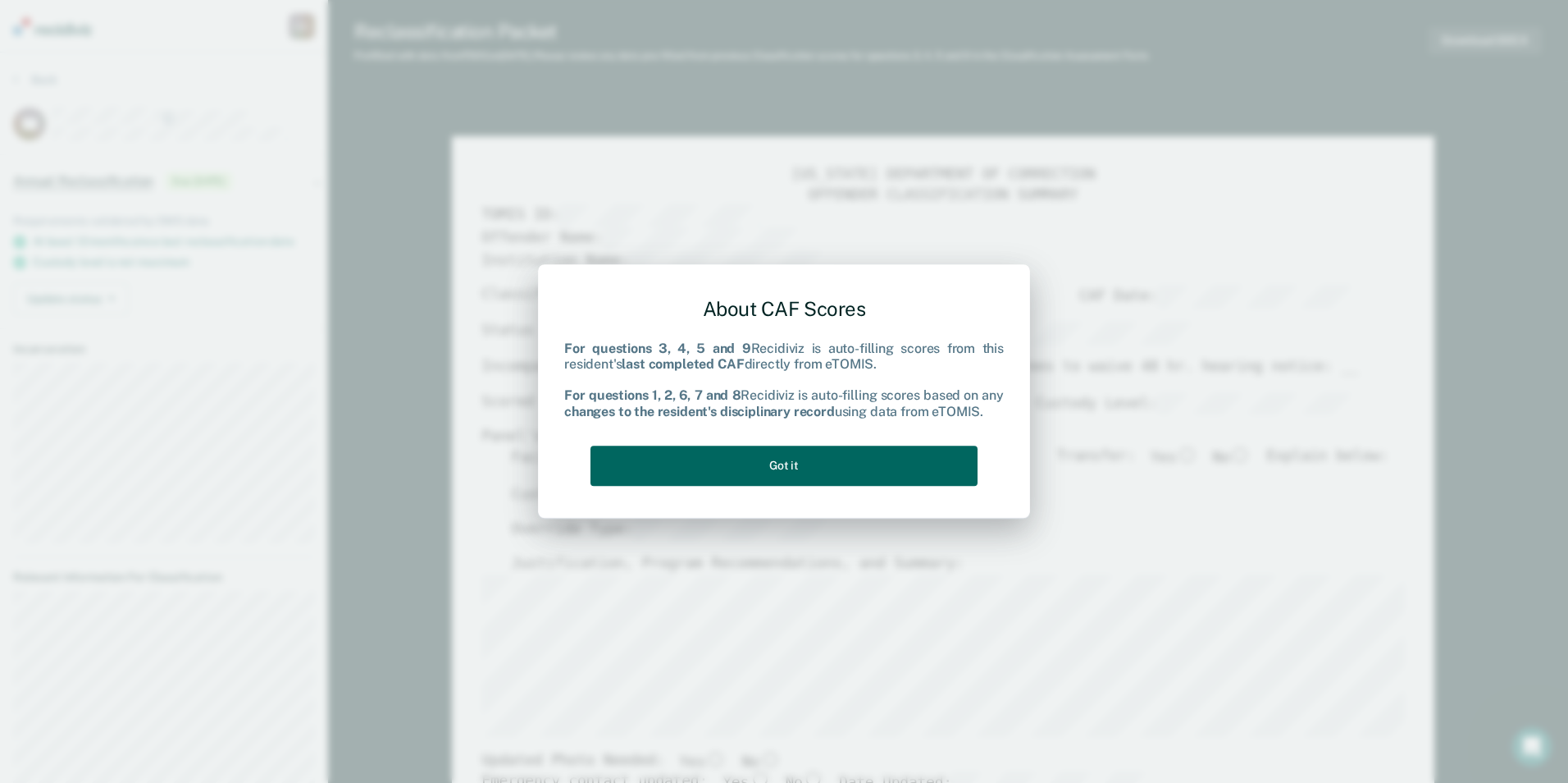
click at [778, 468] on button "Got it" at bounding box center [784, 466] width 388 height 41
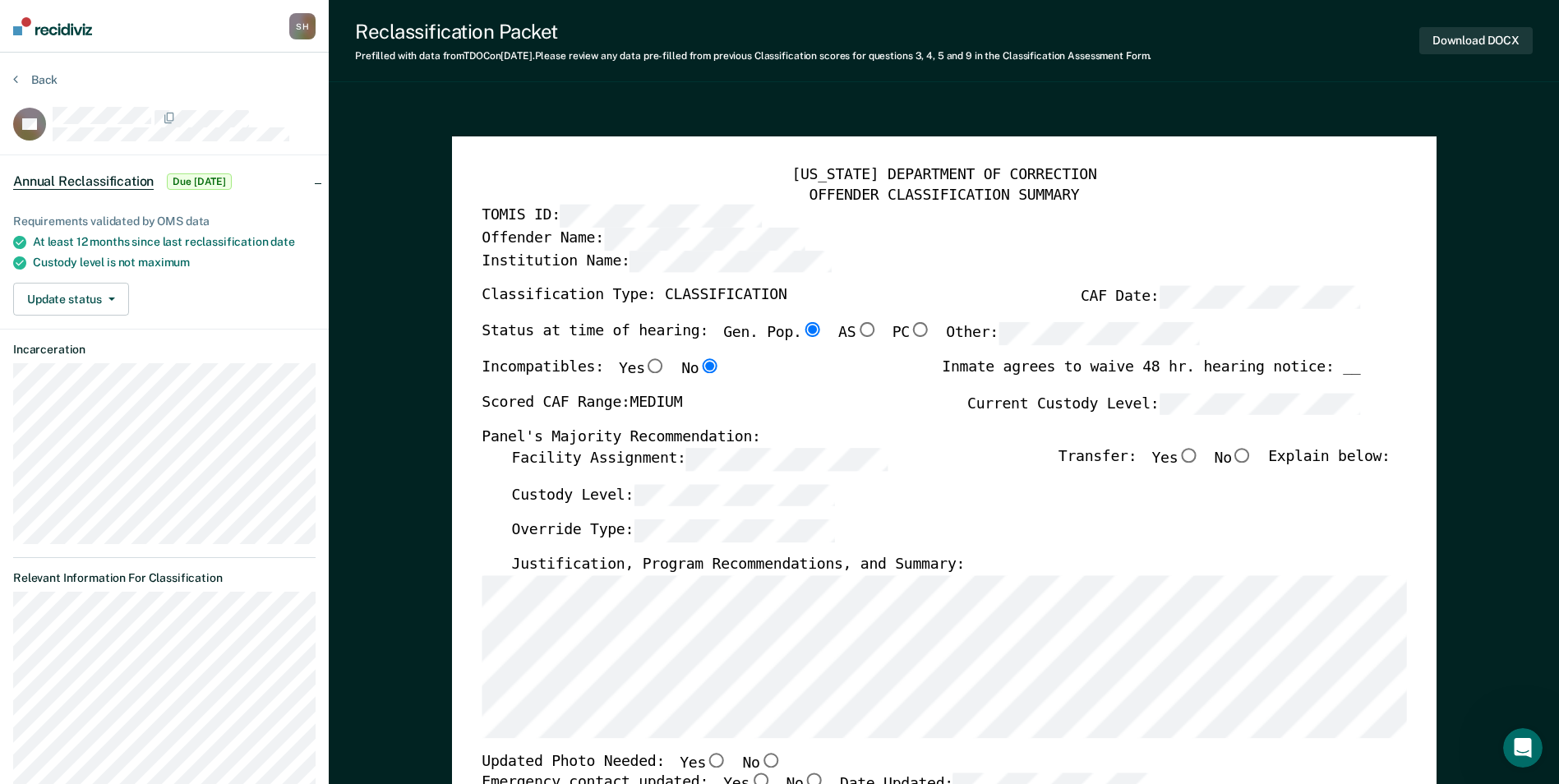
click at [780, 451] on input "No" at bounding box center [1243, 454] width 22 height 15
type textarea "x"
radio input "true"
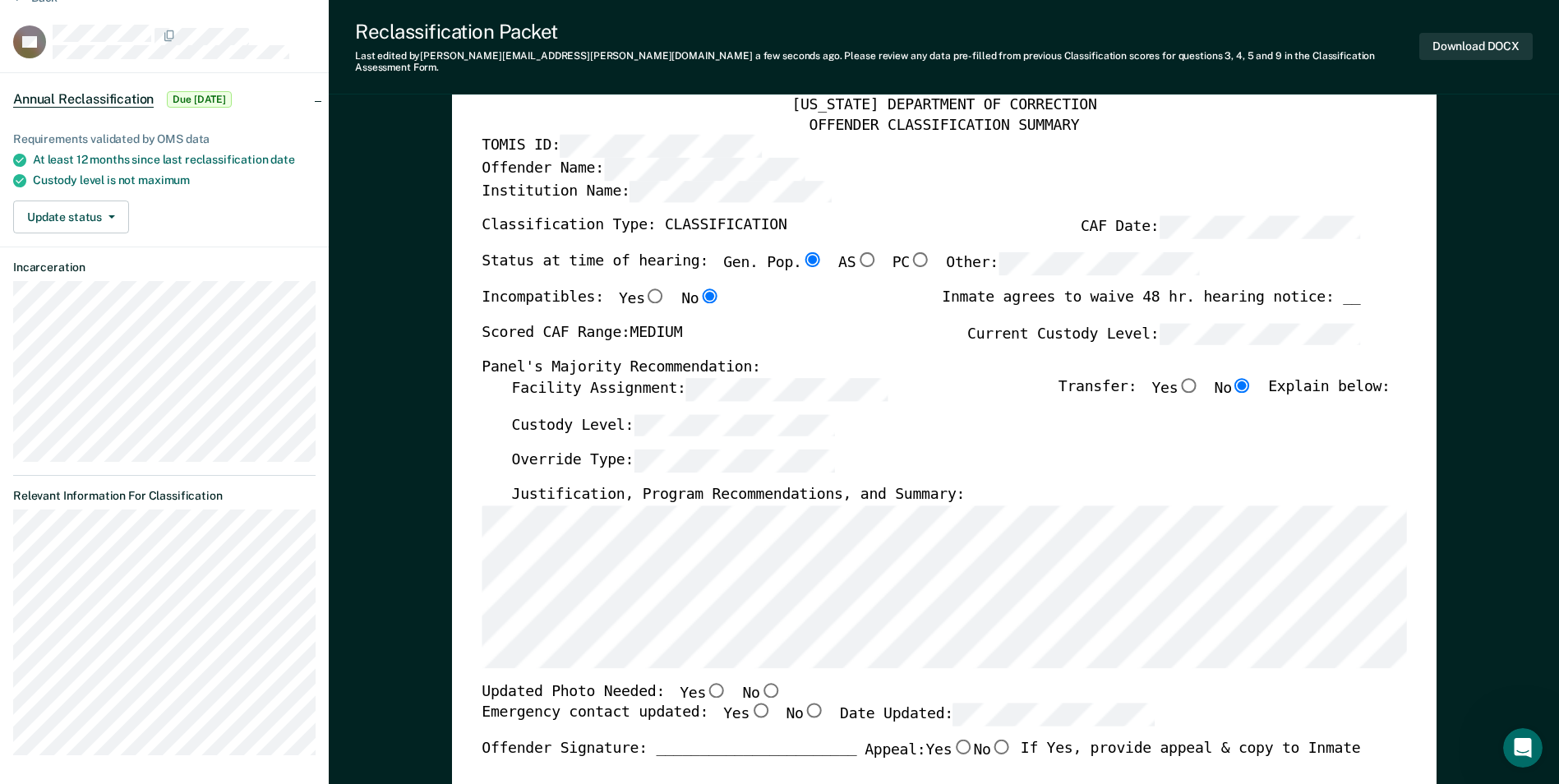
scroll to position [411, 0]
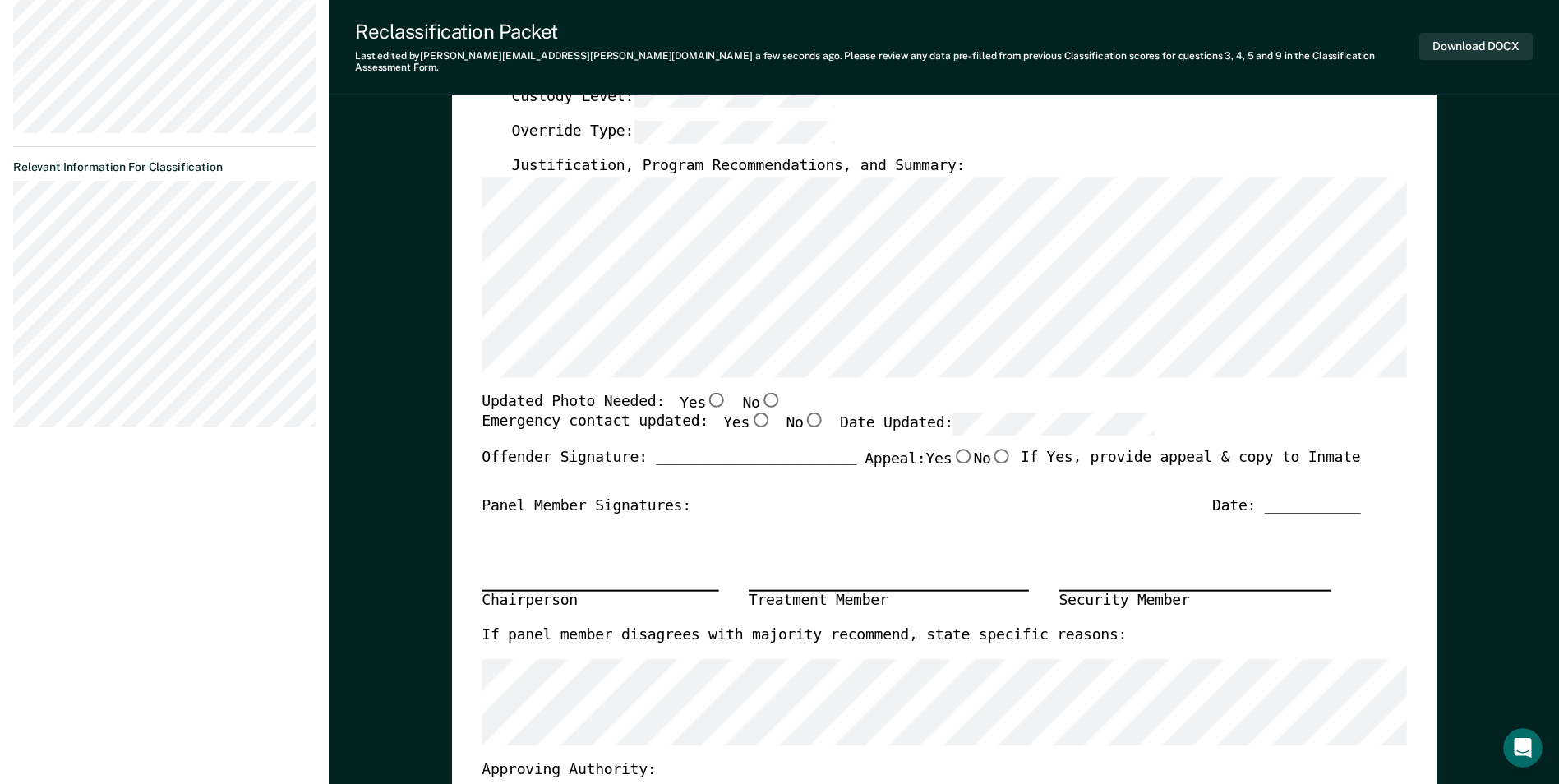
click at [760, 391] on input "No" at bounding box center [771, 398] width 22 height 15
type textarea "x"
radio input "true"
click at [750, 413] on input "Yes" at bounding box center [761, 420] width 22 height 15
type textarea "x"
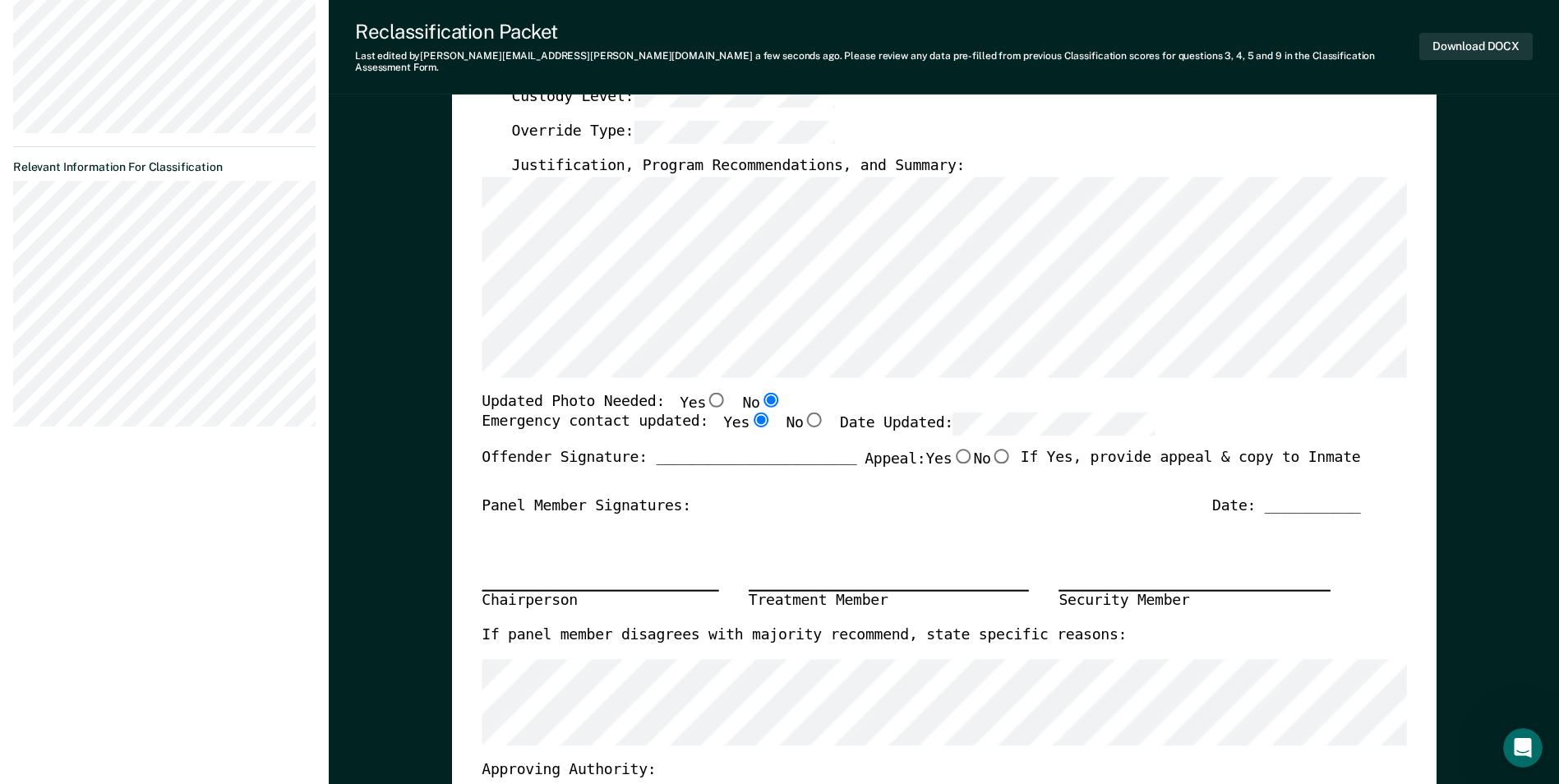
radio input "true"
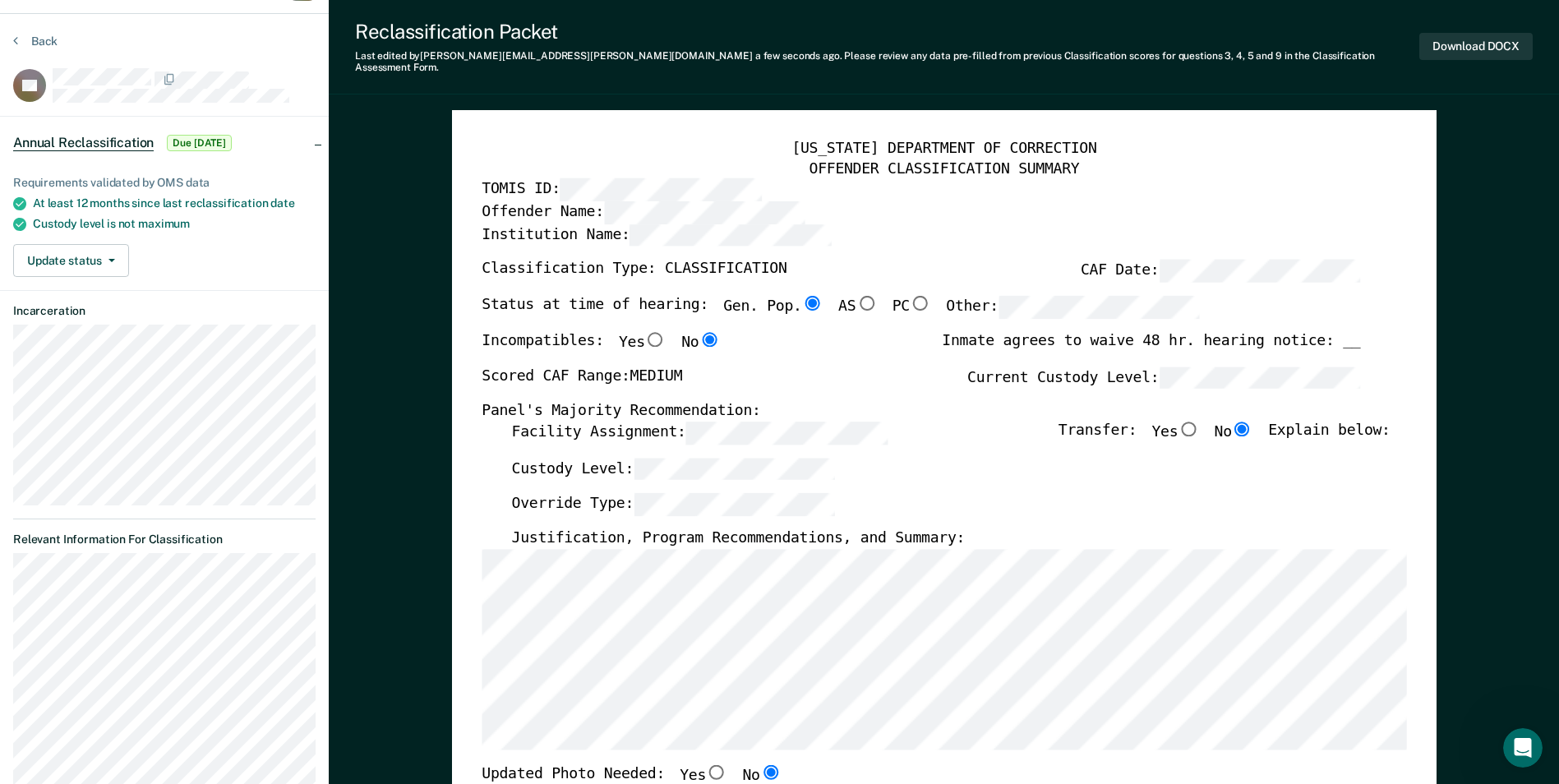
scroll to position [0, 0]
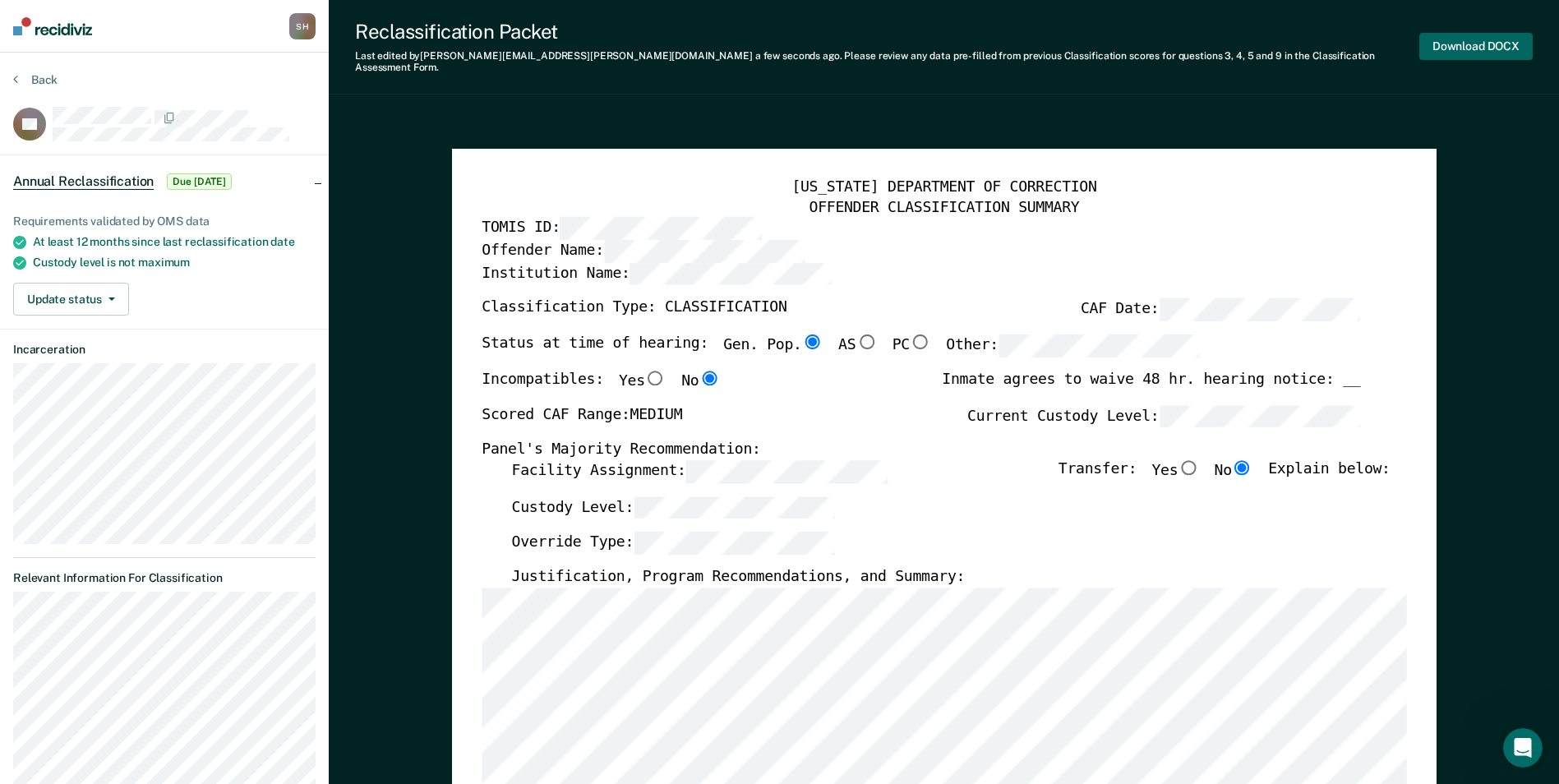
click at [780, 40] on button "Download DOCX" at bounding box center [1476, 46] width 114 height 27
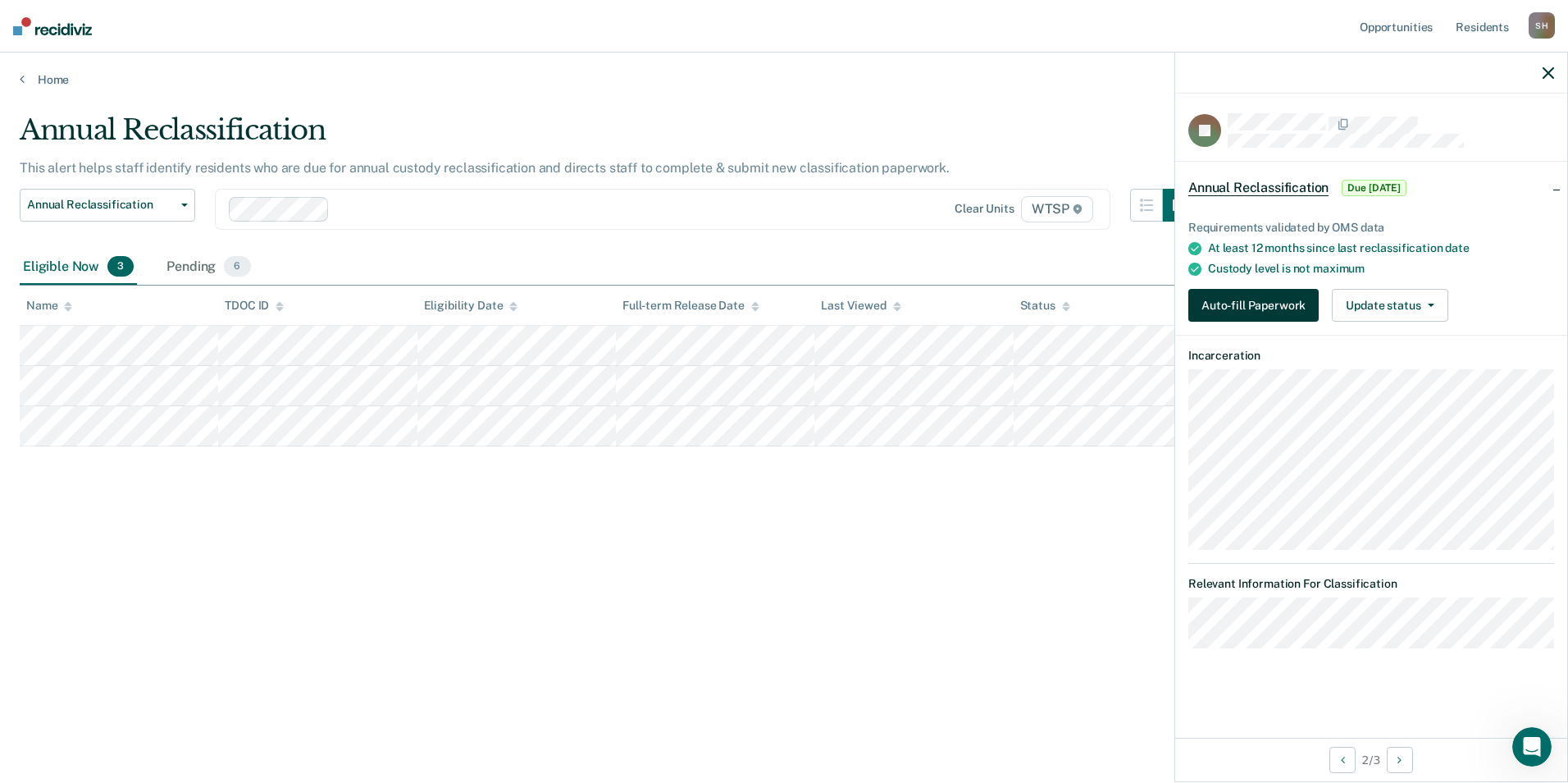
click at [778, 302] on button "Auto-fill Paperwork" at bounding box center [1254, 304] width 131 height 33
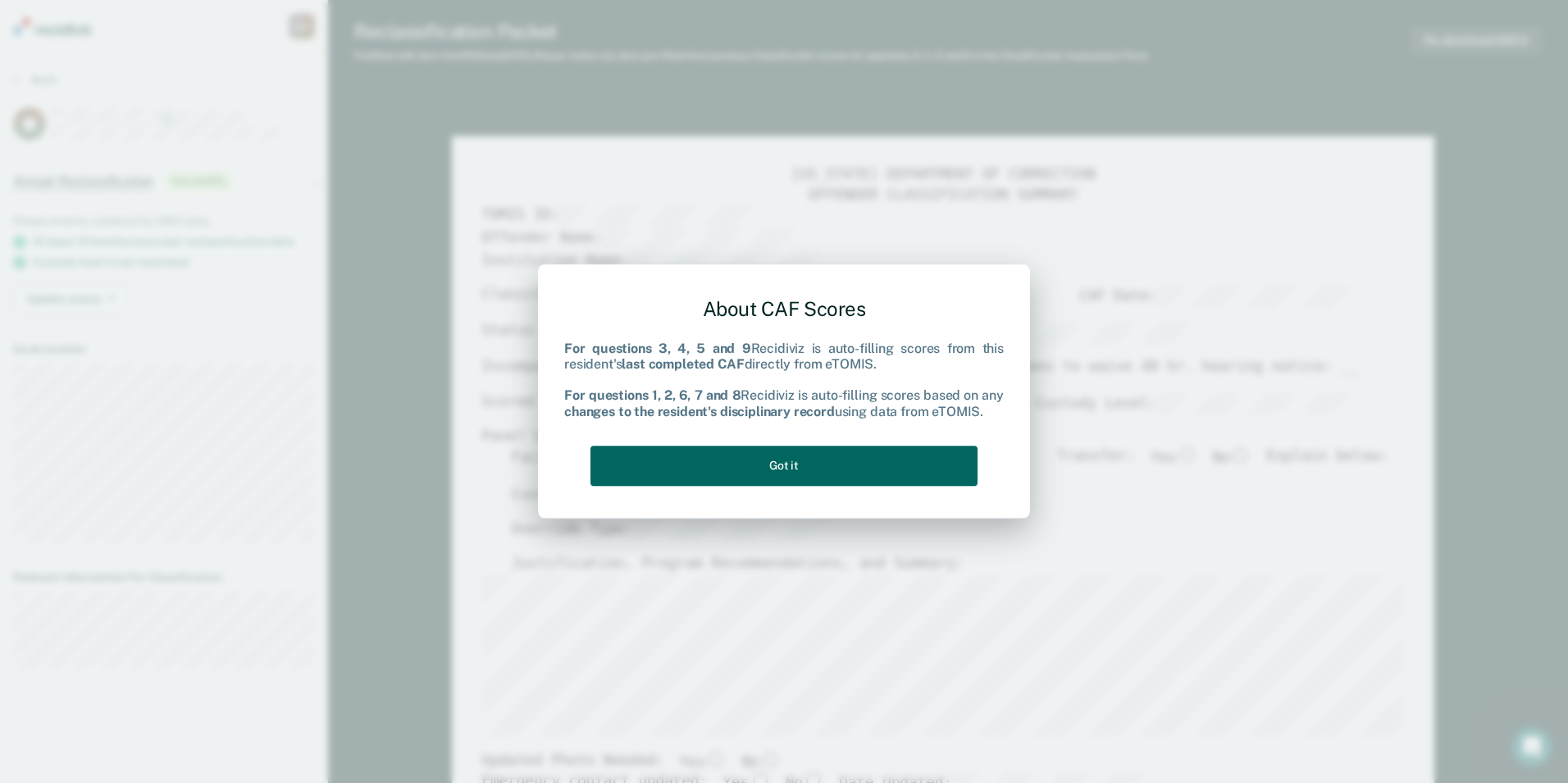
click at [778, 462] on button "Got it" at bounding box center [784, 466] width 388 height 41
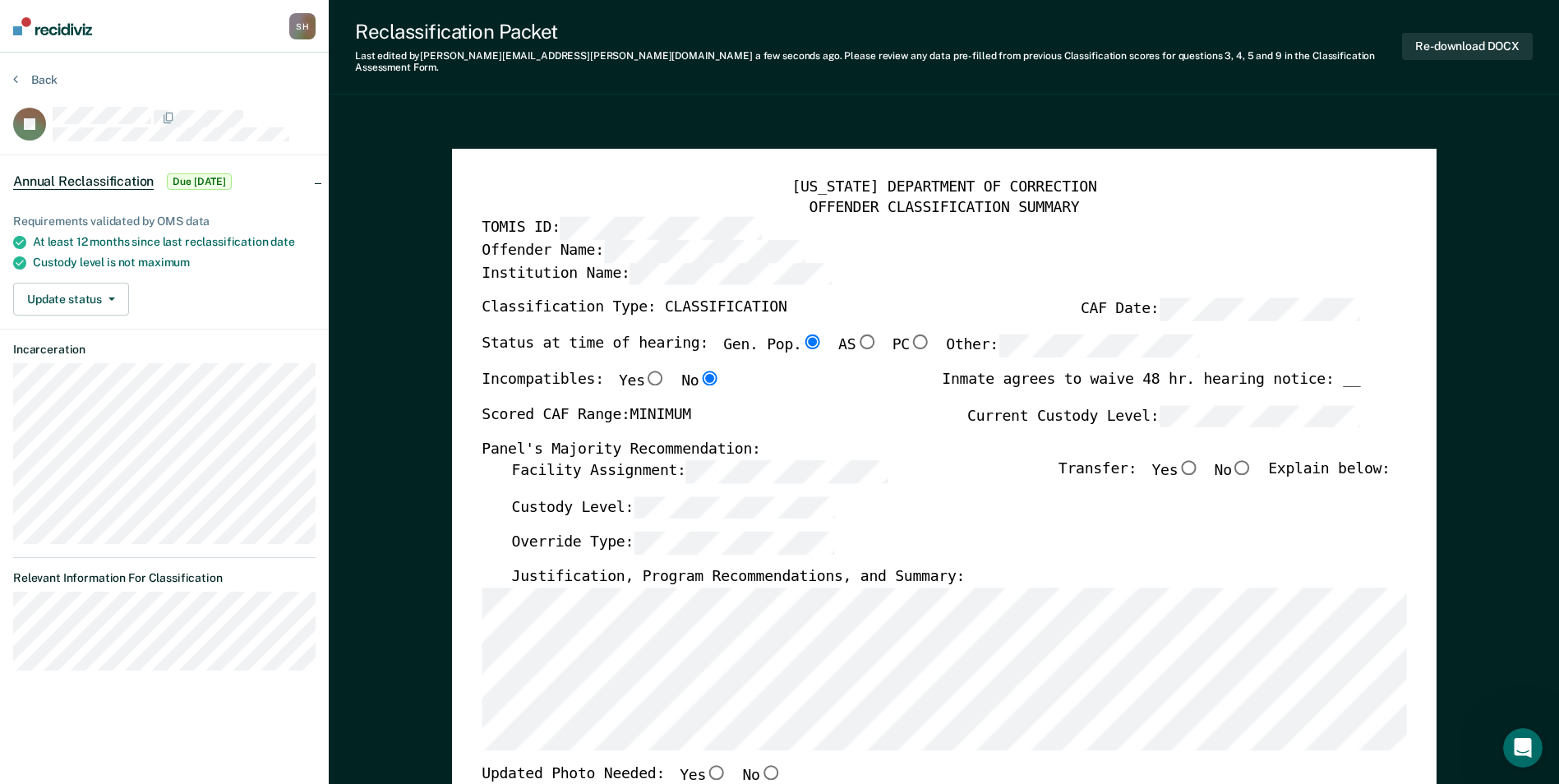
click at [780, 459] on input "No" at bounding box center [1243, 466] width 22 height 15
type textarea "x"
radio input "true"
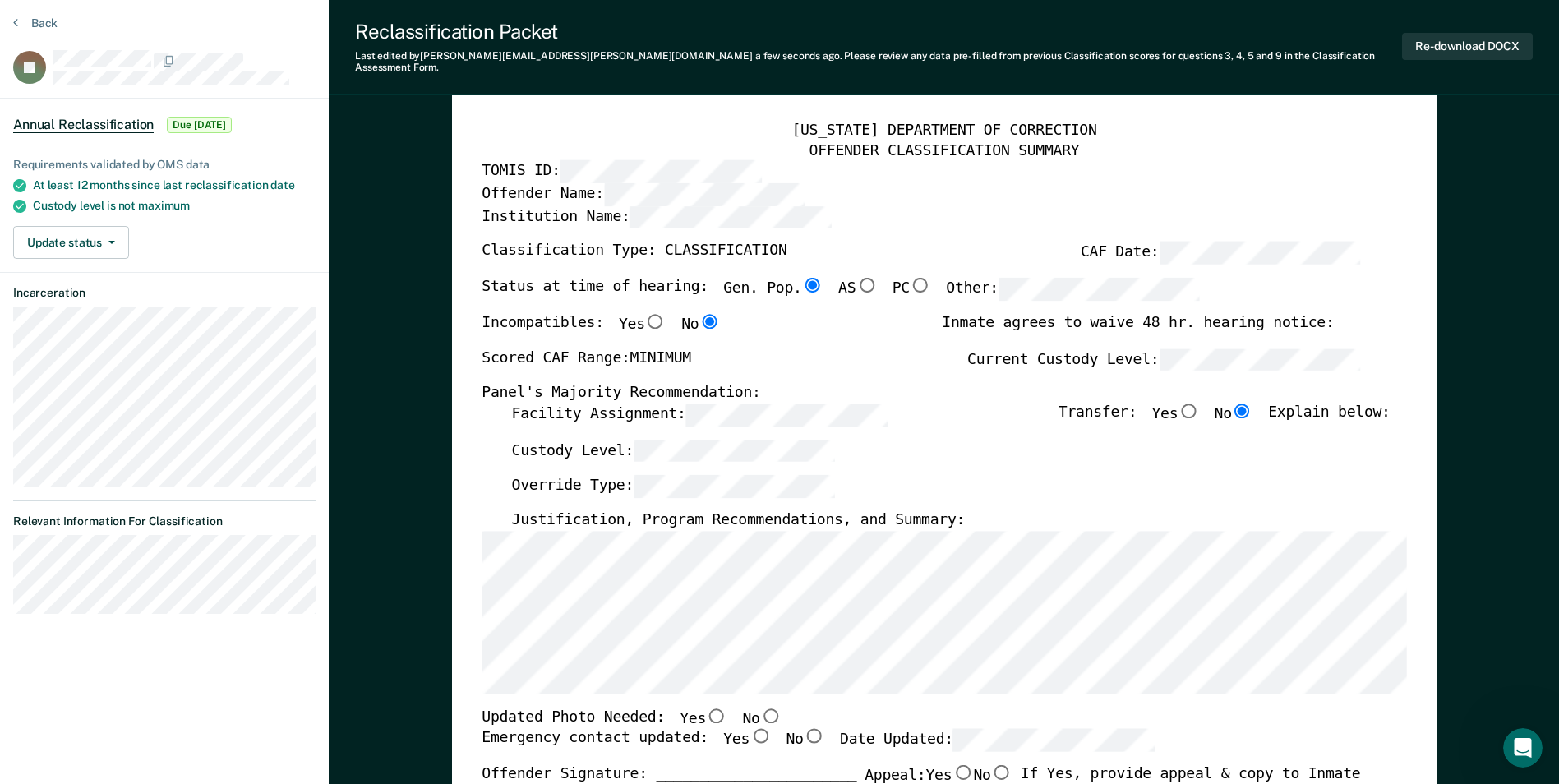
scroll to position [82, 0]
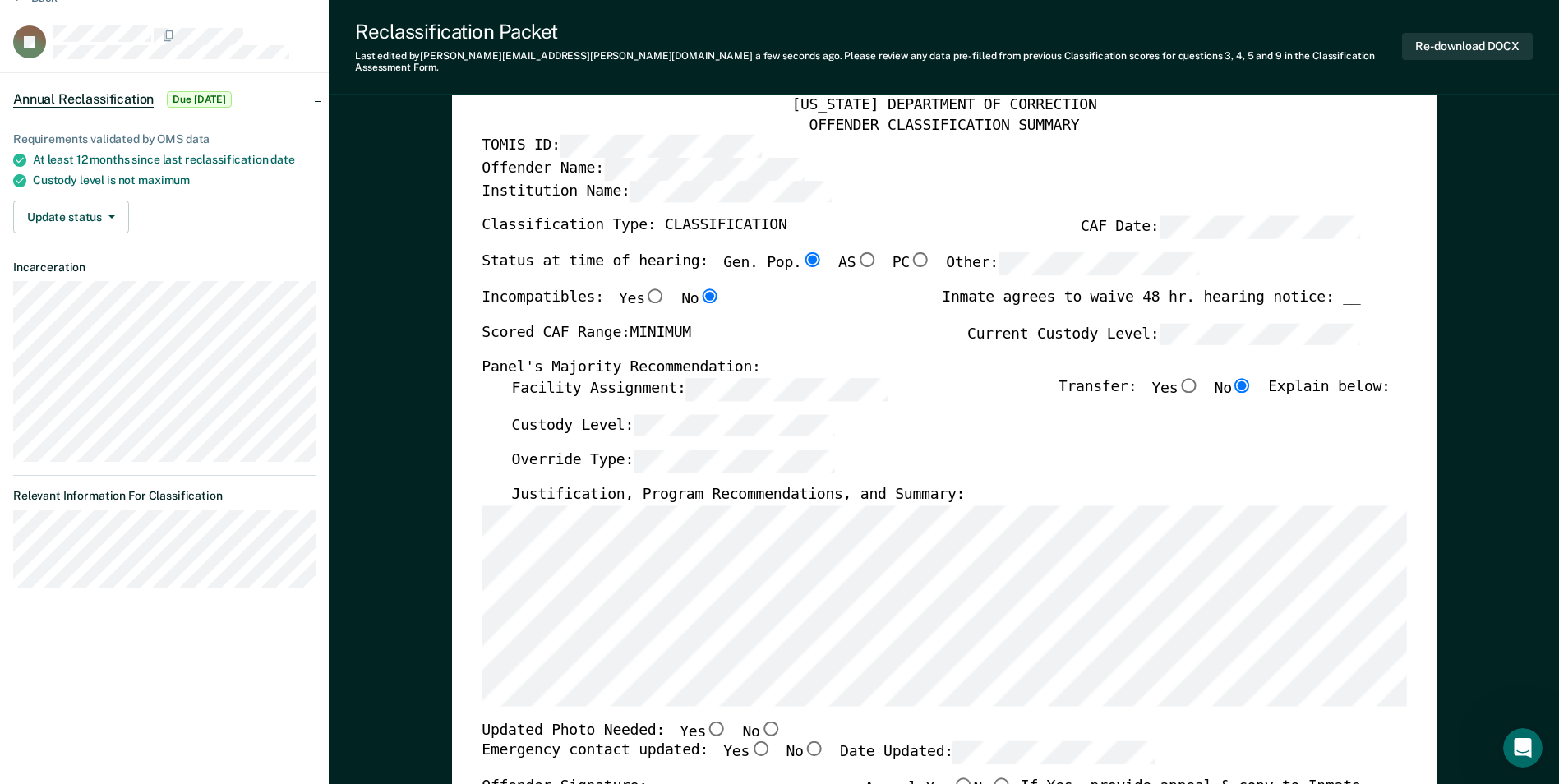
click at [760, 720] on input "No" at bounding box center [771, 727] width 22 height 15
type textarea "x"
radio input "true"
click at [750, 740] on input "Yes" at bounding box center [761, 747] width 22 height 15
type textarea "x"
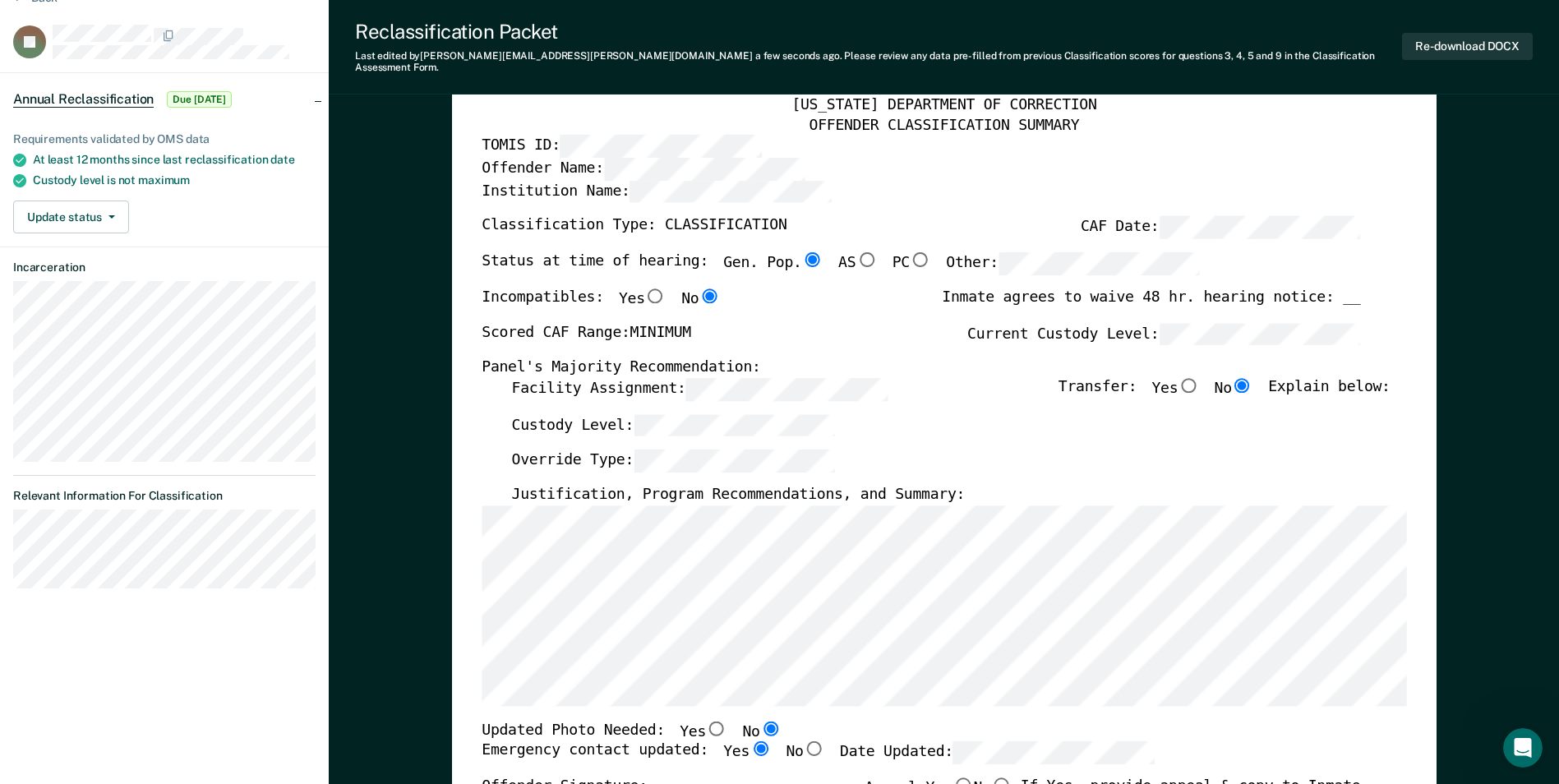
radio input "true"
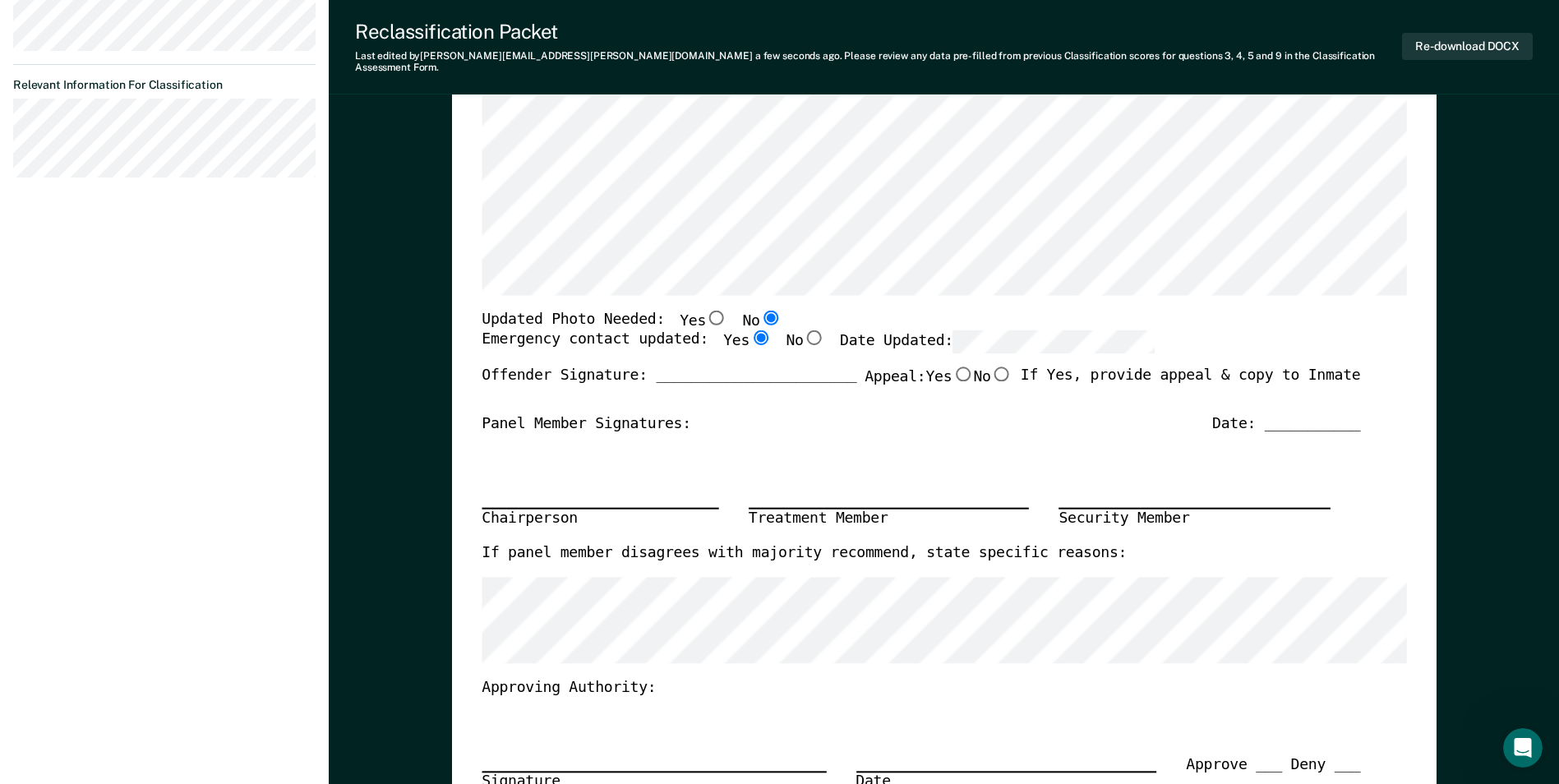
scroll to position [0, 0]
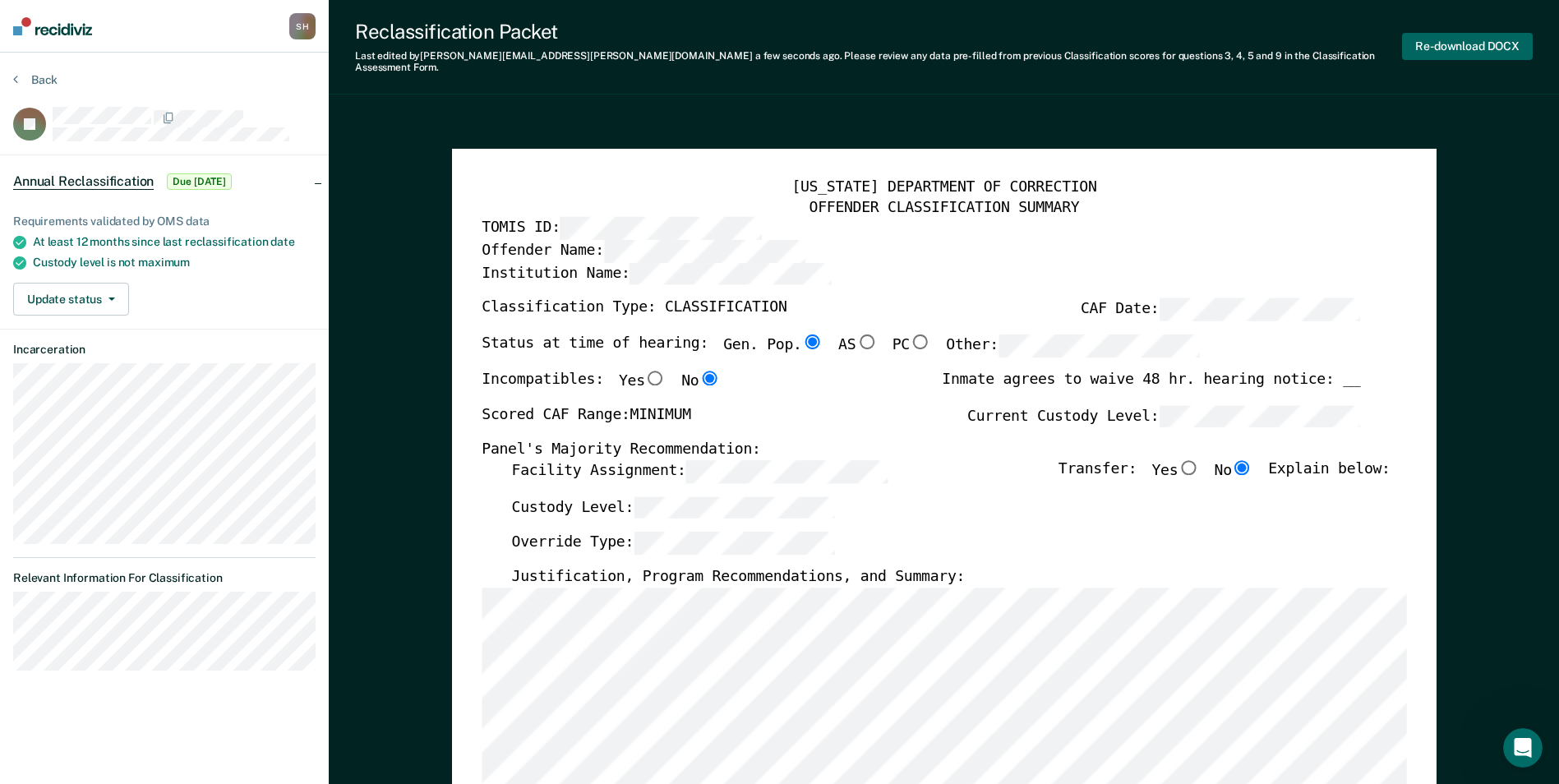
click at [780, 39] on button "Re-download DOCX" at bounding box center [1468, 46] width 131 height 27
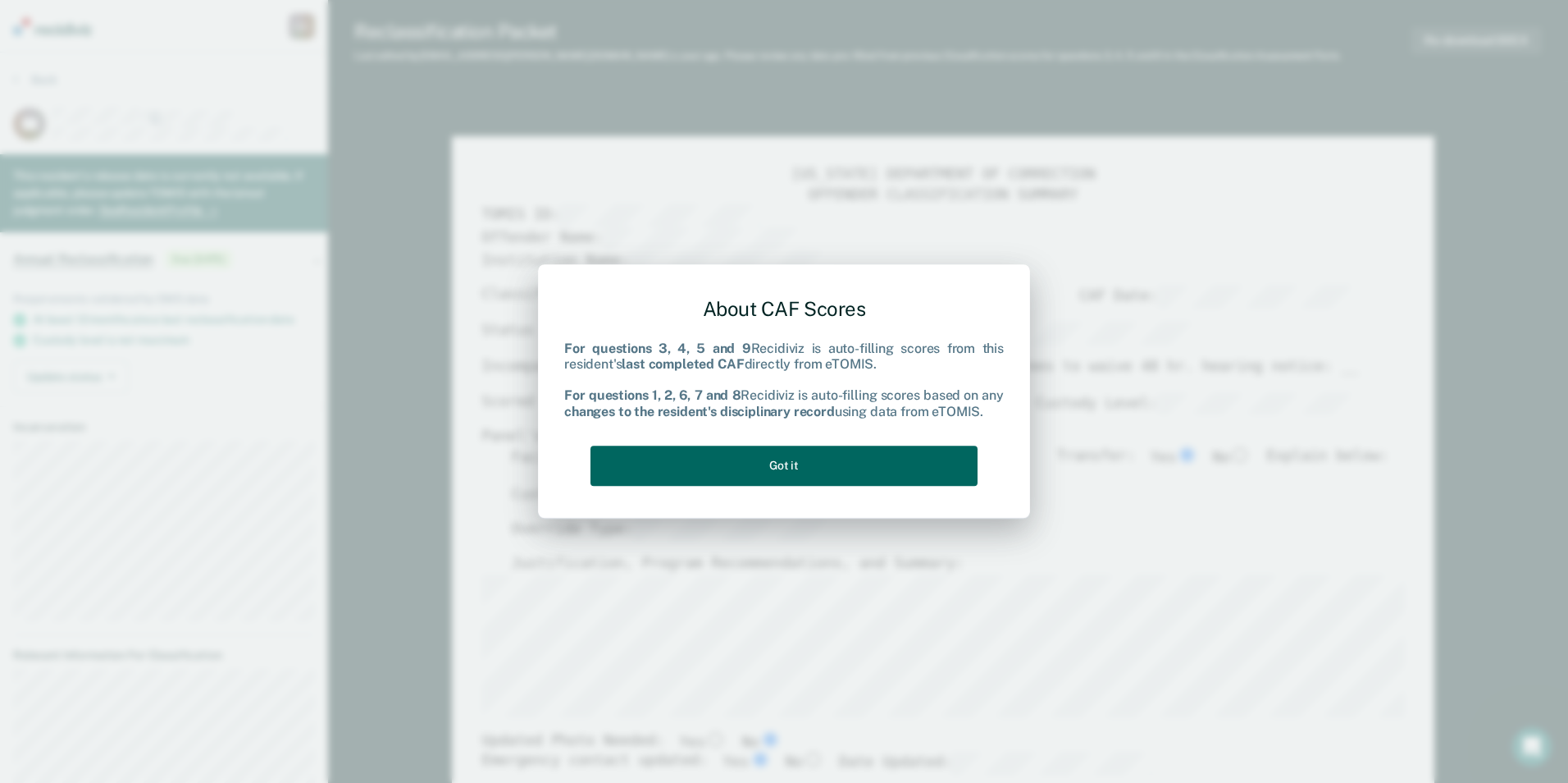
click at [778, 469] on button "Got it" at bounding box center [784, 466] width 388 height 41
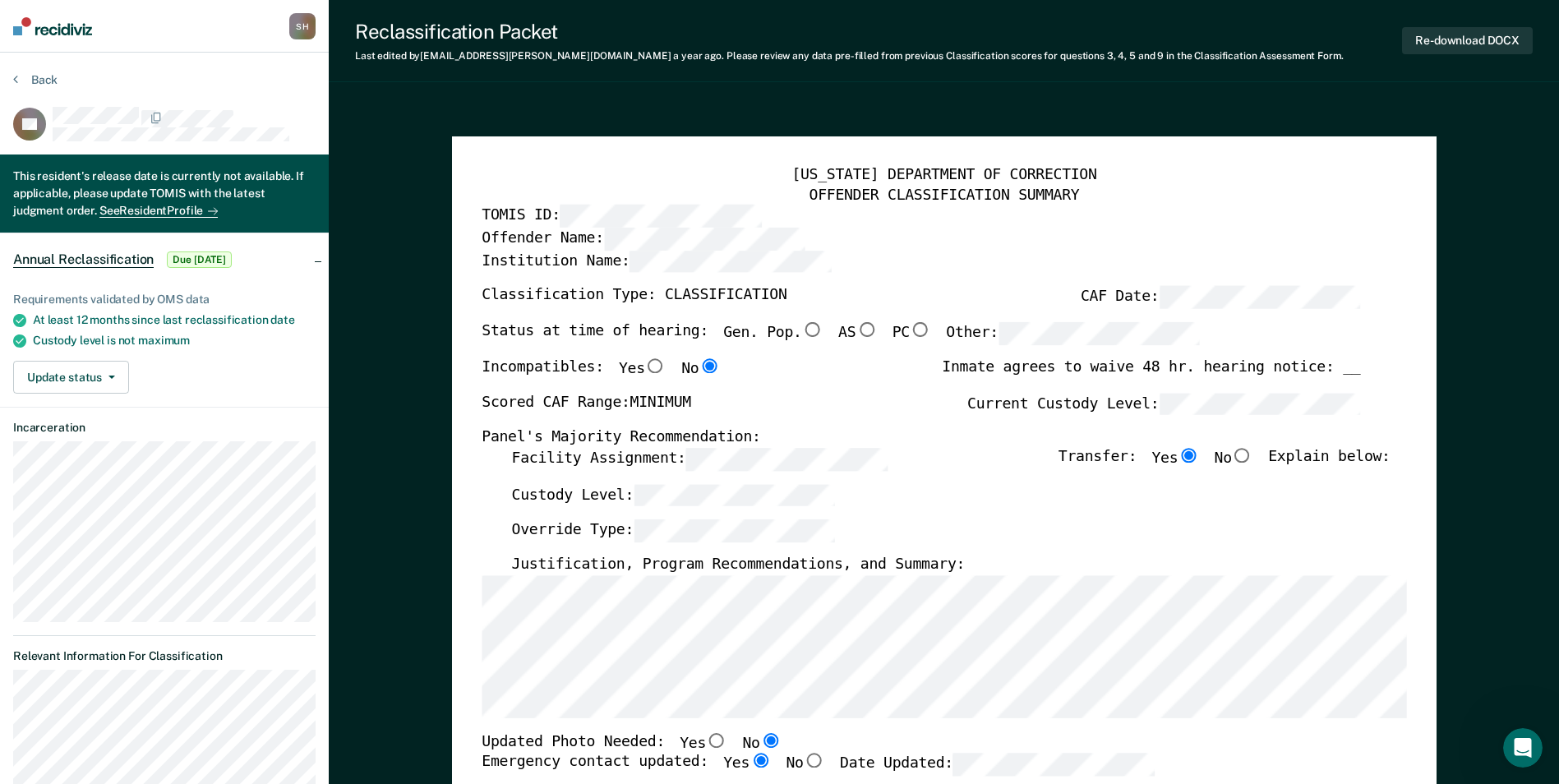
click at [780, 453] on input "No" at bounding box center [1243, 454] width 22 height 15
type textarea "x"
radio input "false"
radio input "true"
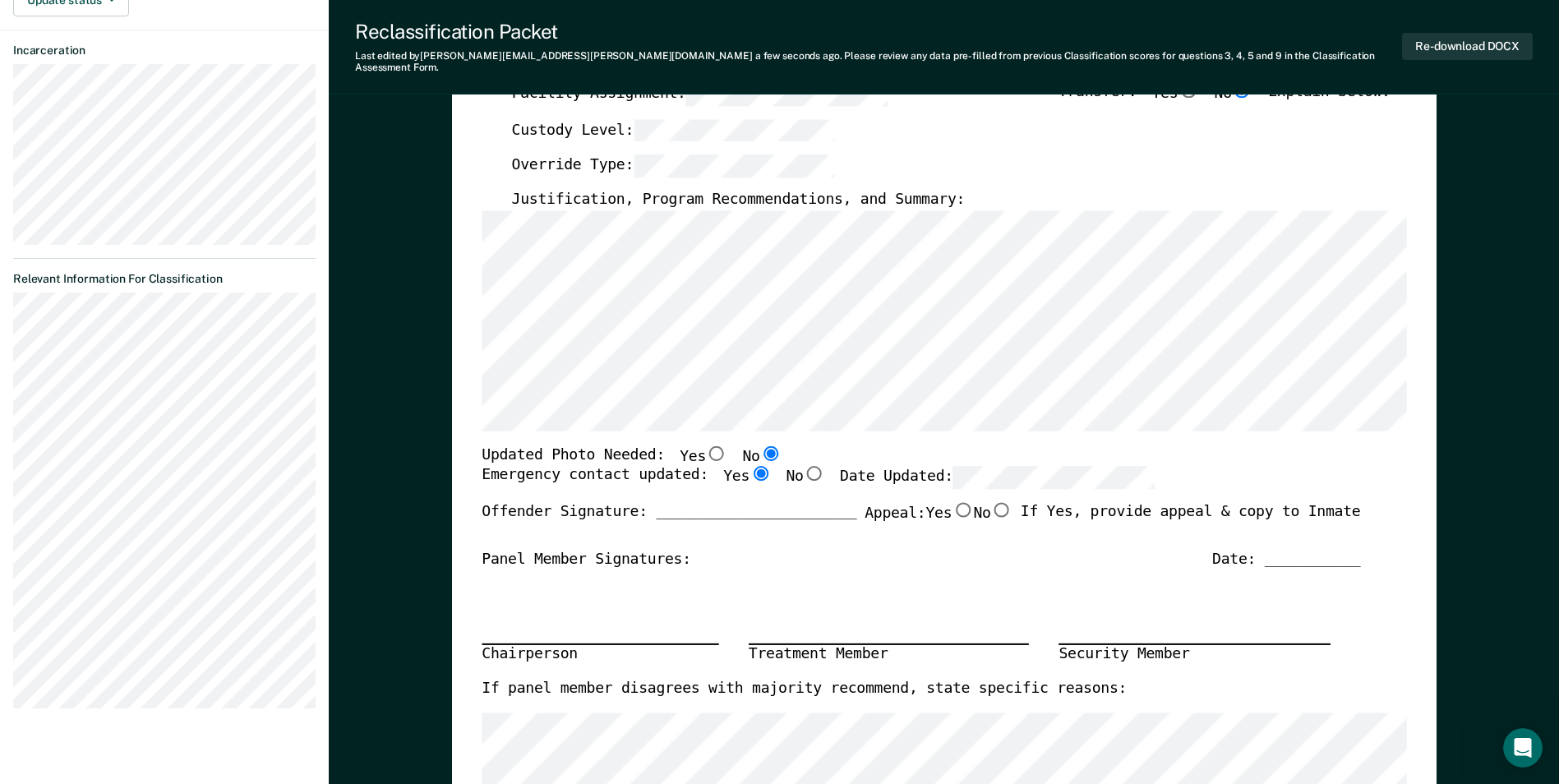
scroll to position [82, 0]
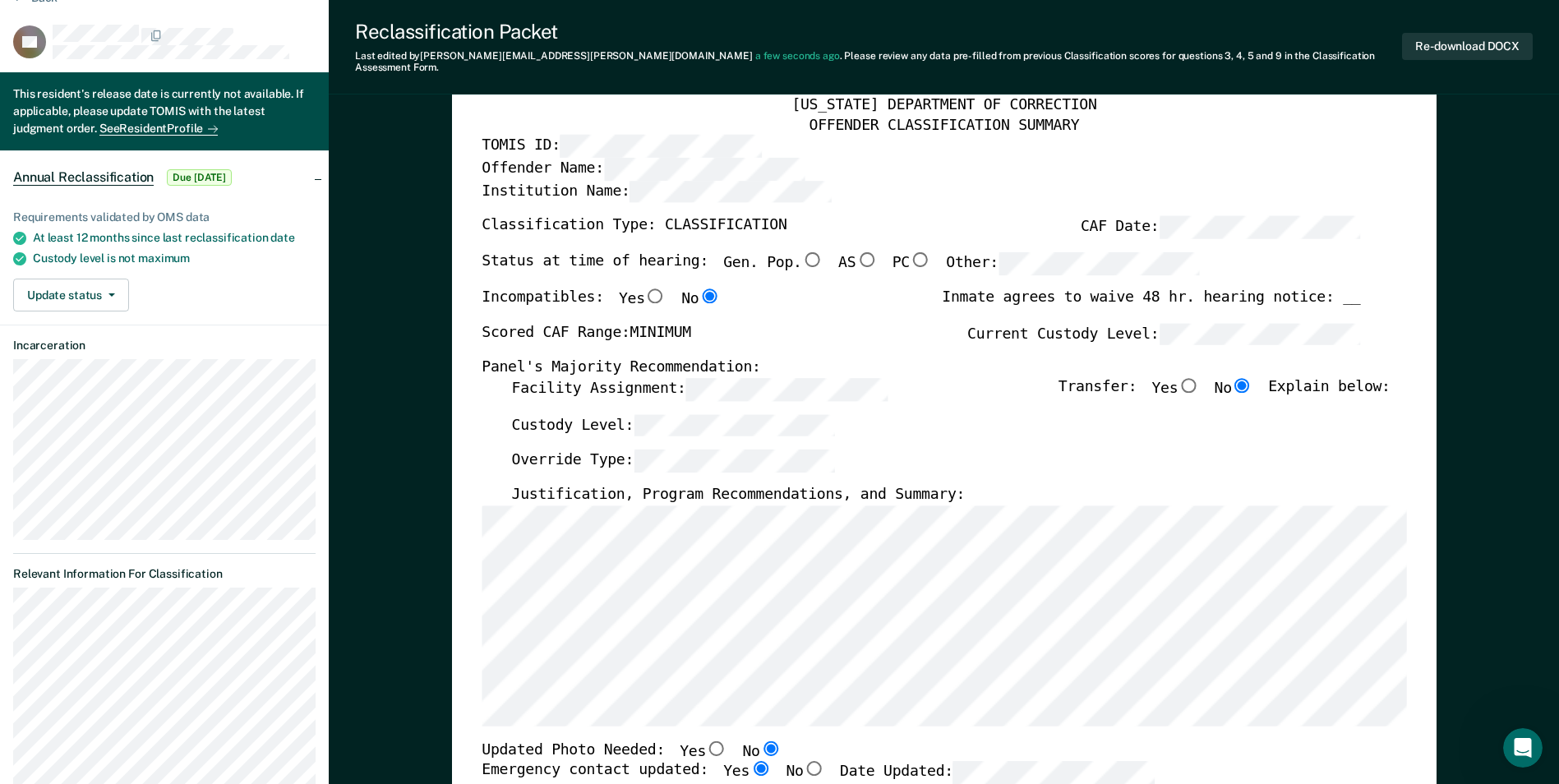
click at [780, 449] on div "Override Type:" at bounding box center [950, 467] width 879 height 37
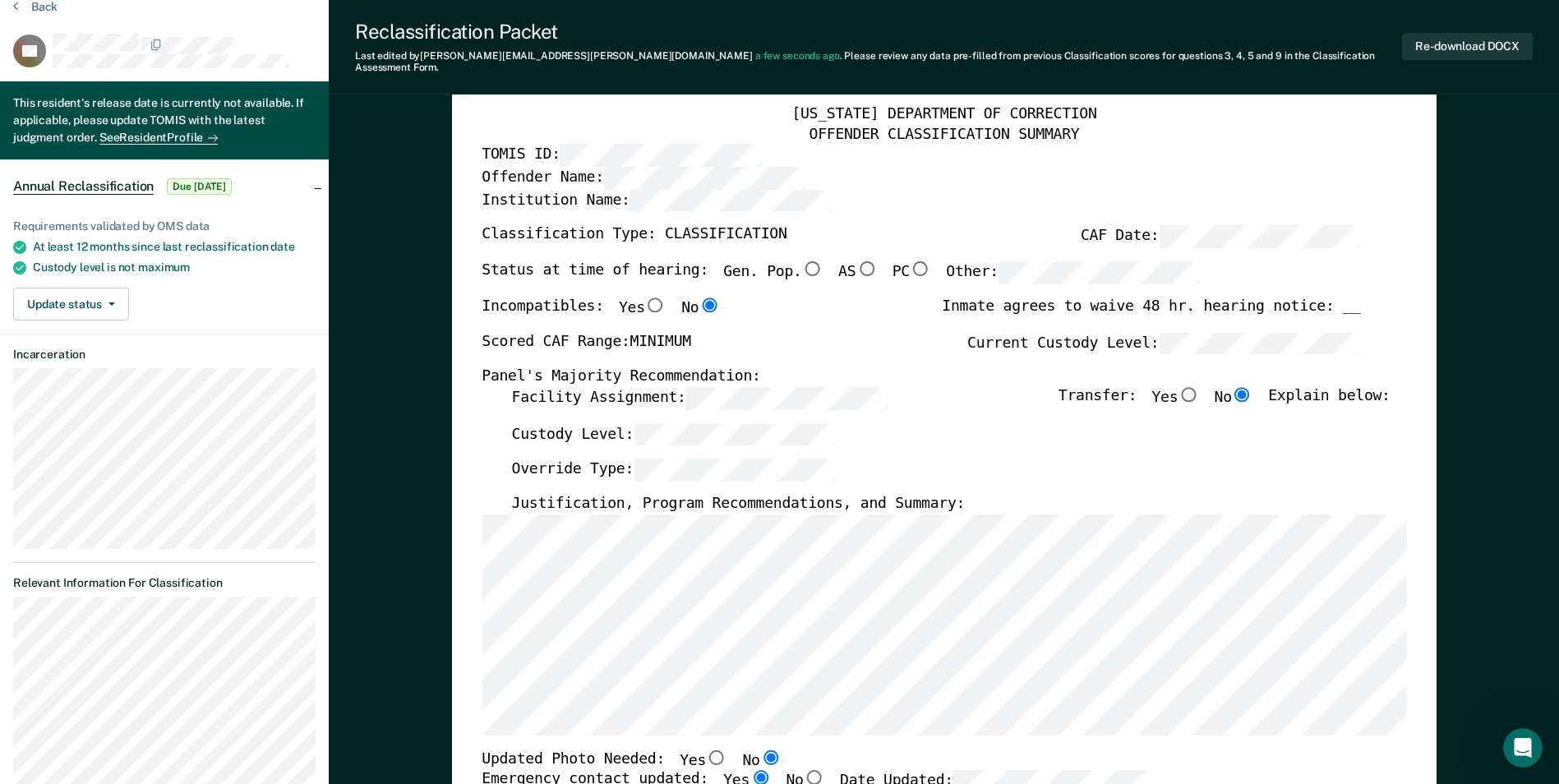
scroll to position [164, 0]
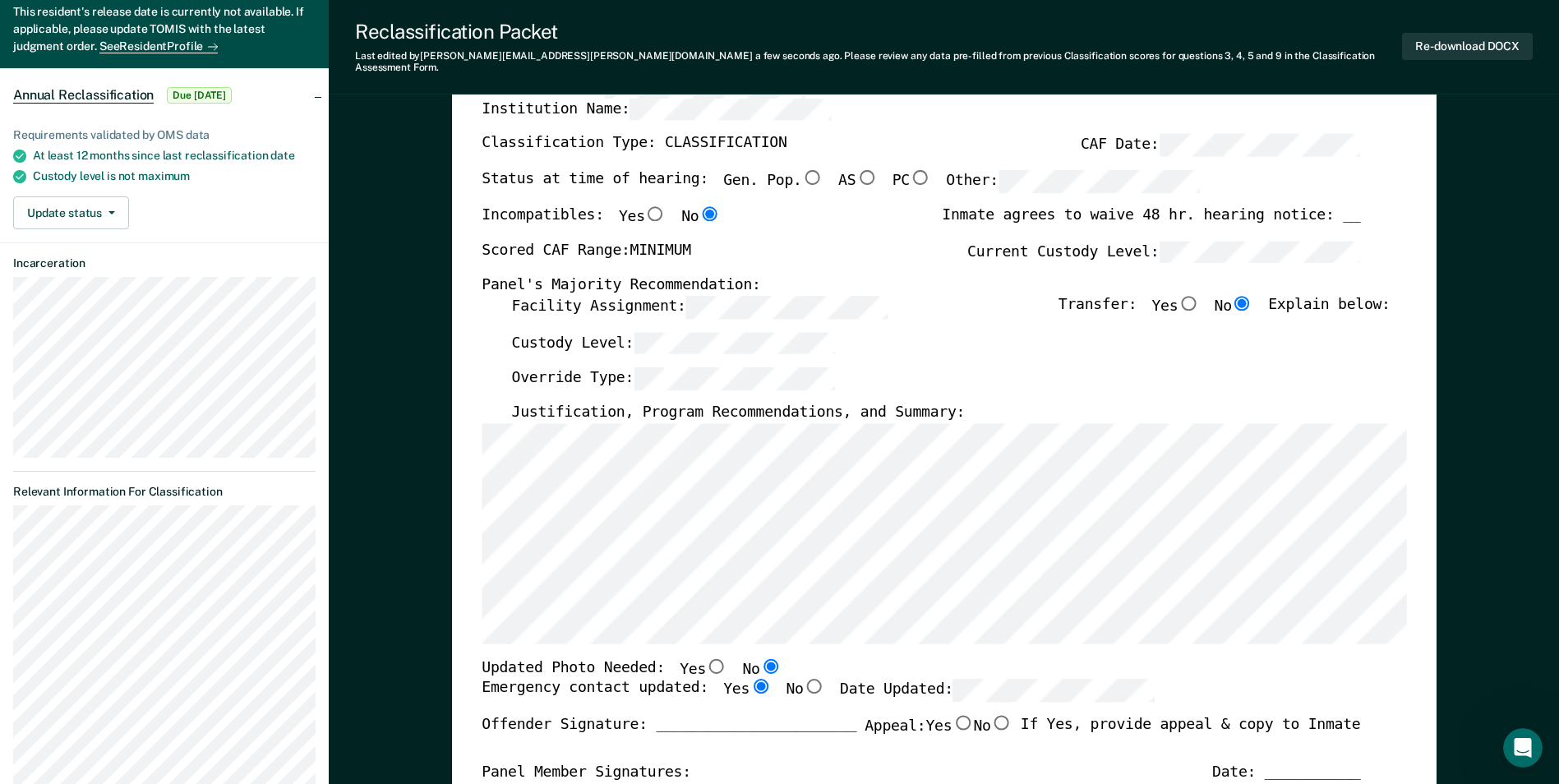
click at [780, 170] on input "Gen. Pop." at bounding box center [812, 177] width 22 height 15
type textarea "x"
radio input "true"
click at [780, 35] on button "Re-download DOCX" at bounding box center [1468, 46] width 131 height 27
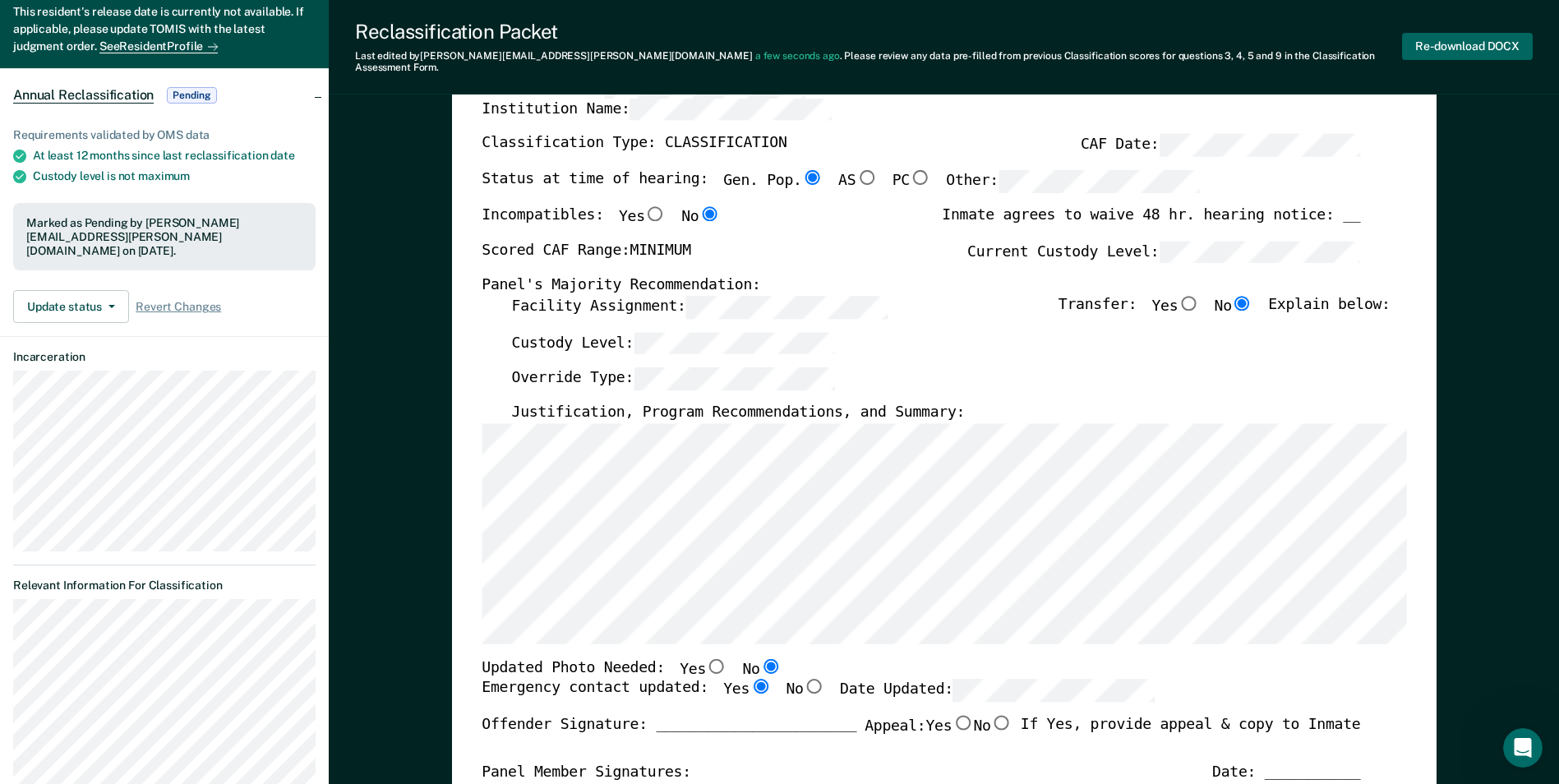
click at [780, 37] on button "Re-download DOCX" at bounding box center [1468, 46] width 131 height 27
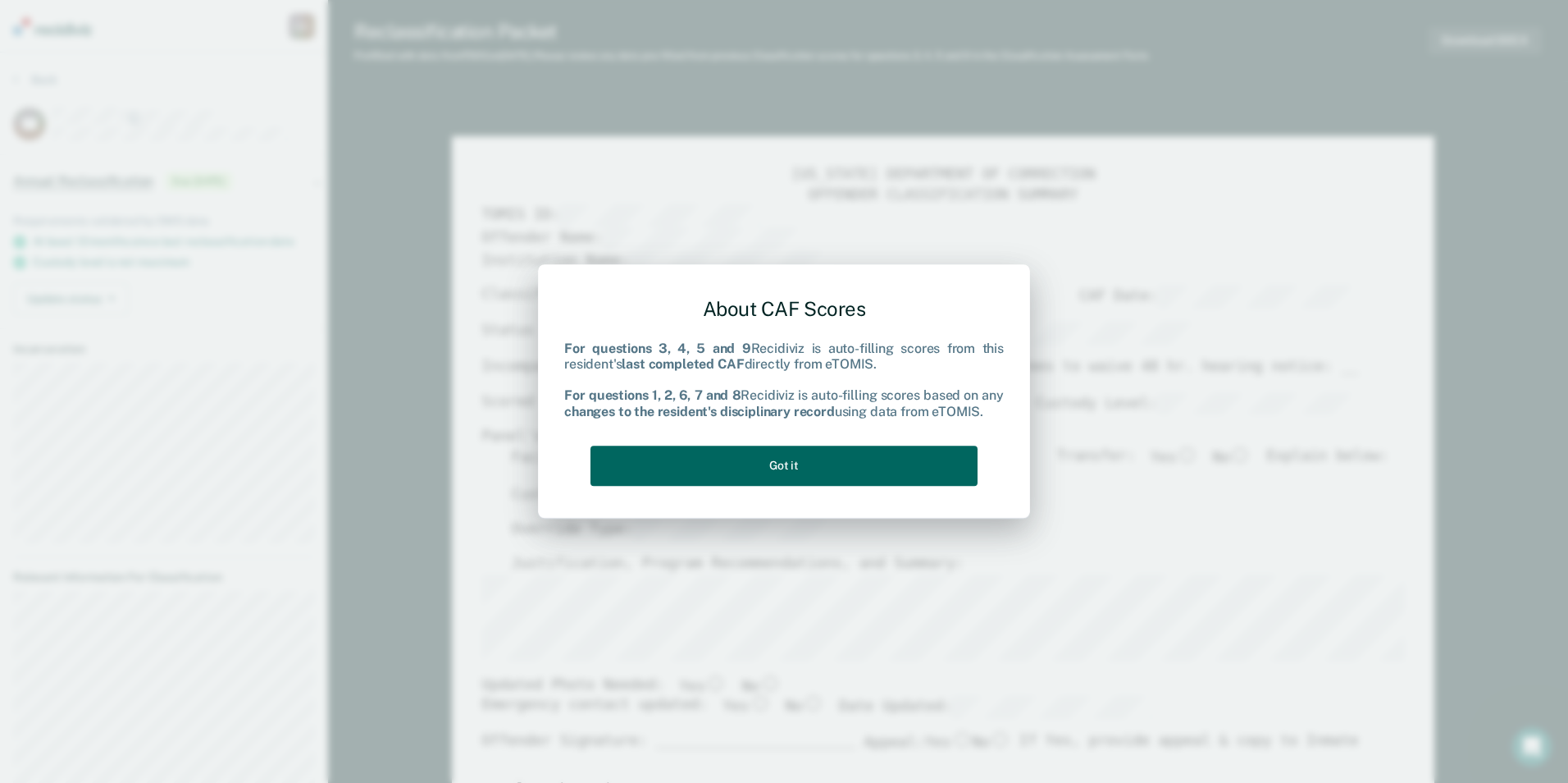
type textarea "x"
click at [776, 463] on button "Got it" at bounding box center [784, 466] width 388 height 41
